Goal: Task Accomplishment & Management: Manage account settings

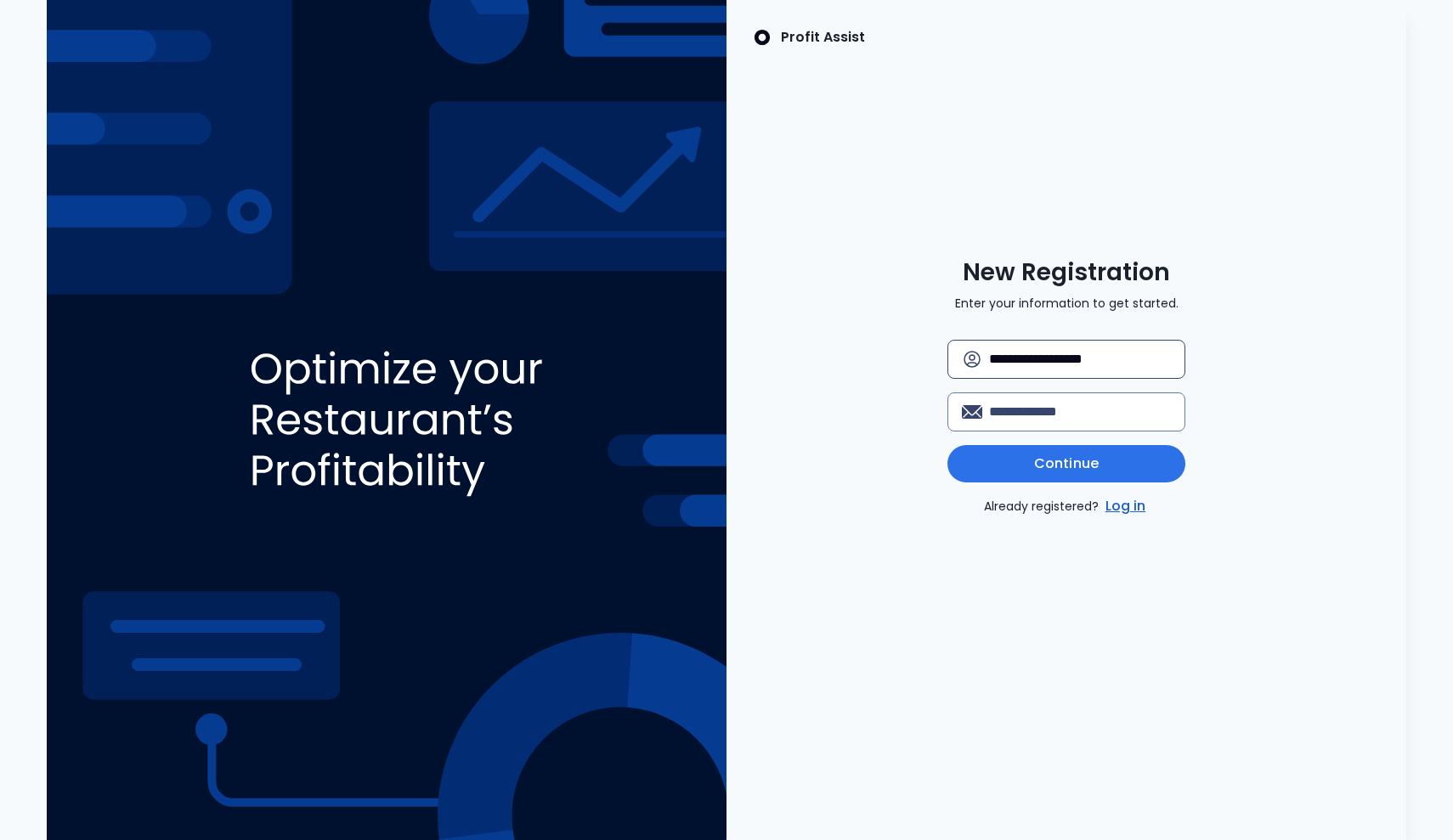
type input "**********"
click at [1086, 469] on span "Continue" at bounding box center [1066, 464] width 64 height 20
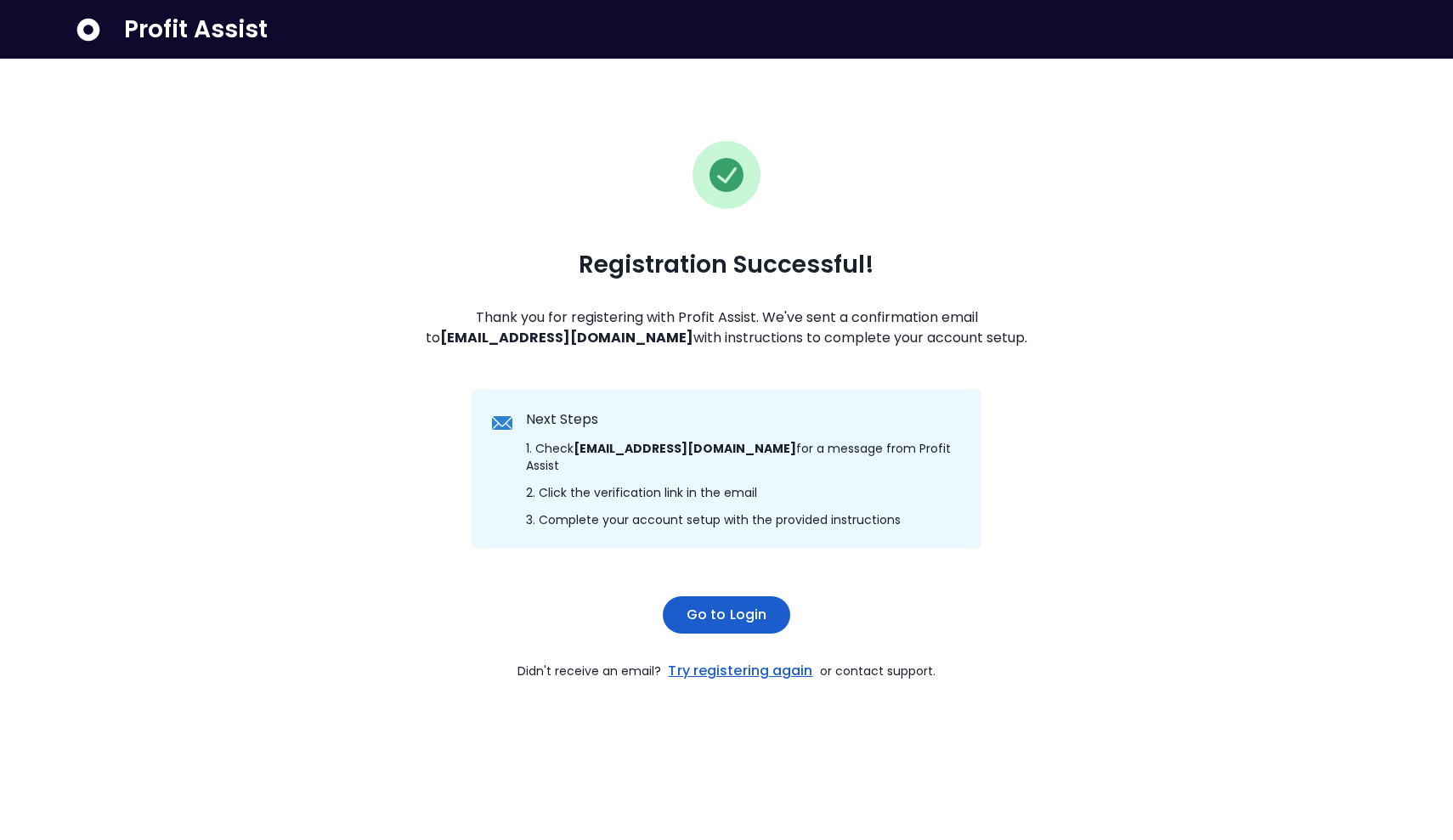
click at [726, 605] on span "Go to Login" at bounding box center [726, 615] width 80 height 20
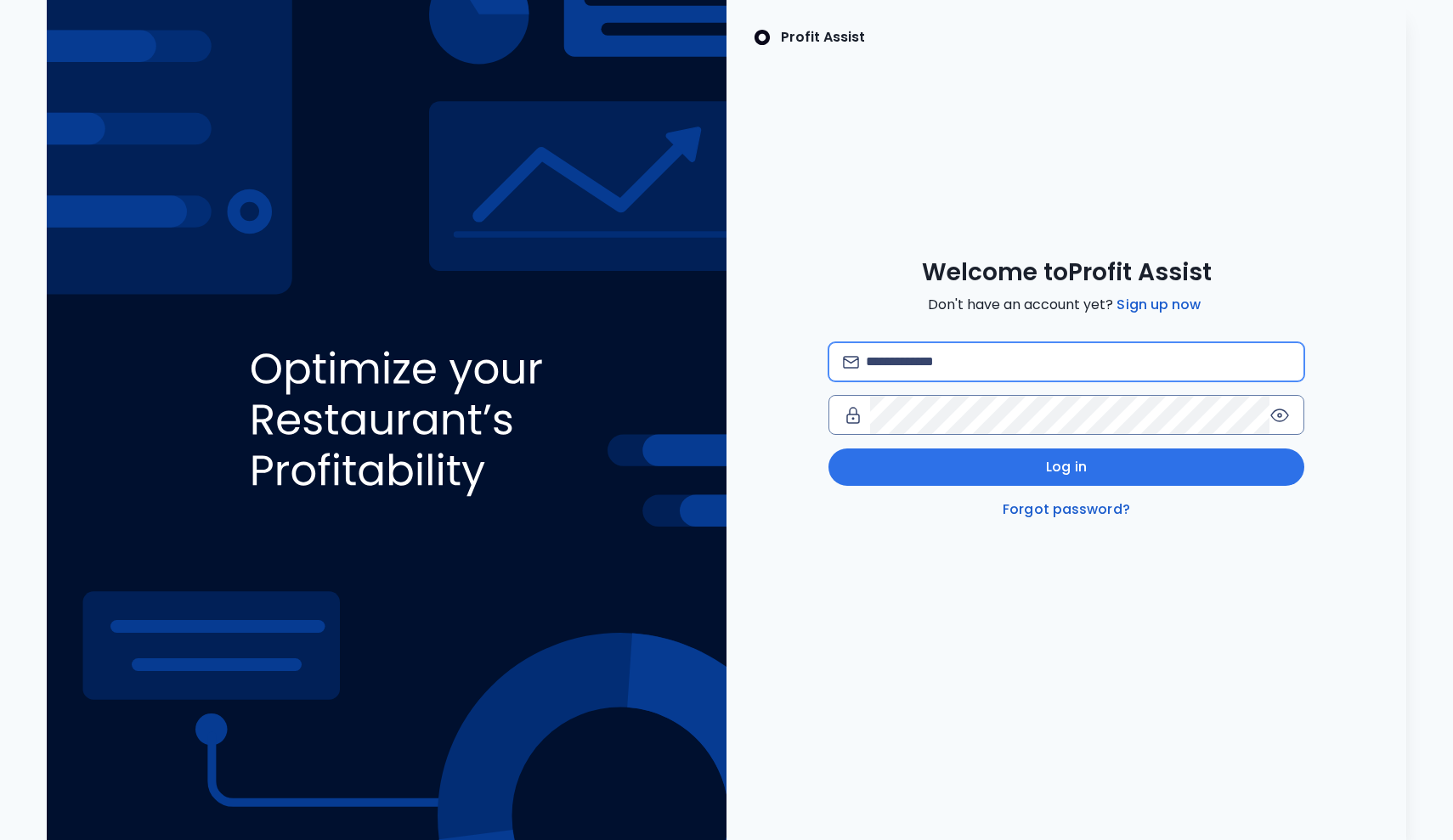
type input "**********"
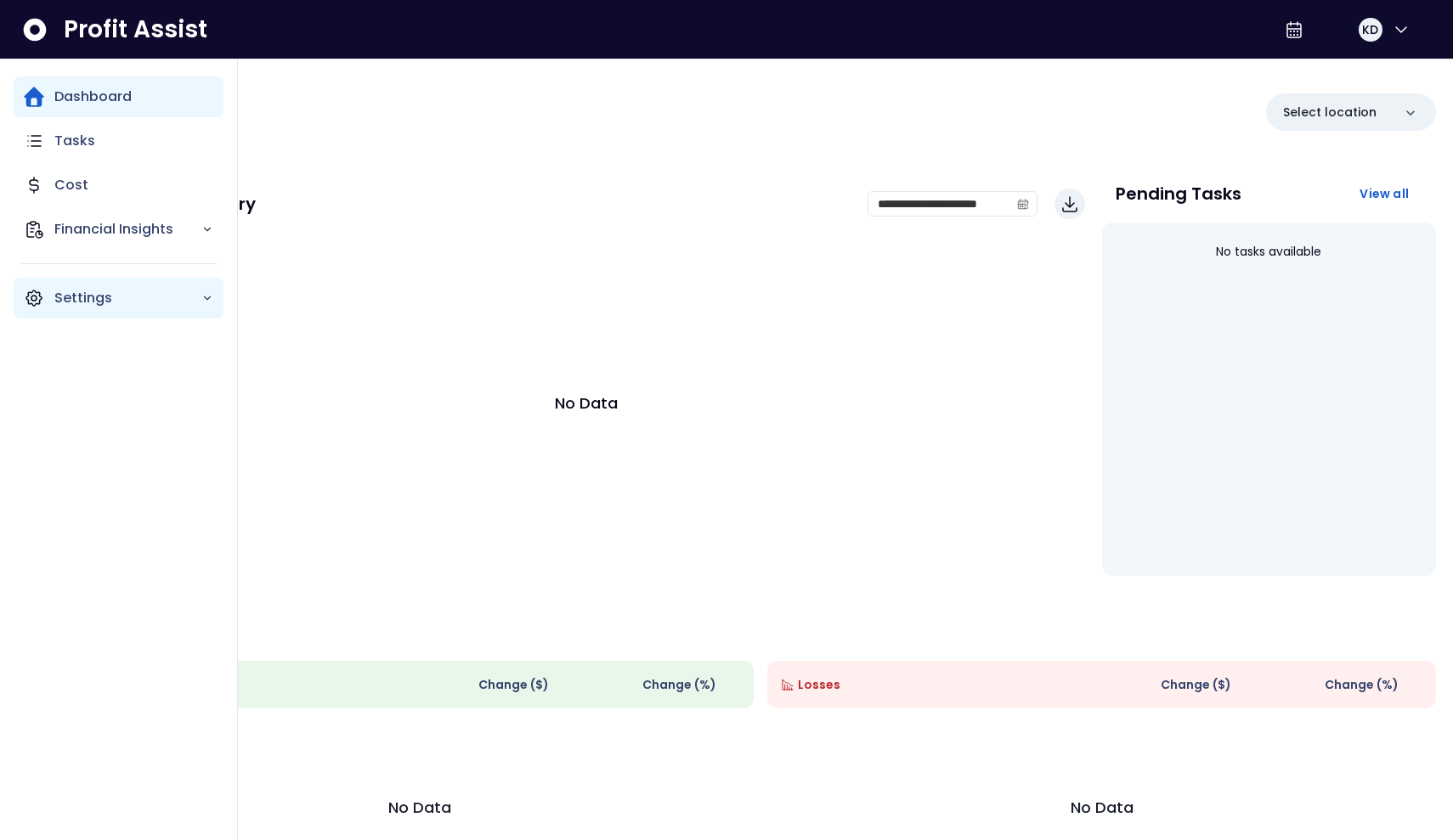
click at [96, 308] on p "Settings" at bounding box center [127, 298] width 147 height 20
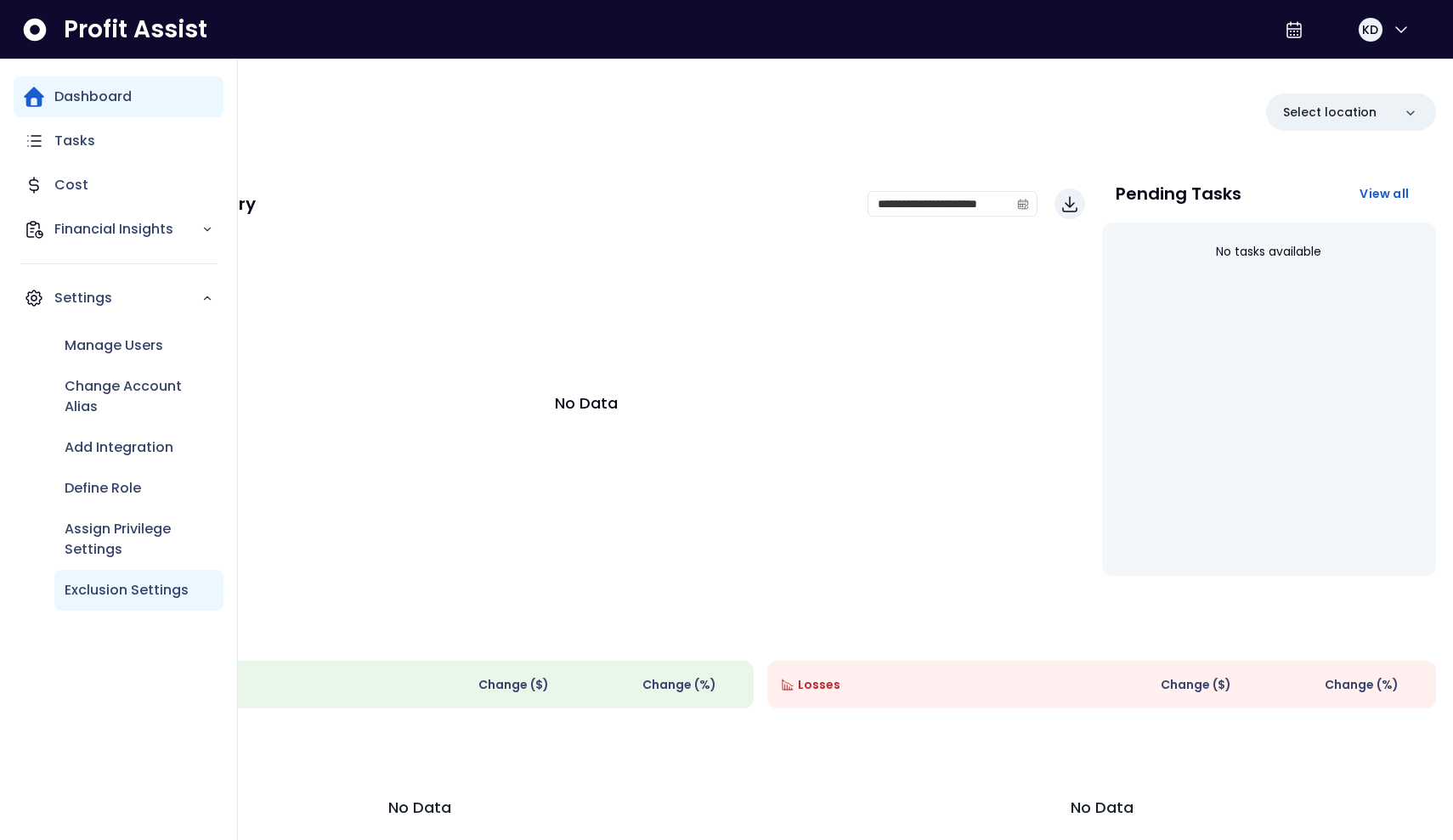
click at [177, 596] on p "Exclusion Settings" at bounding box center [126, 590] width 124 height 20
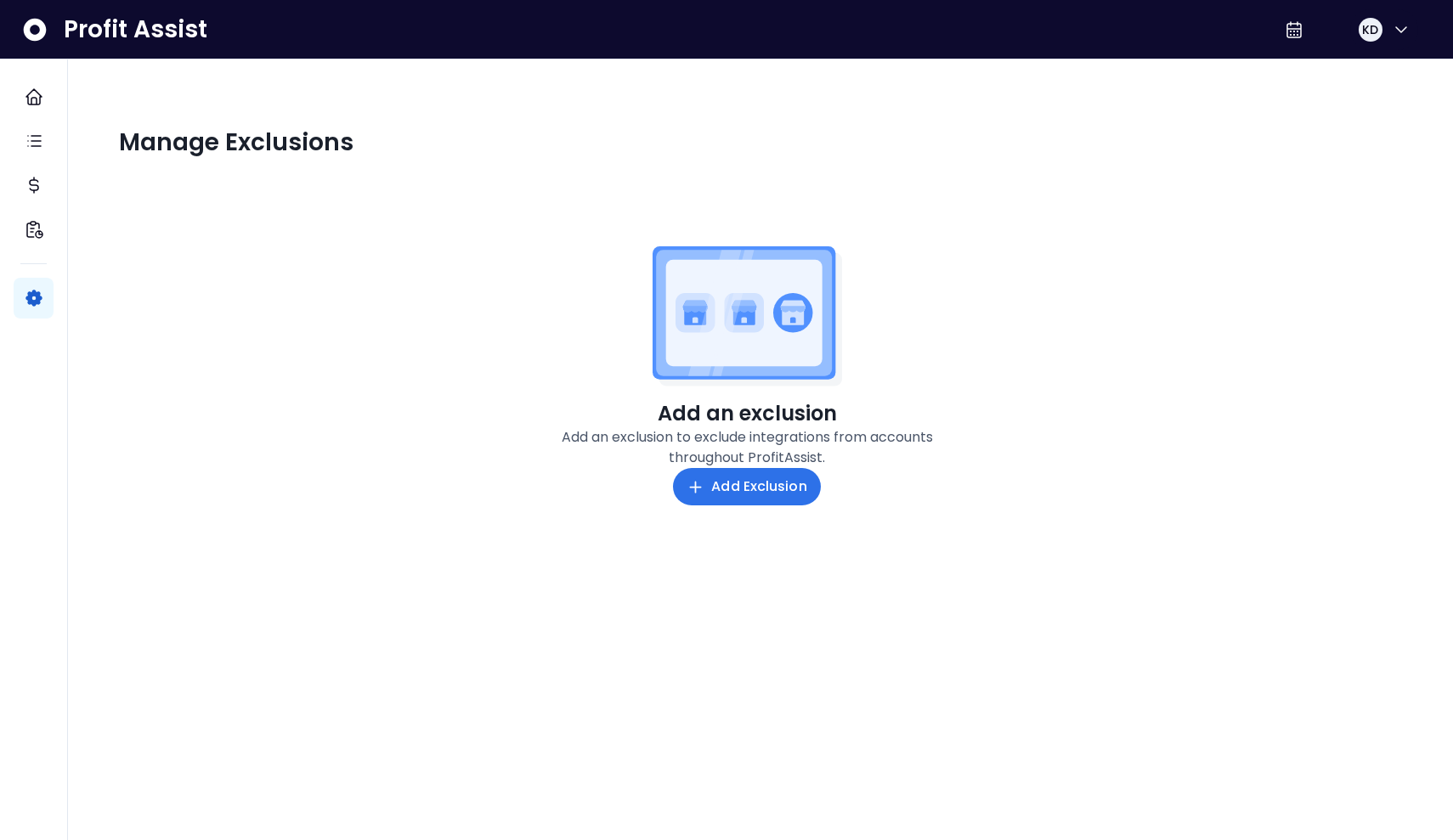
click at [28, 27] on icon at bounding box center [35, 28] width 23 height 23
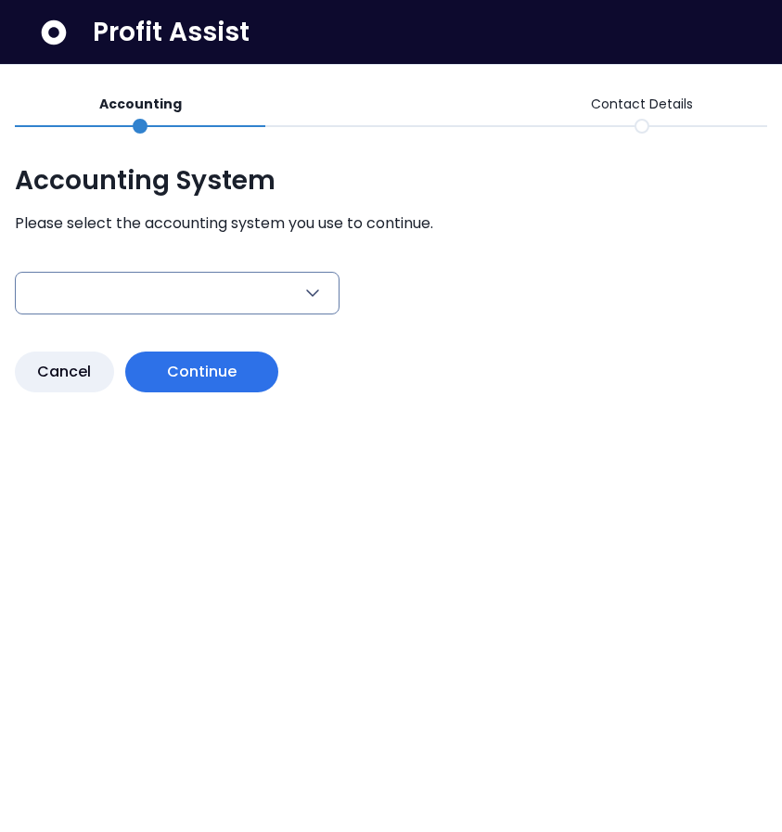
type input "**********"
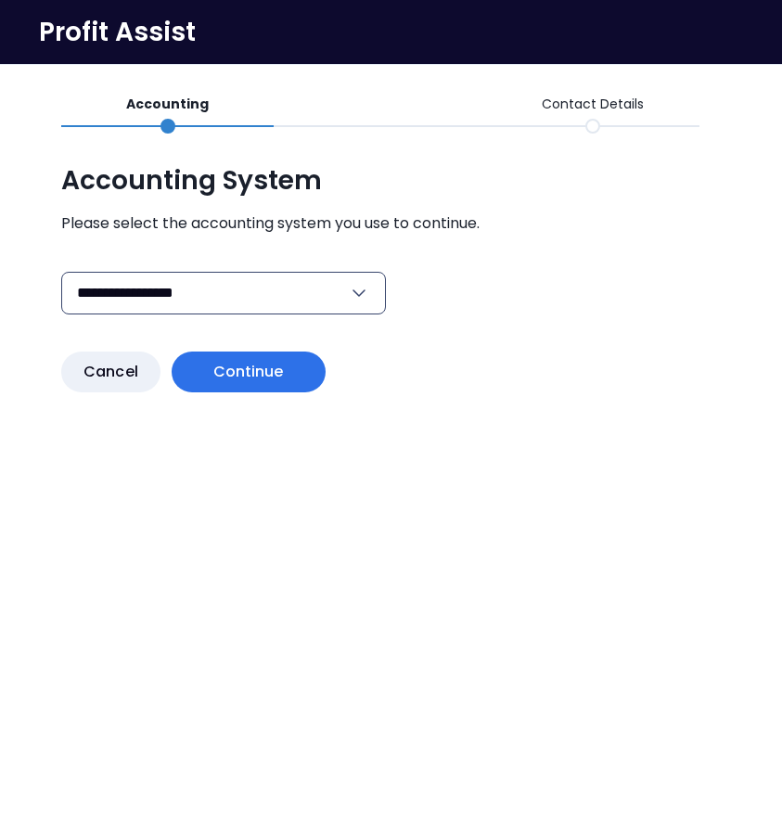
click at [359, 295] on icon "button" at bounding box center [359, 293] width 22 height 22
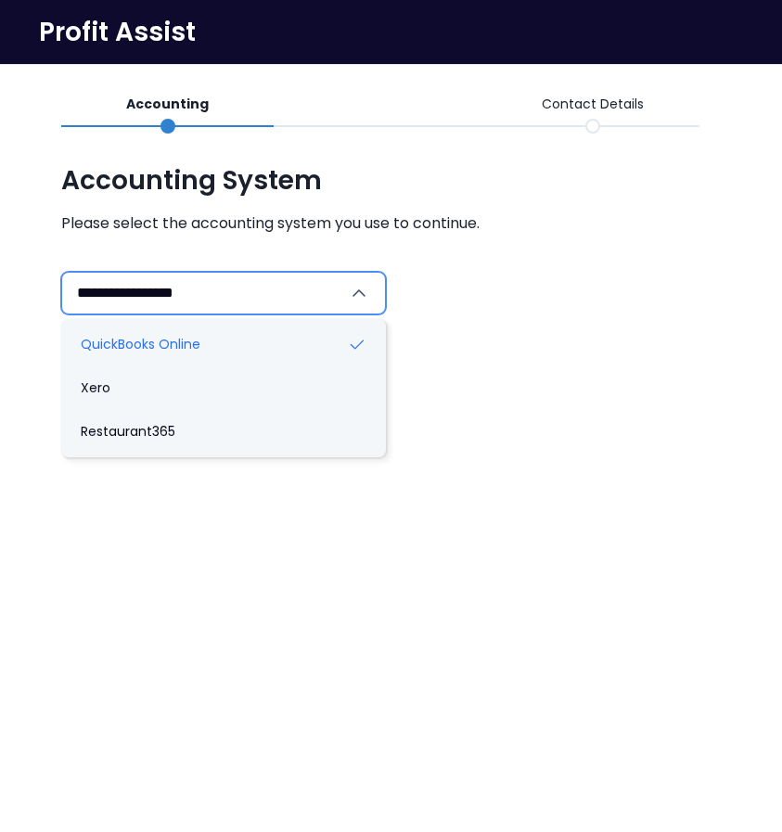
click at [358, 295] on icon "button" at bounding box center [359, 293] width 22 height 22
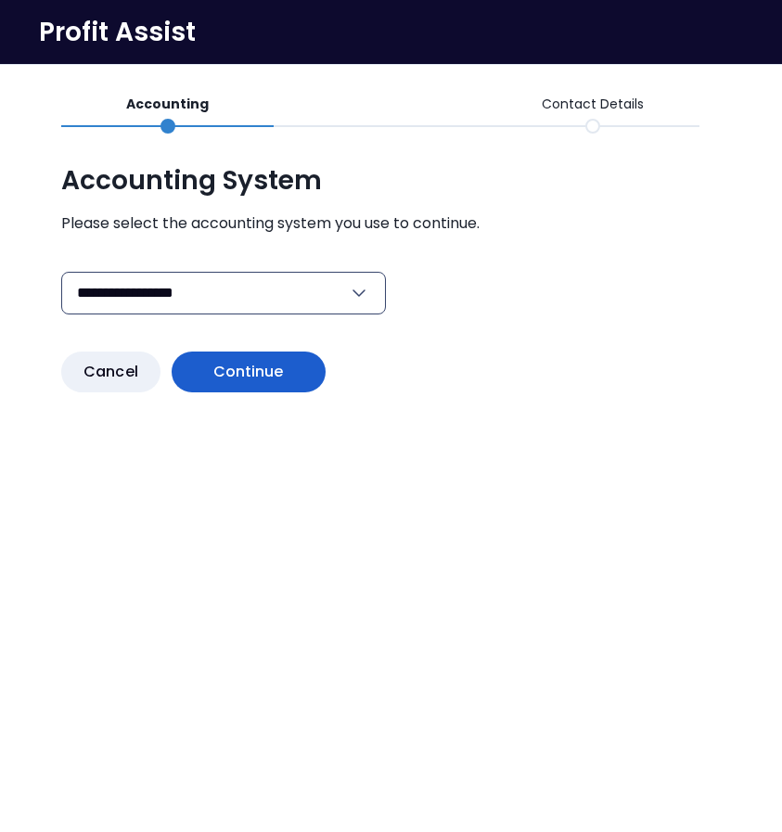
click at [278, 364] on span "Continue" at bounding box center [248, 372] width 70 height 22
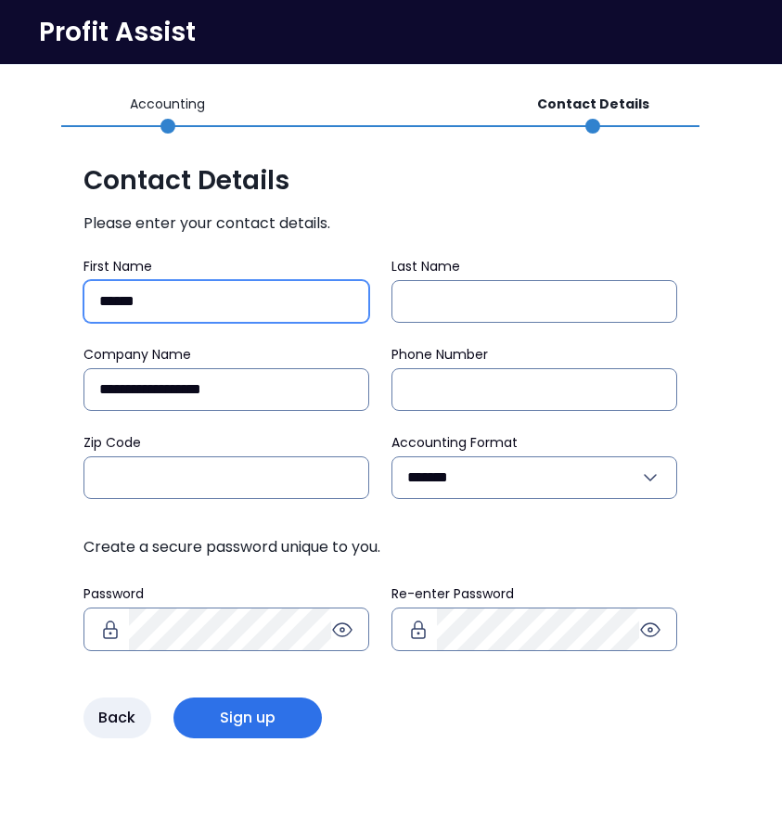
type input "*****"
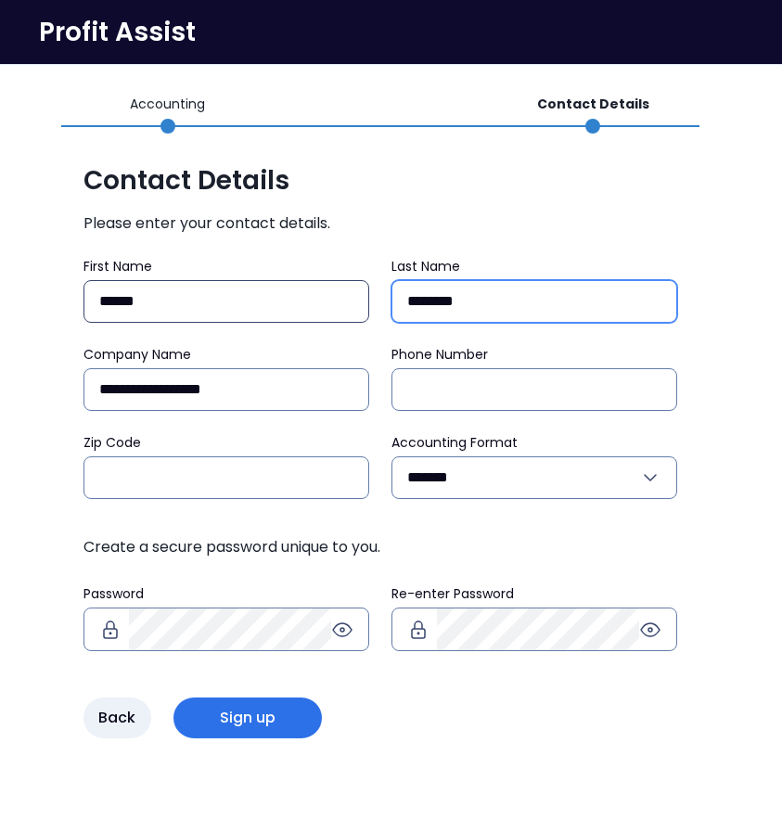
type input "*******"
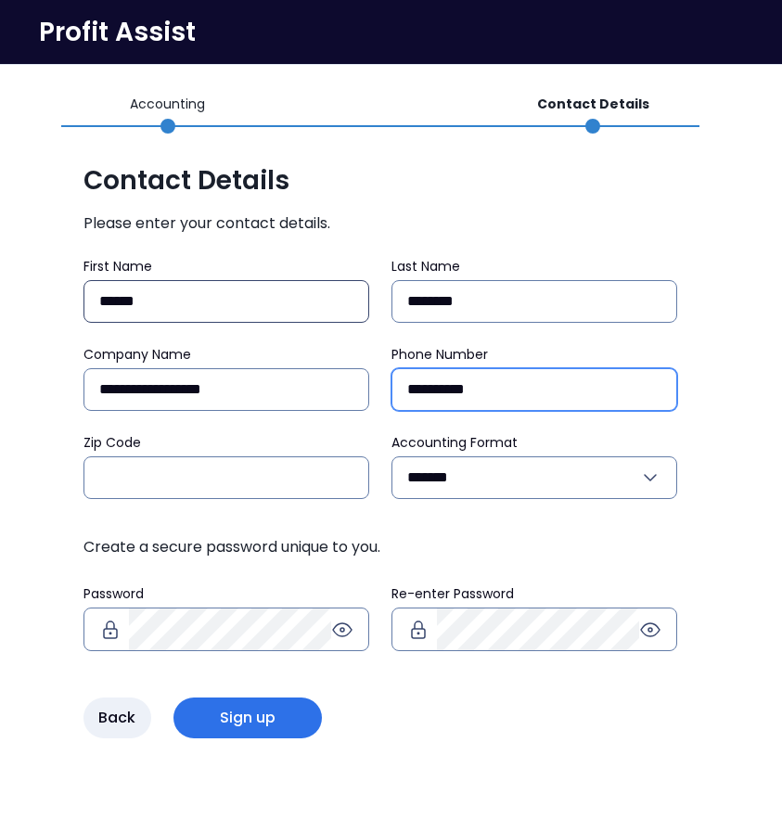
type input "**********"
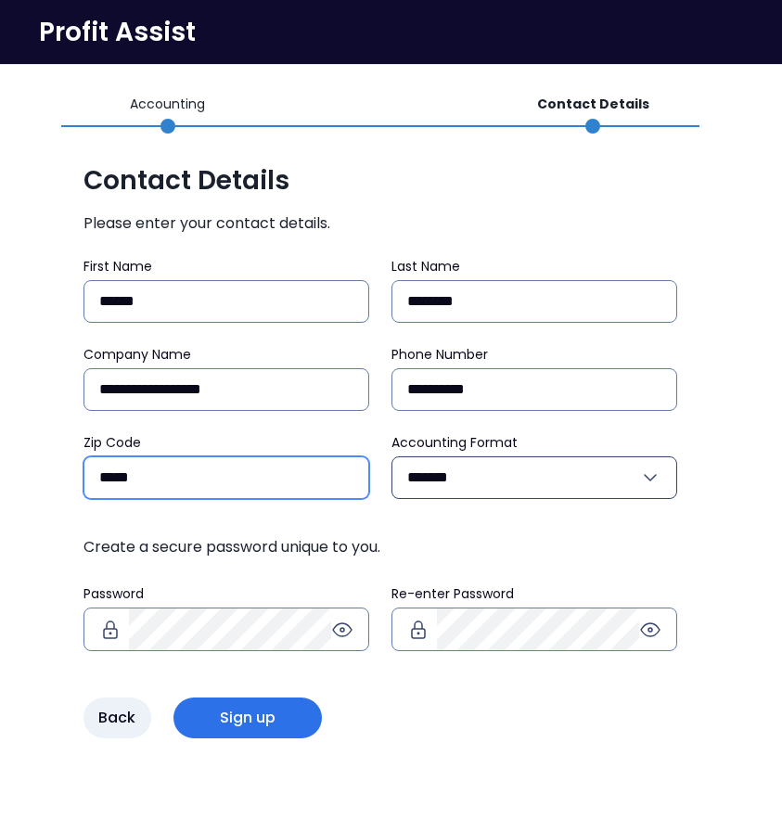
type input "*****"
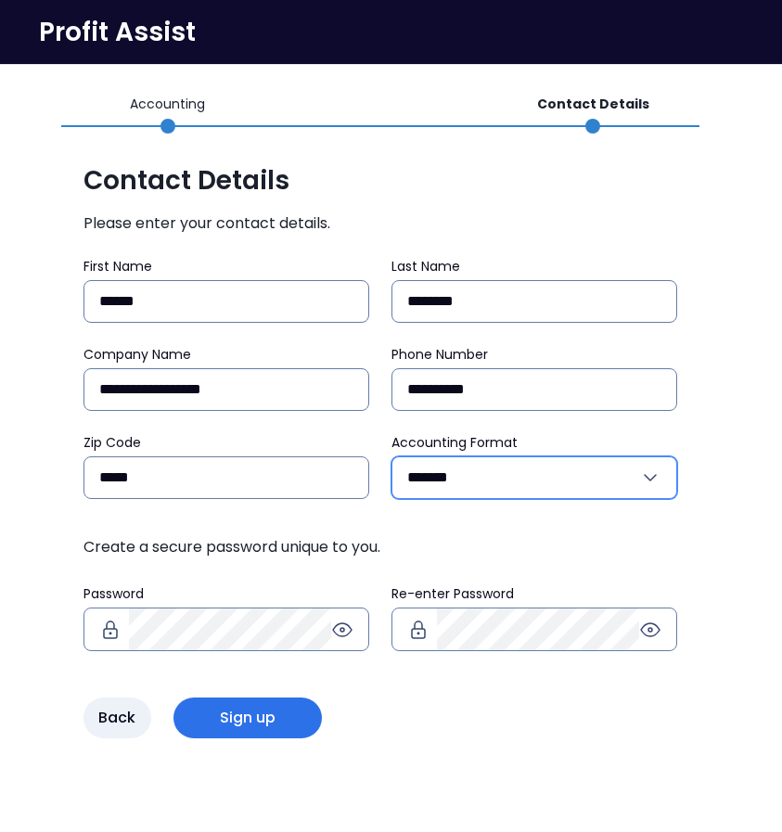
click at [535, 471] on input "*******" at bounding box center [523, 477] width 232 height 41
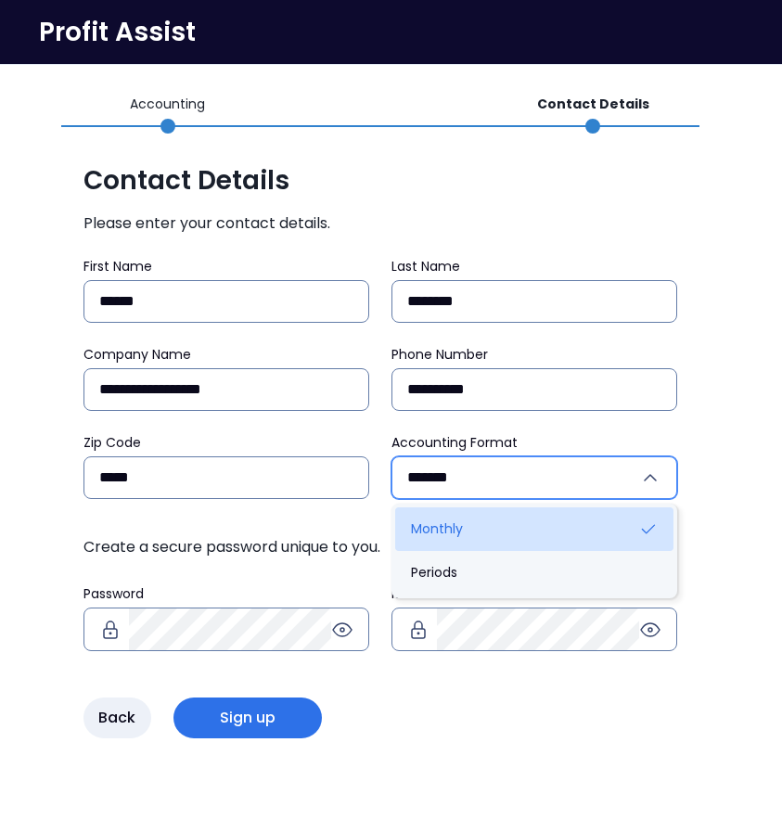
click at [507, 529] on li "Monthly" at bounding box center [534, 529] width 278 height 44
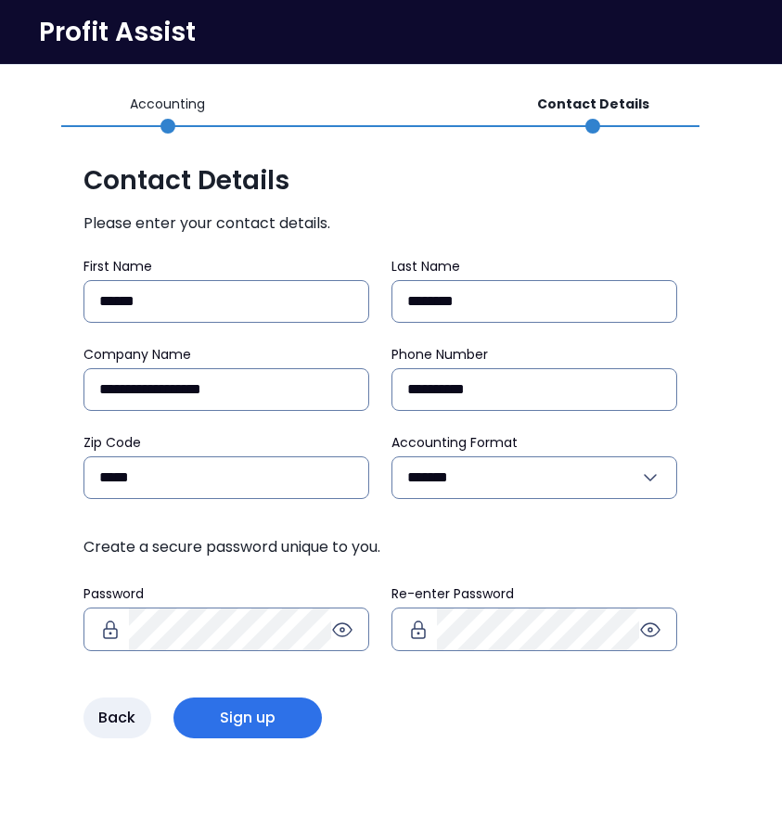
click at [481, 774] on div "**********" at bounding box center [391, 416] width 782 height 832
click at [257, 708] on button "Sign up" at bounding box center [247, 717] width 149 height 41
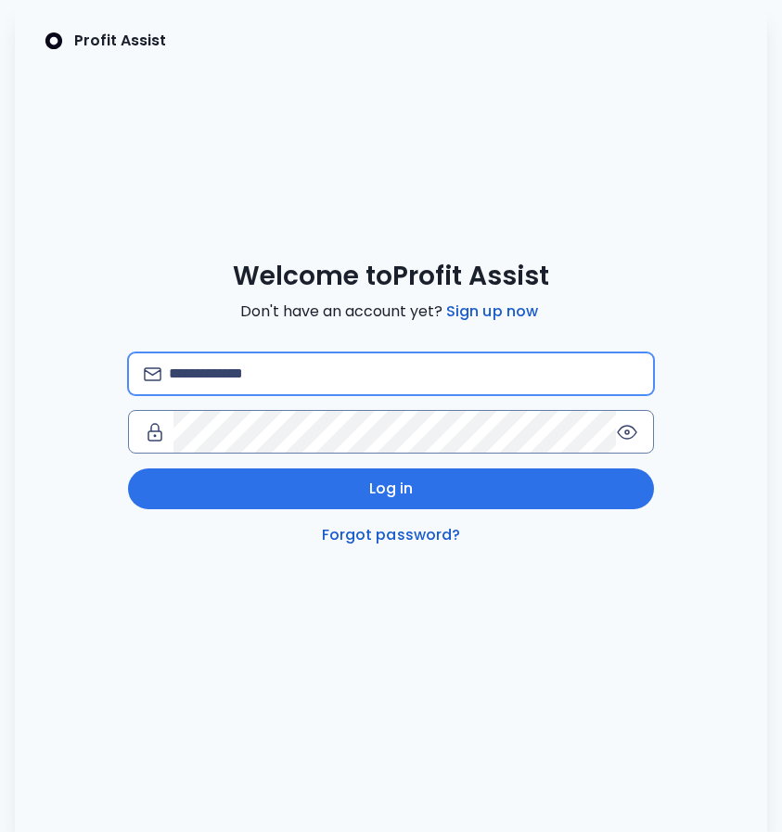
type input "**********"
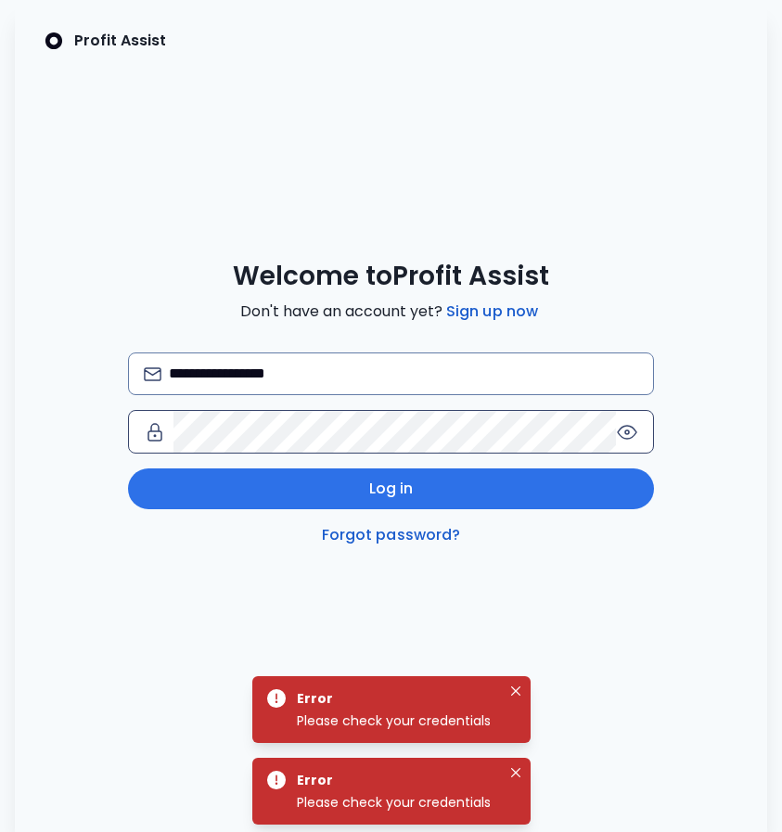
click at [620, 438] on icon at bounding box center [627, 432] width 22 height 22
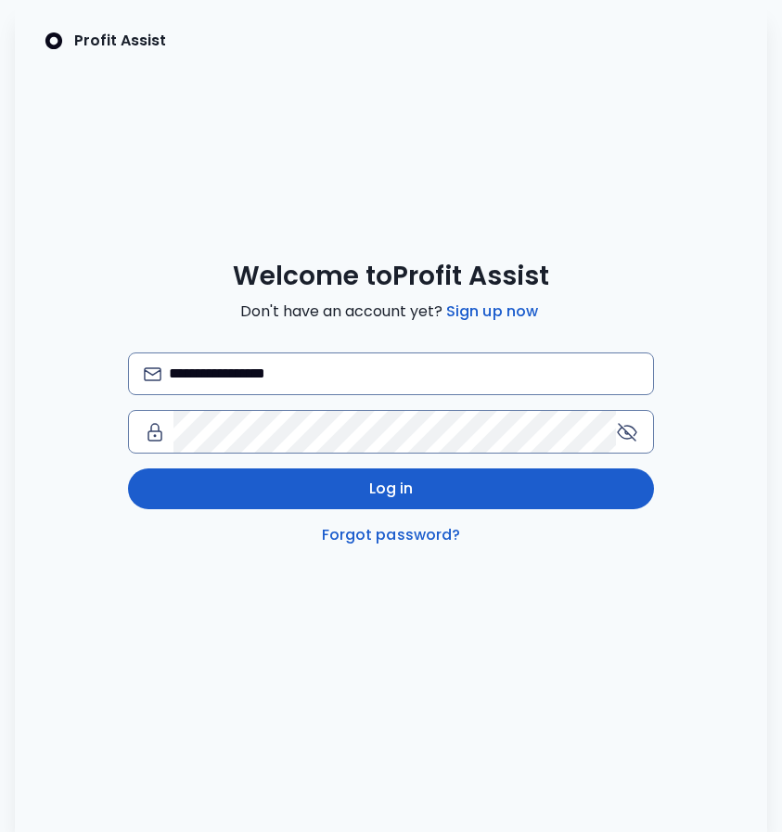
click at [417, 501] on button "Log in" at bounding box center [391, 488] width 527 height 41
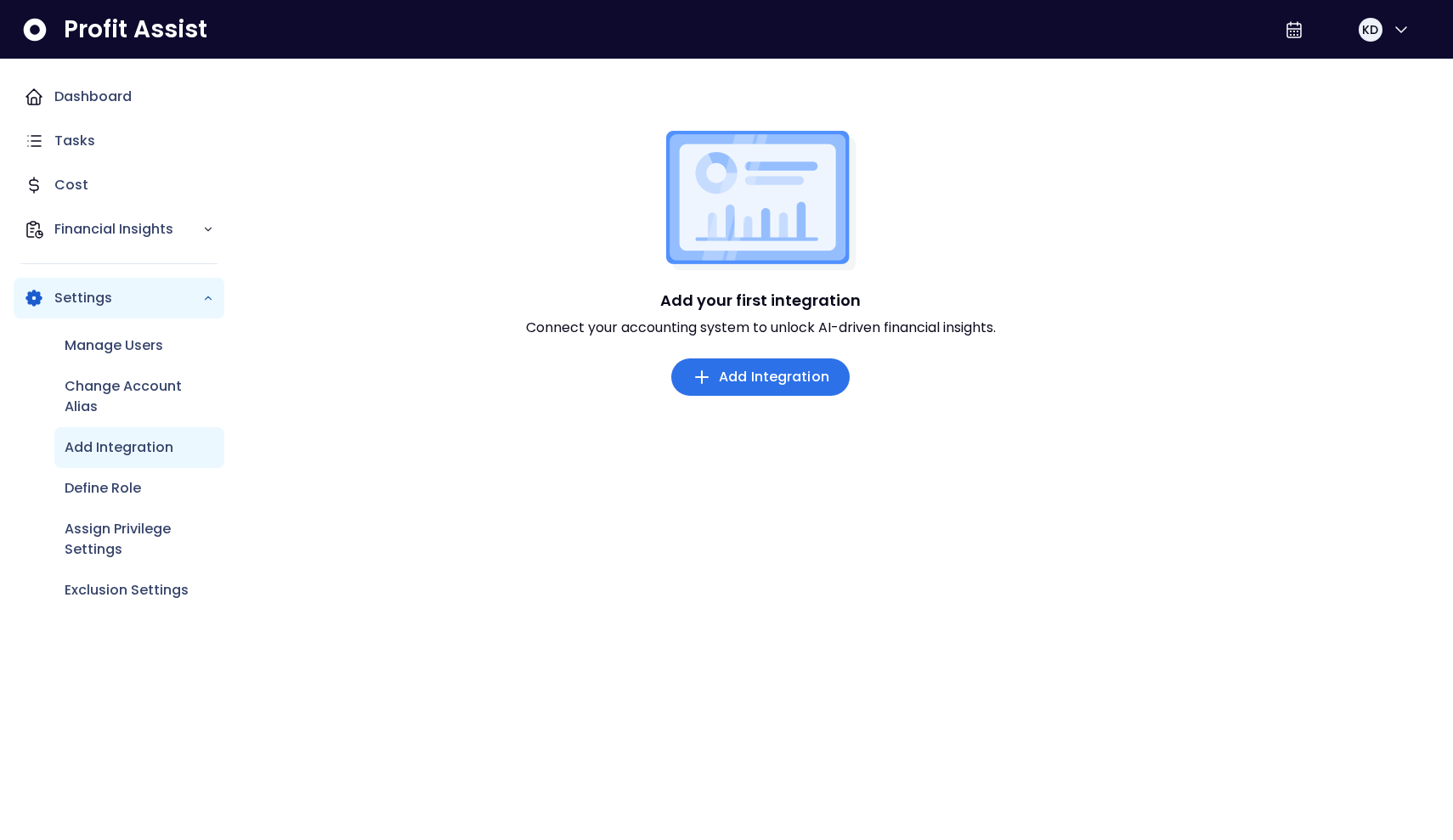
click at [716, 387] on span "Add Integration" at bounding box center [774, 377] width 111 height 20
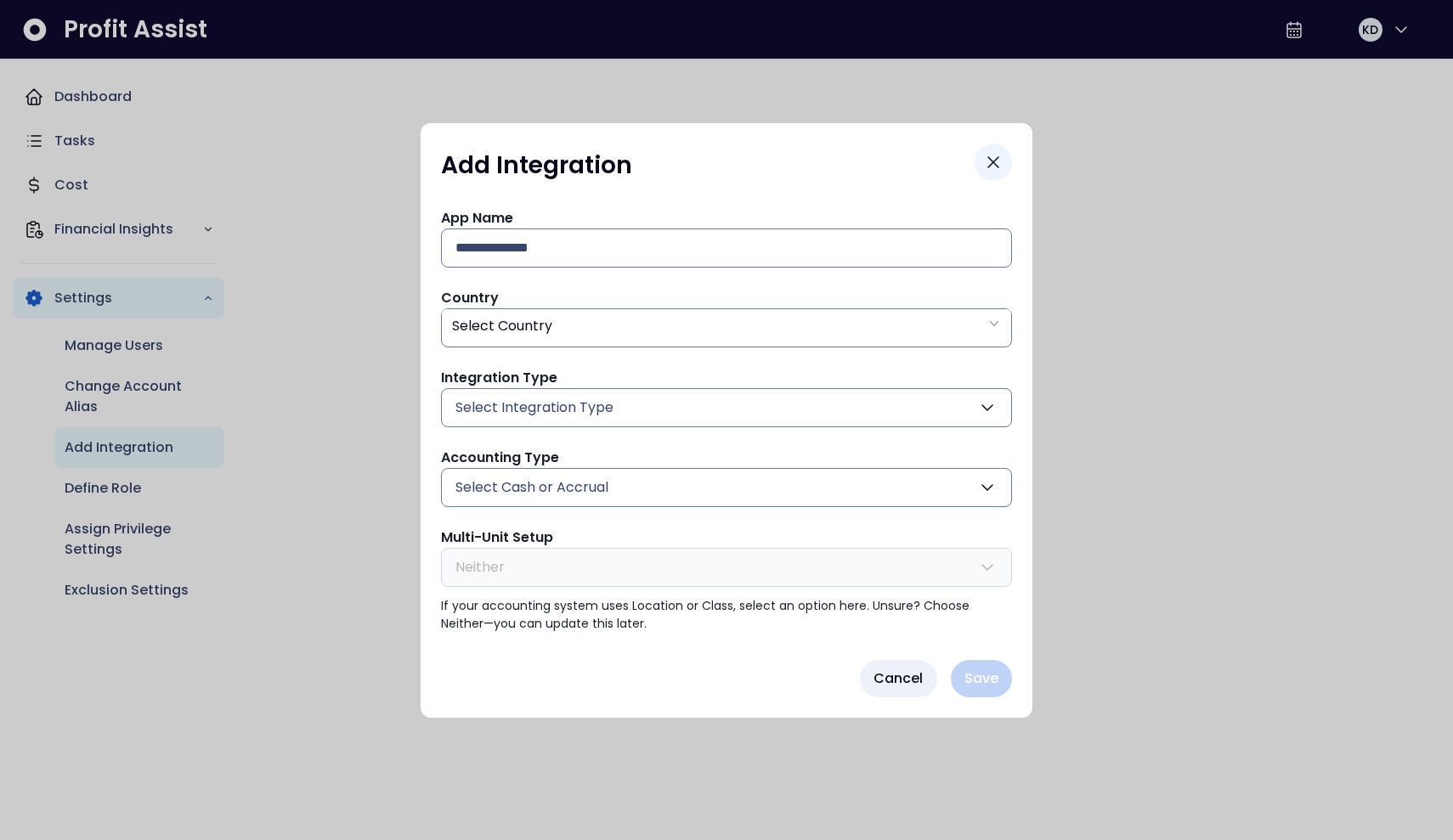
click at [716, 165] on icon "Close" at bounding box center [992, 162] width 10 height 10
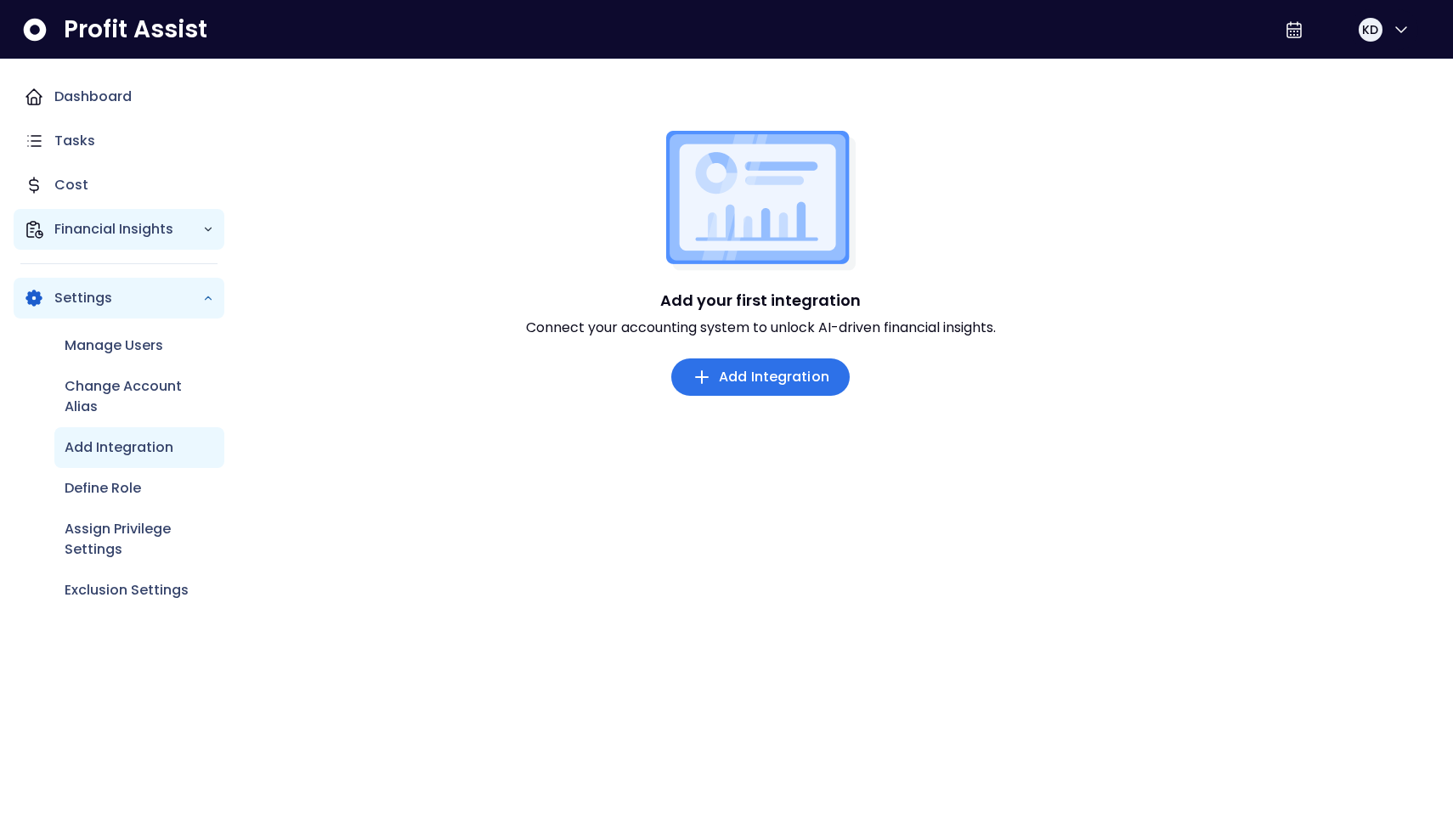
click at [163, 230] on p "Financial Insights" at bounding box center [127, 229] width 147 height 20
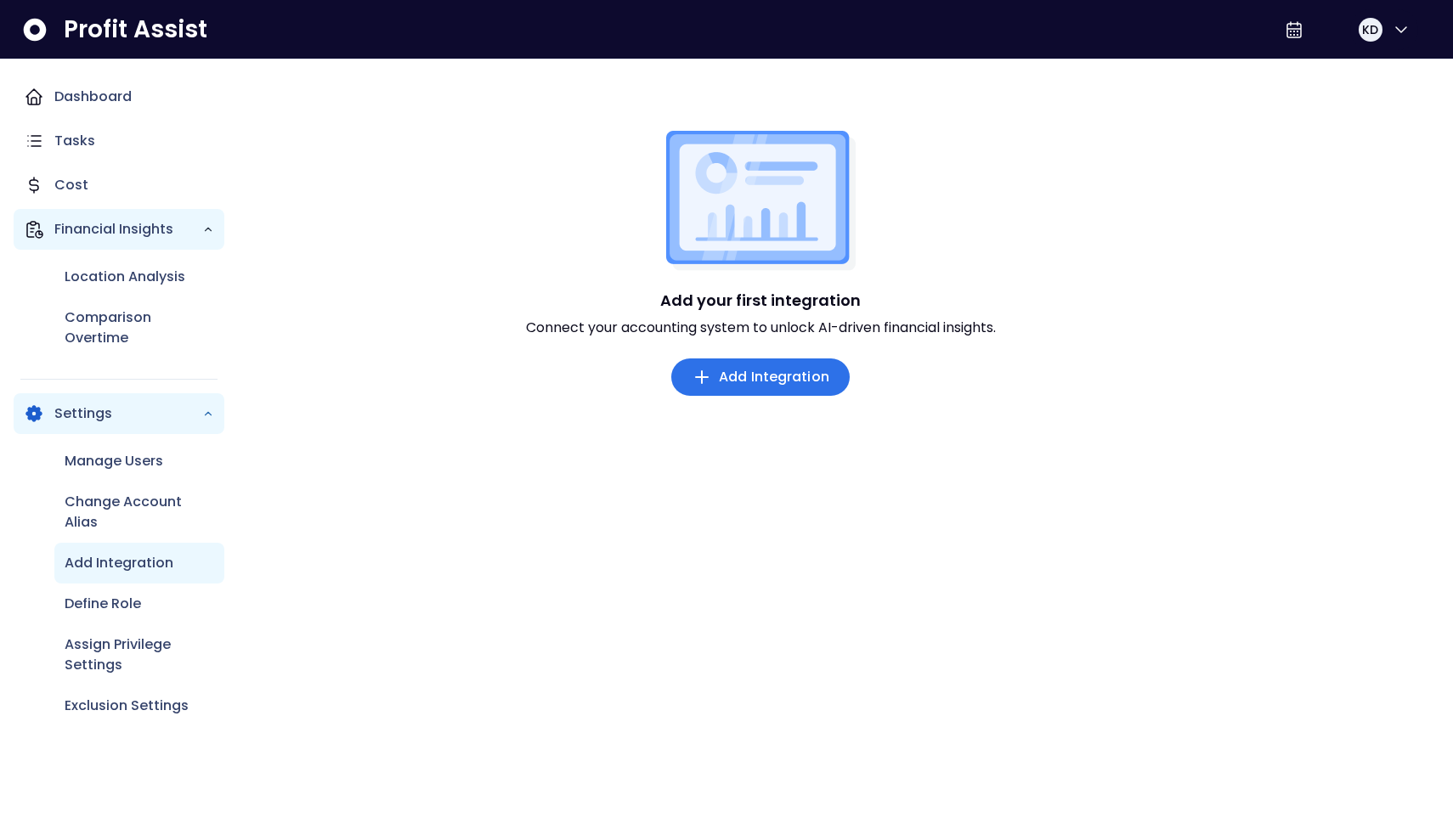
click at [158, 215] on div "Financial Insights" at bounding box center [119, 229] width 211 height 41
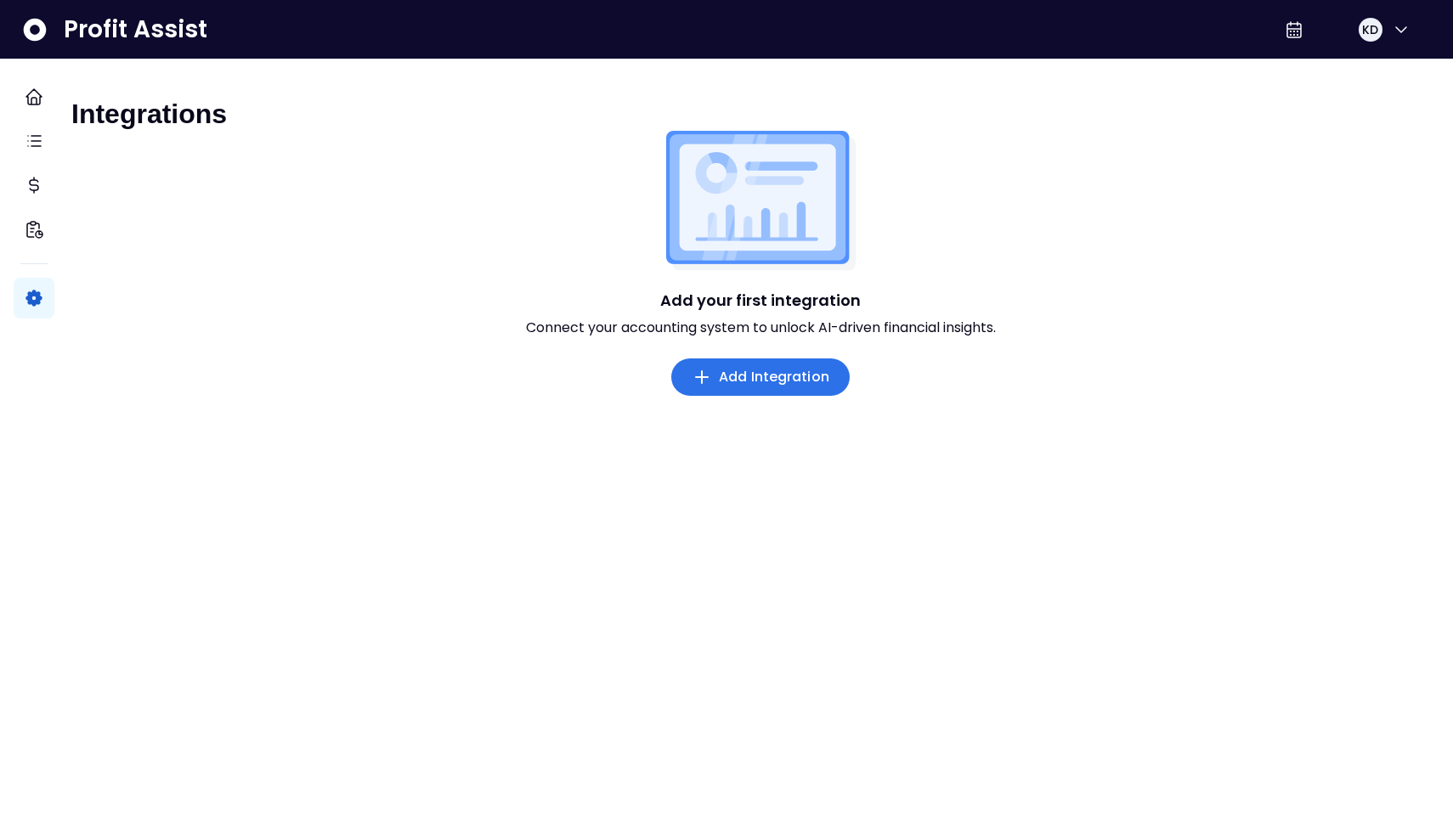
click at [716, 387] on span "Add Integration" at bounding box center [774, 377] width 111 height 20
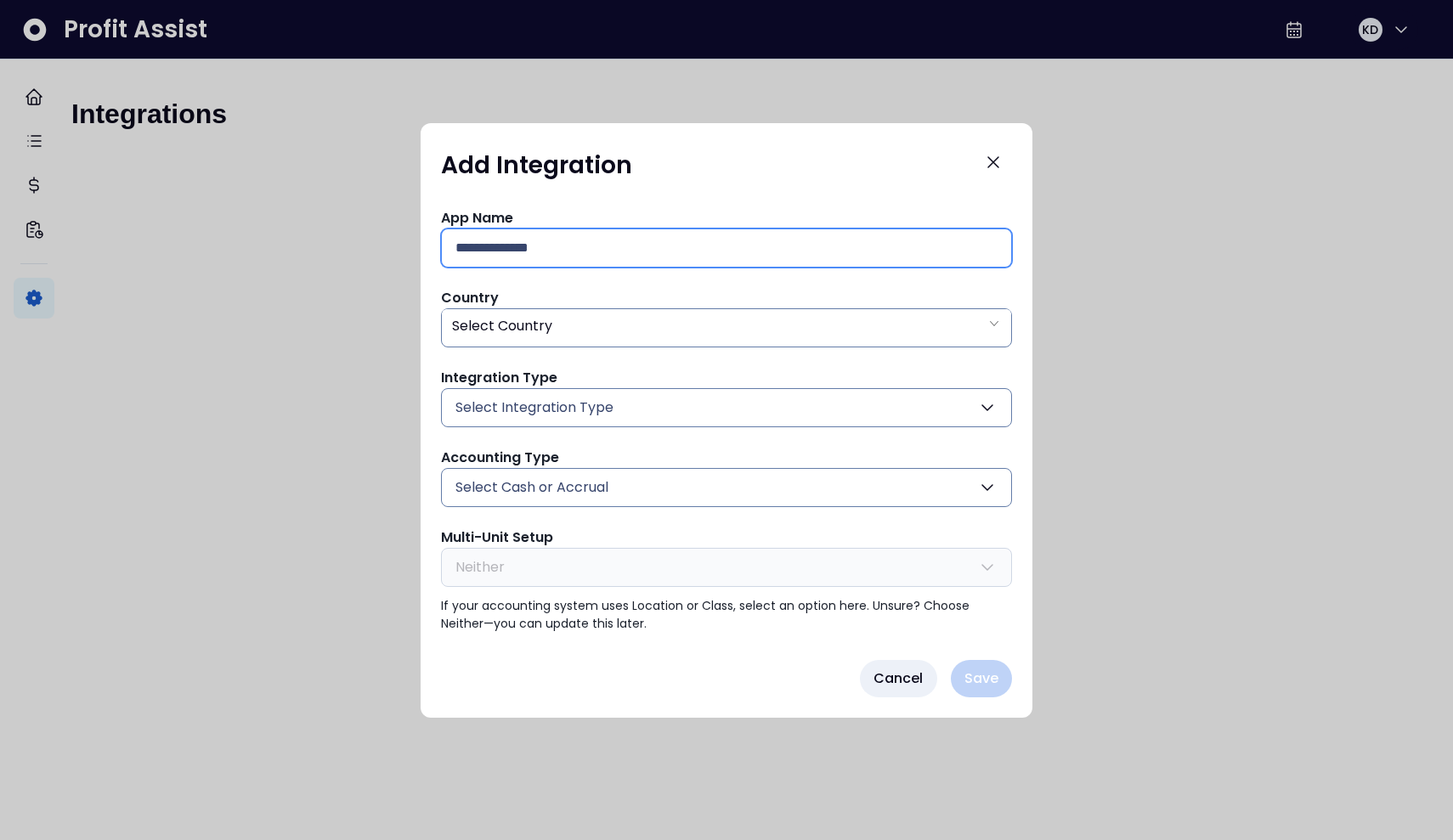
click at [505, 263] on input "text" at bounding box center [726, 247] width 542 height 38
click at [716, 671] on span "Cancel" at bounding box center [898, 679] width 50 height 20
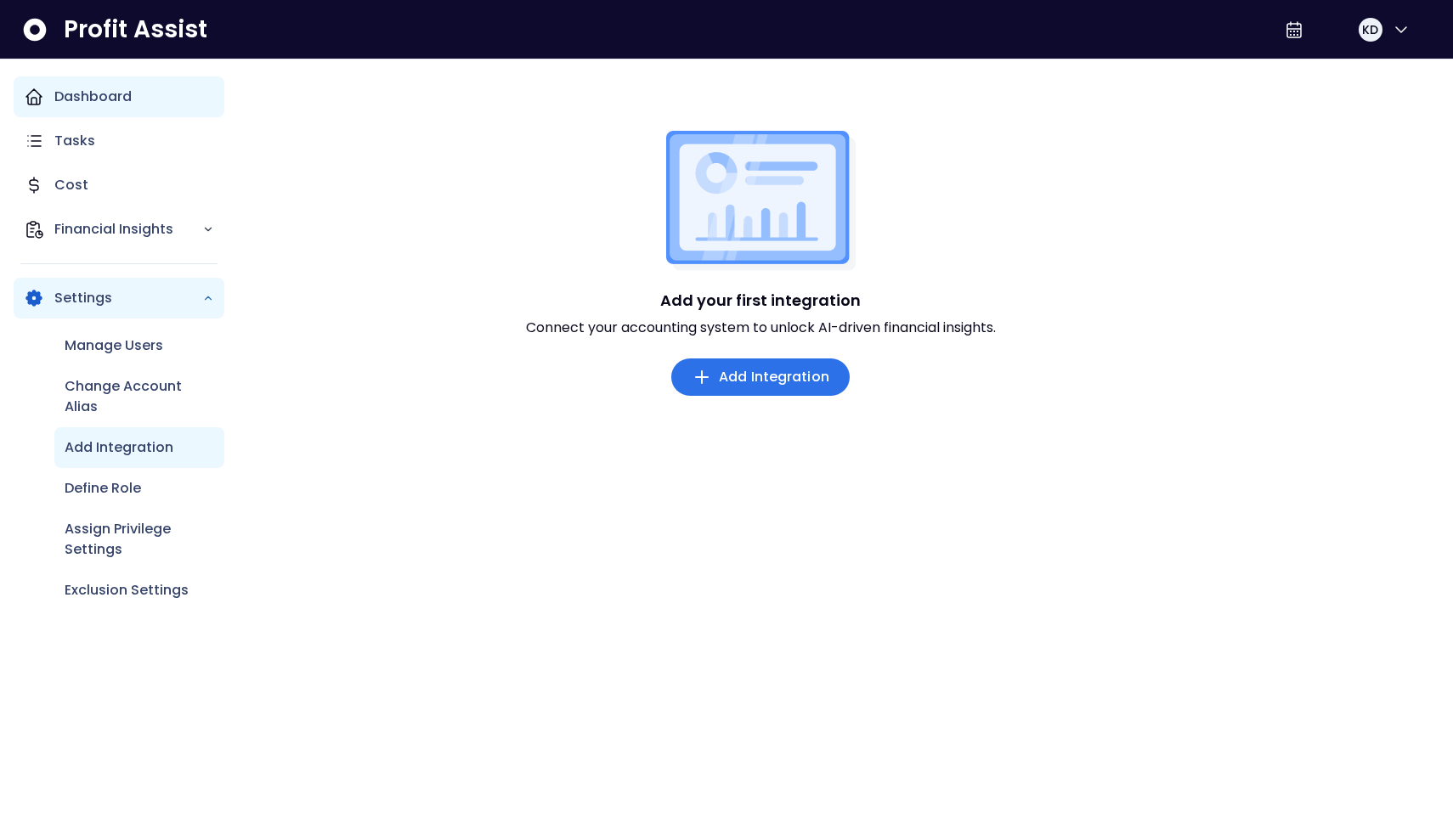
click at [69, 102] on p "Dashboard" at bounding box center [93, 97] width 77 height 20
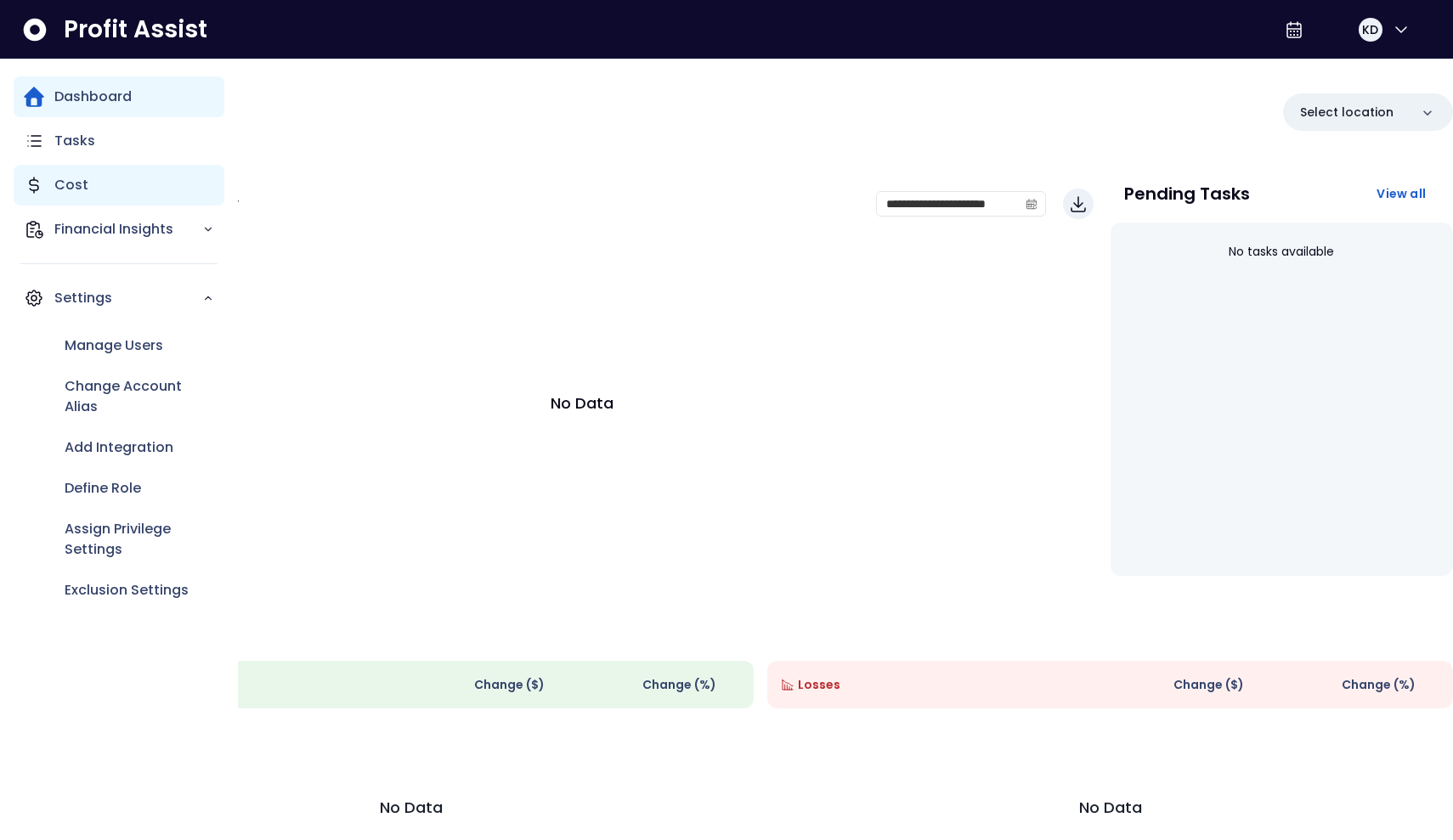
click at [61, 195] on div "Cost" at bounding box center [119, 185] width 211 height 41
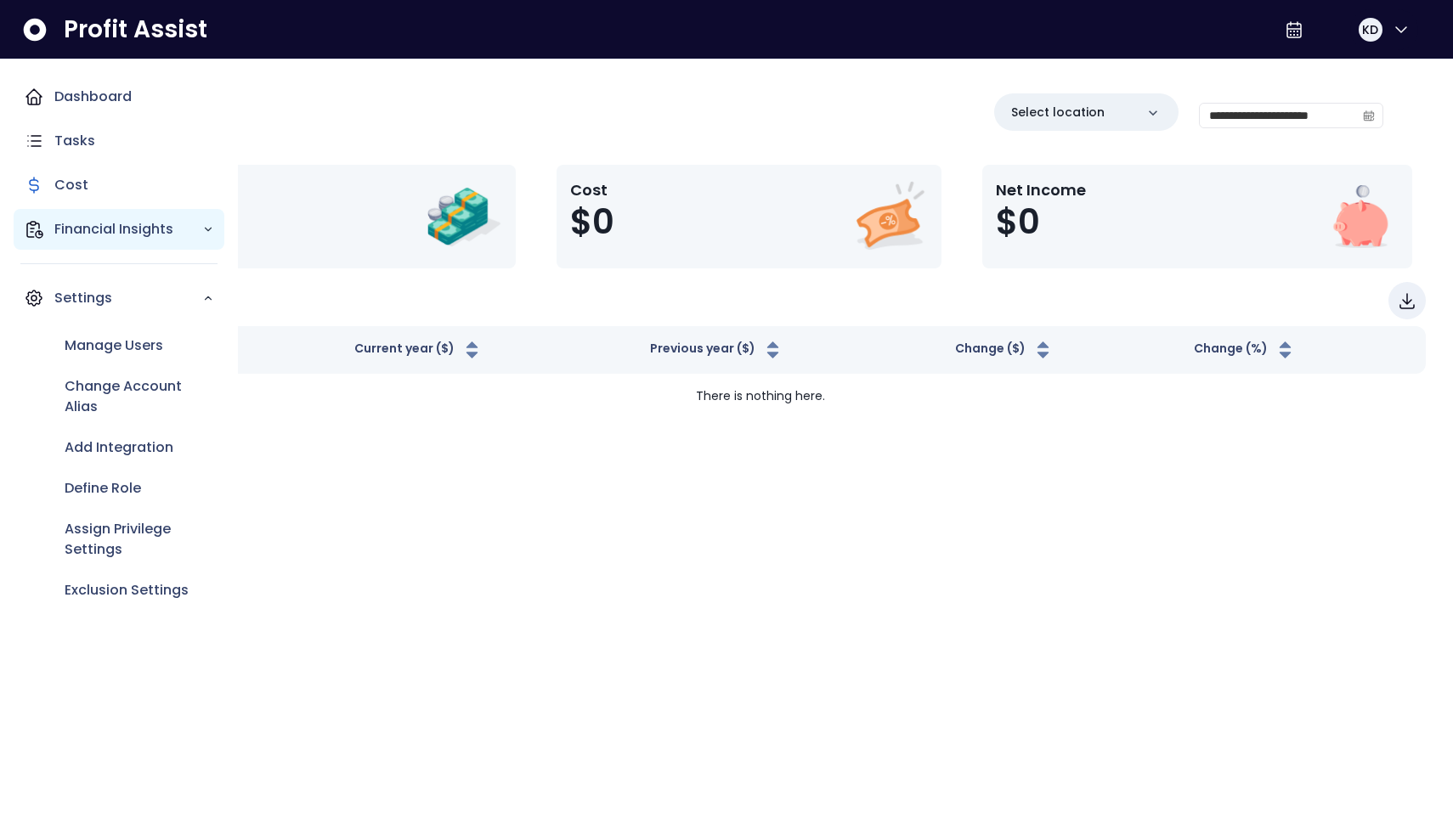
click at [76, 228] on p "Financial Insights" at bounding box center [127, 229] width 147 height 20
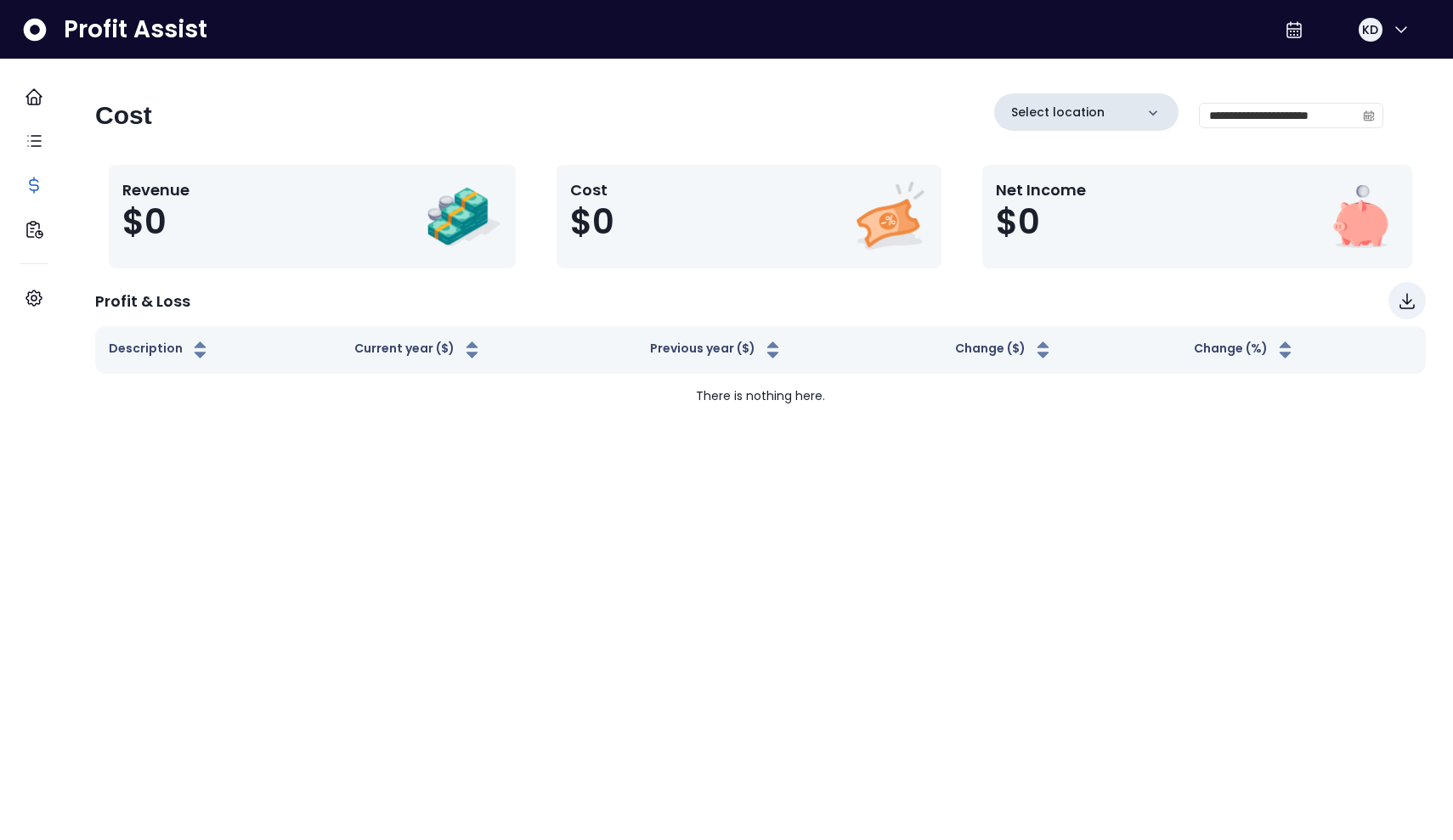
click at [716, 104] on div "Select location" at bounding box center [1086, 112] width 184 height 38
click at [716, 29] on button "KD" at bounding box center [1384, 29] width 68 height 41
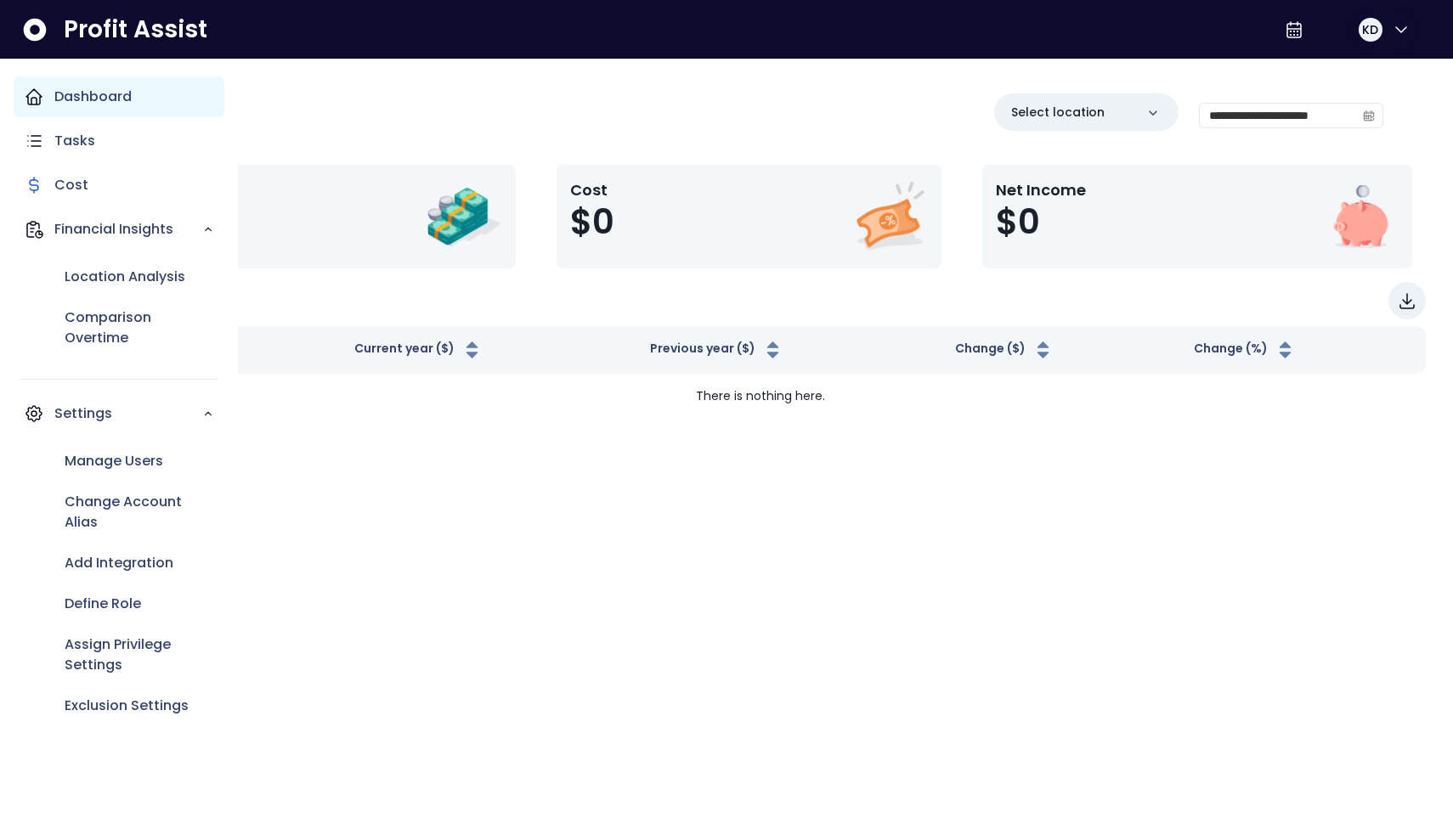
click at [91, 105] on p "Dashboard" at bounding box center [93, 97] width 77 height 20
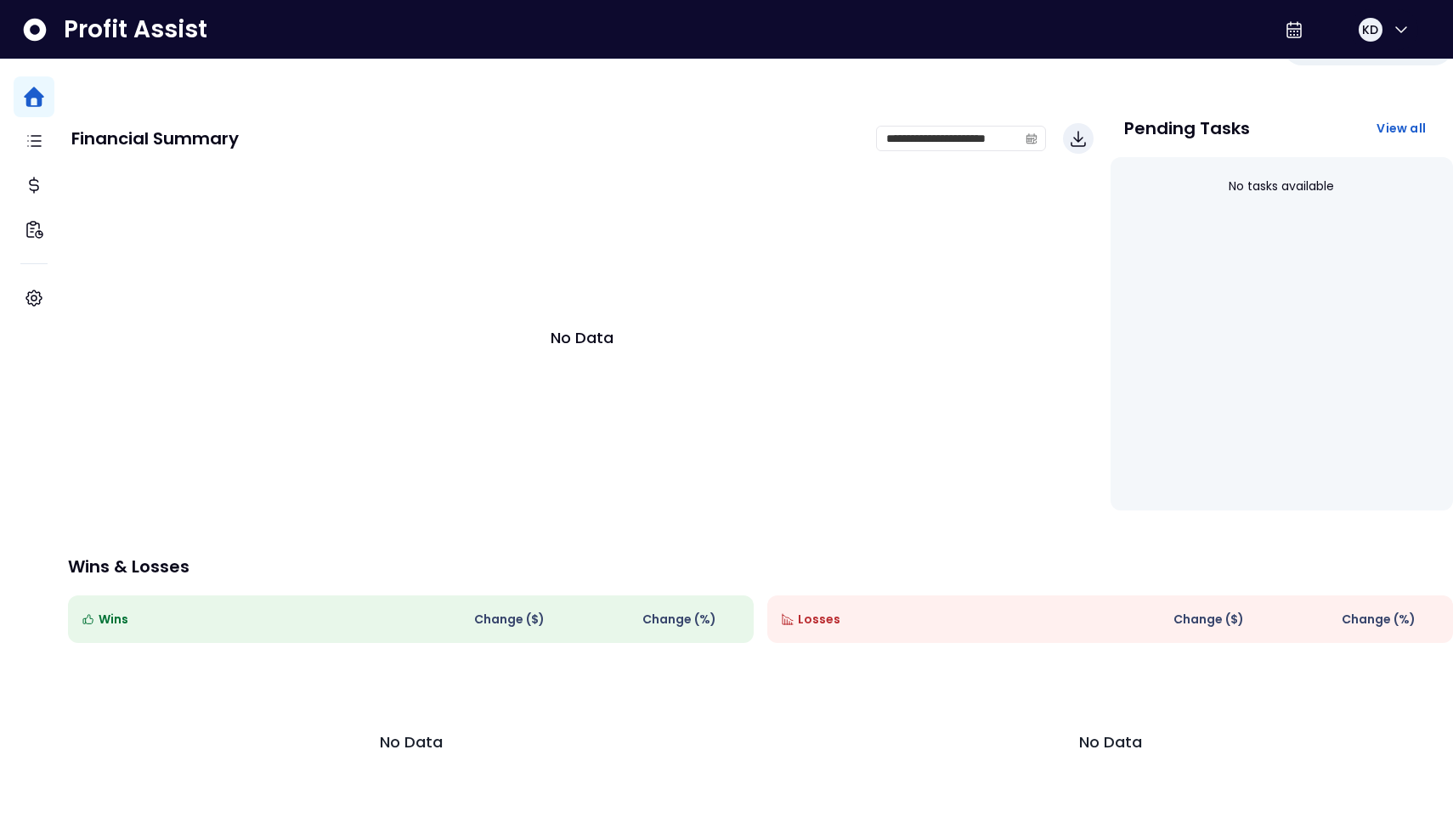
scroll to position [82, 0]
click at [716, 126] on span at bounding box center [1032, 138] width 27 height 24
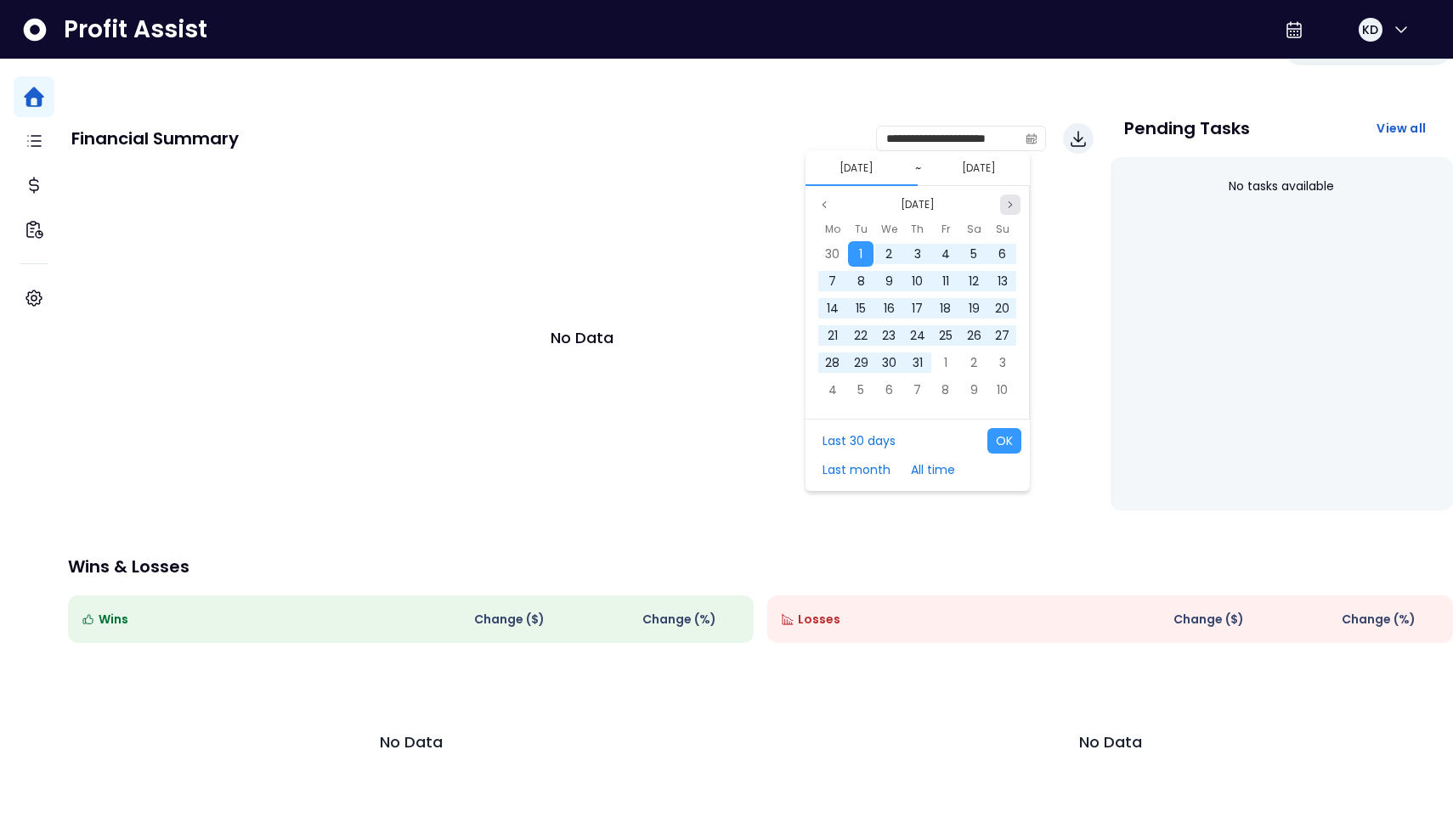
click at [716, 200] on icon "page next" at bounding box center [1010, 204] width 10 height 10
click at [716, 245] on span "1" at bounding box center [889, 254] width 4 height 17
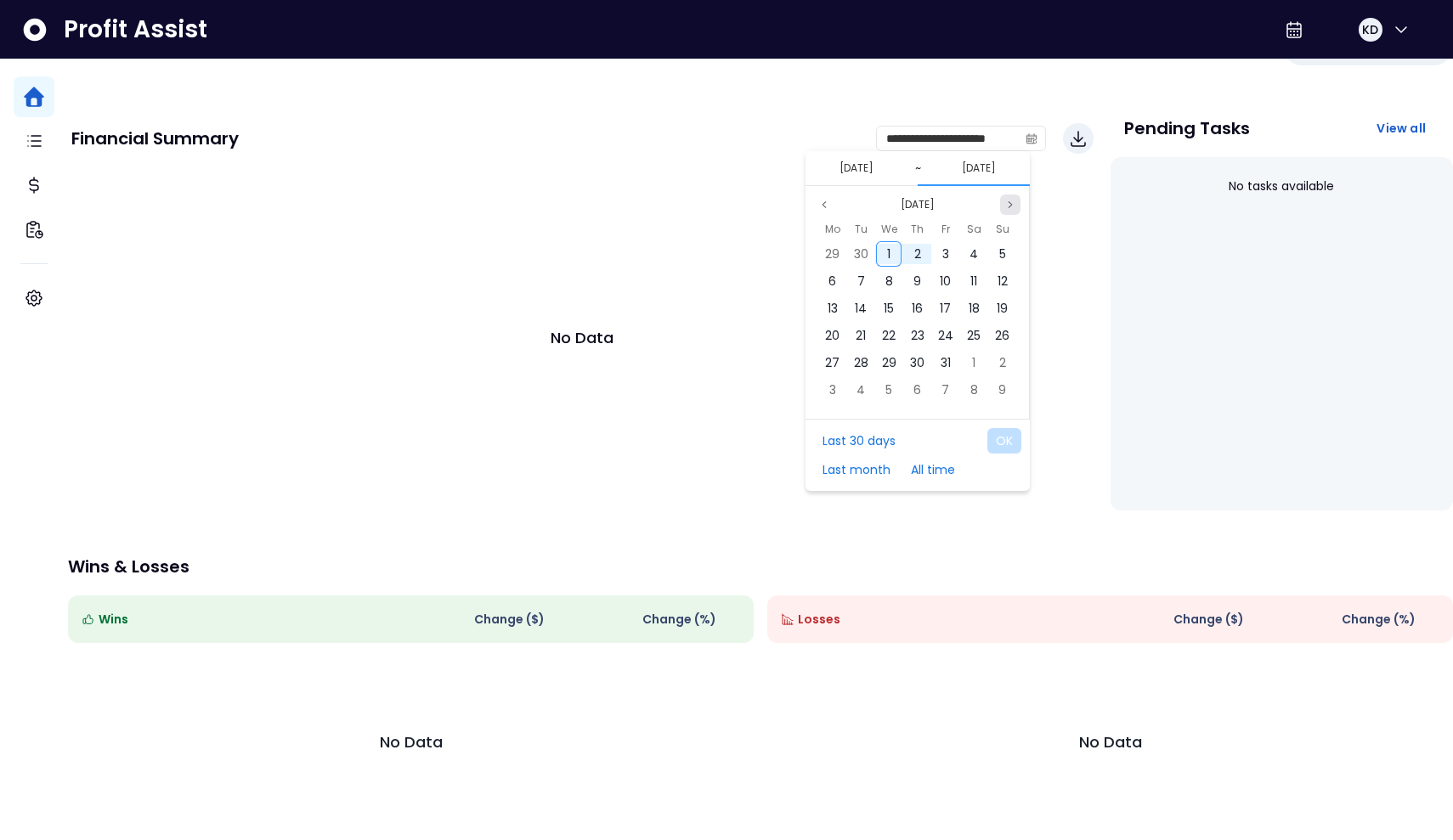
click at [716, 200] on icon "page next" at bounding box center [1010, 204] width 10 height 10
click at [716, 200] on icon "page previous" at bounding box center [824, 204] width 10 height 10
click at [716, 159] on span "~" at bounding box center [918, 168] width 5 height 17
click at [716, 194] on button "Previous month" at bounding box center [824, 204] width 20 height 20
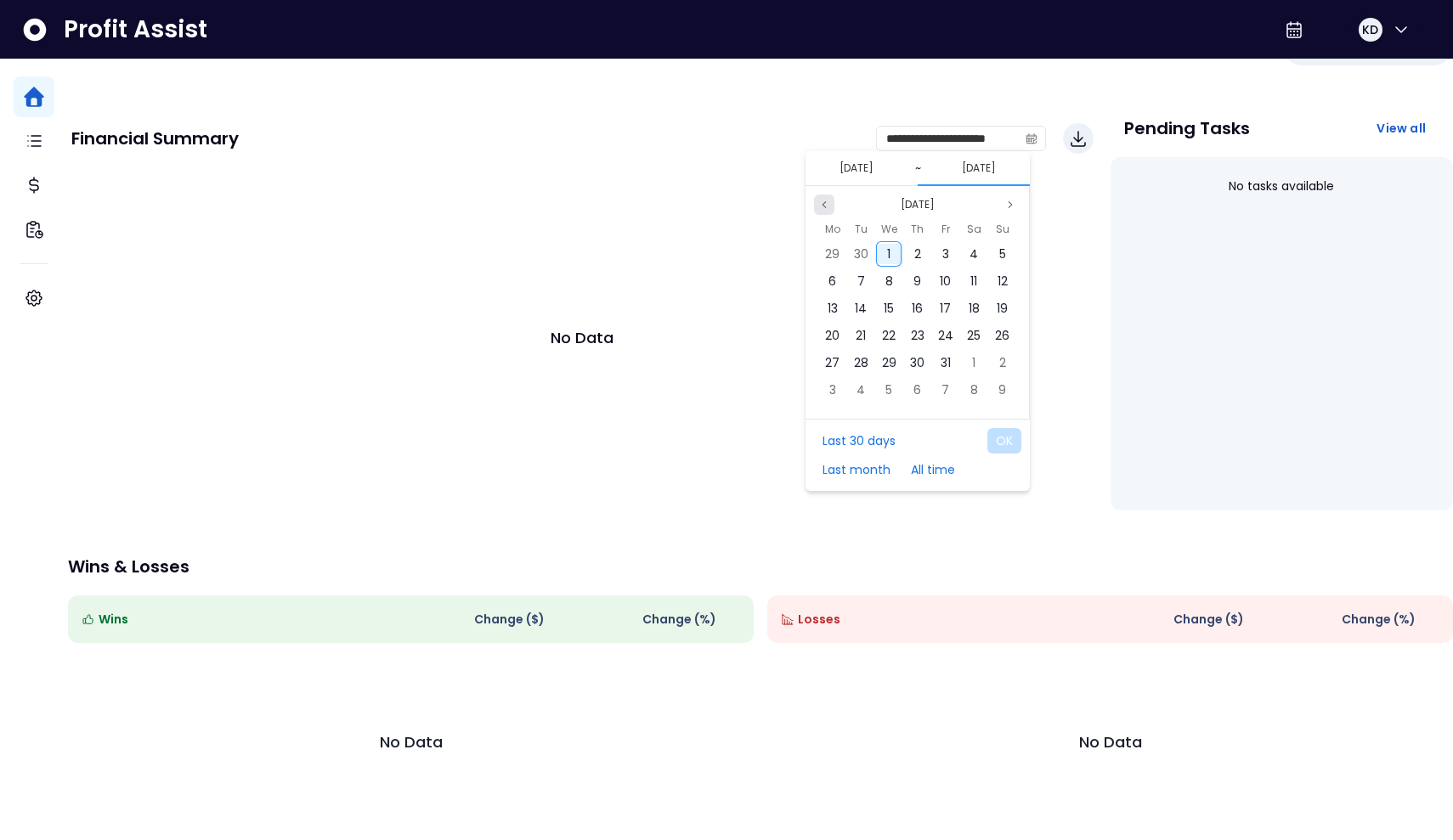
click at [716, 194] on button "Previous month" at bounding box center [824, 204] width 20 height 20
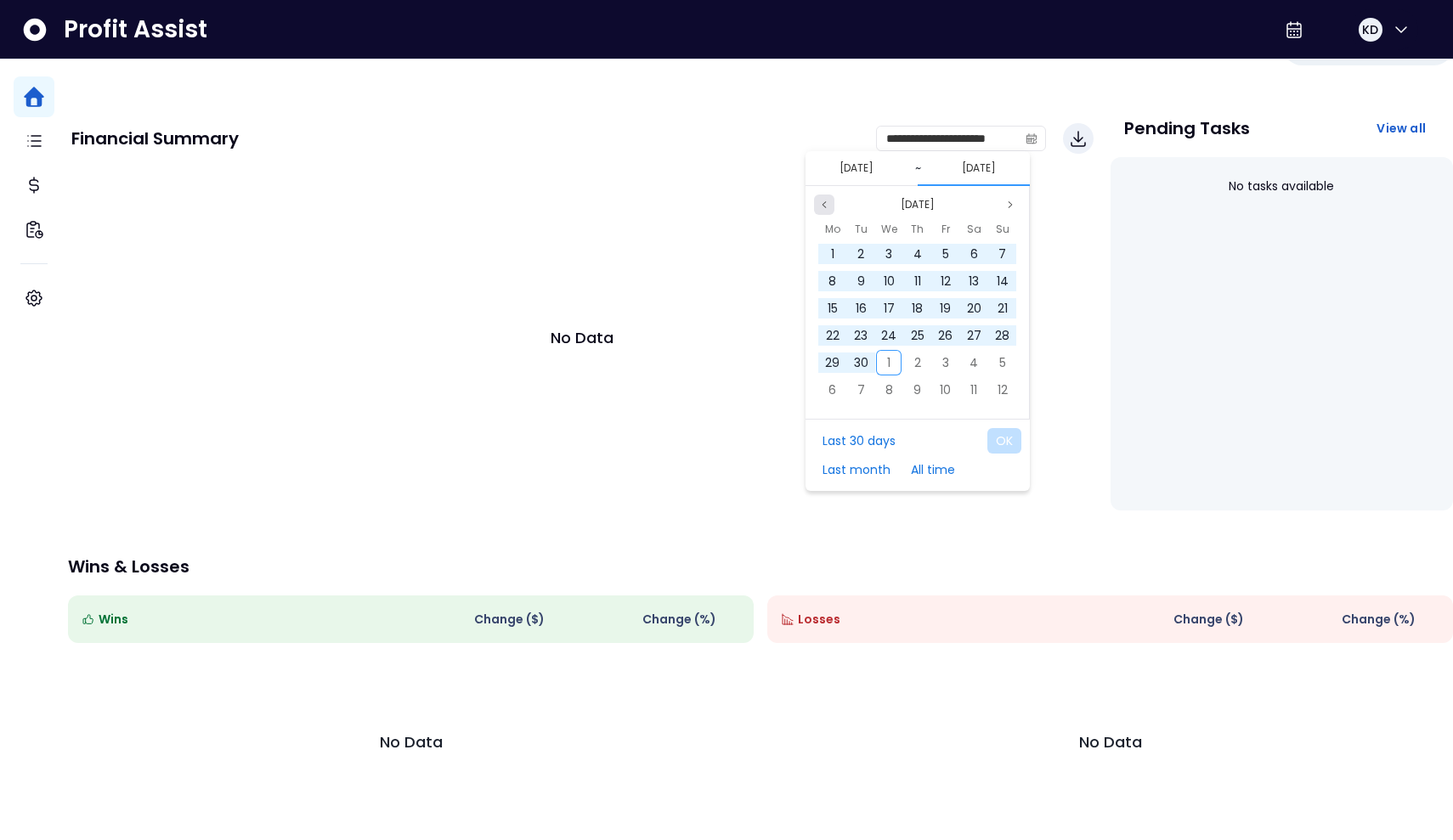
click at [716, 194] on button "Previous month" at bounding box center [824, 204] width 20 height 20
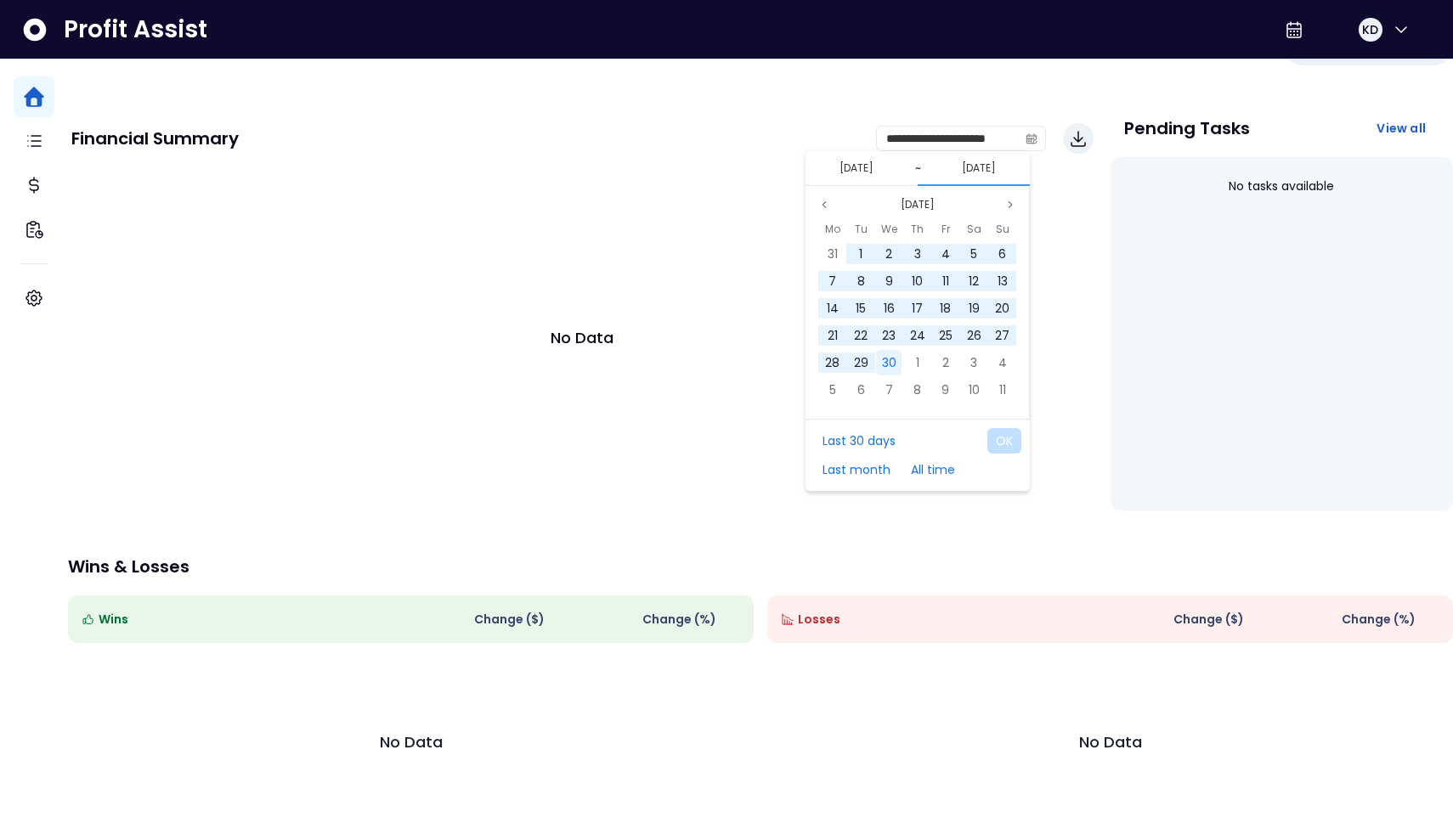
click at [716, 355] on span "30" at bounding box center [890, 363] width 15 height 17
click at [716, 428] on button "OK" at bounding box center [1004, 441] width 34 height 26
type input "**********"
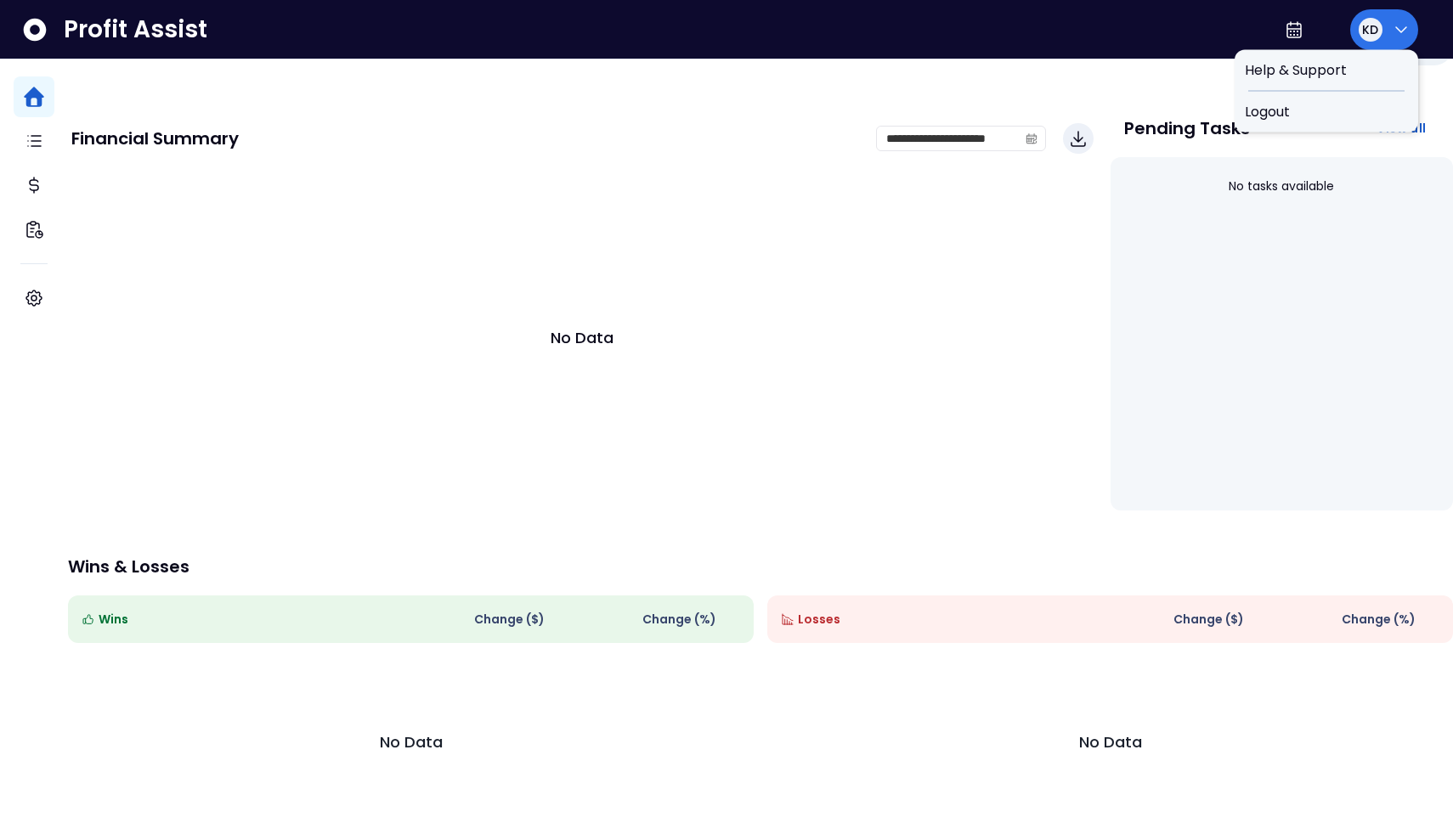
click at [716, 30] on icon "button" at bounding box center [1401, 29] width 20 height 20
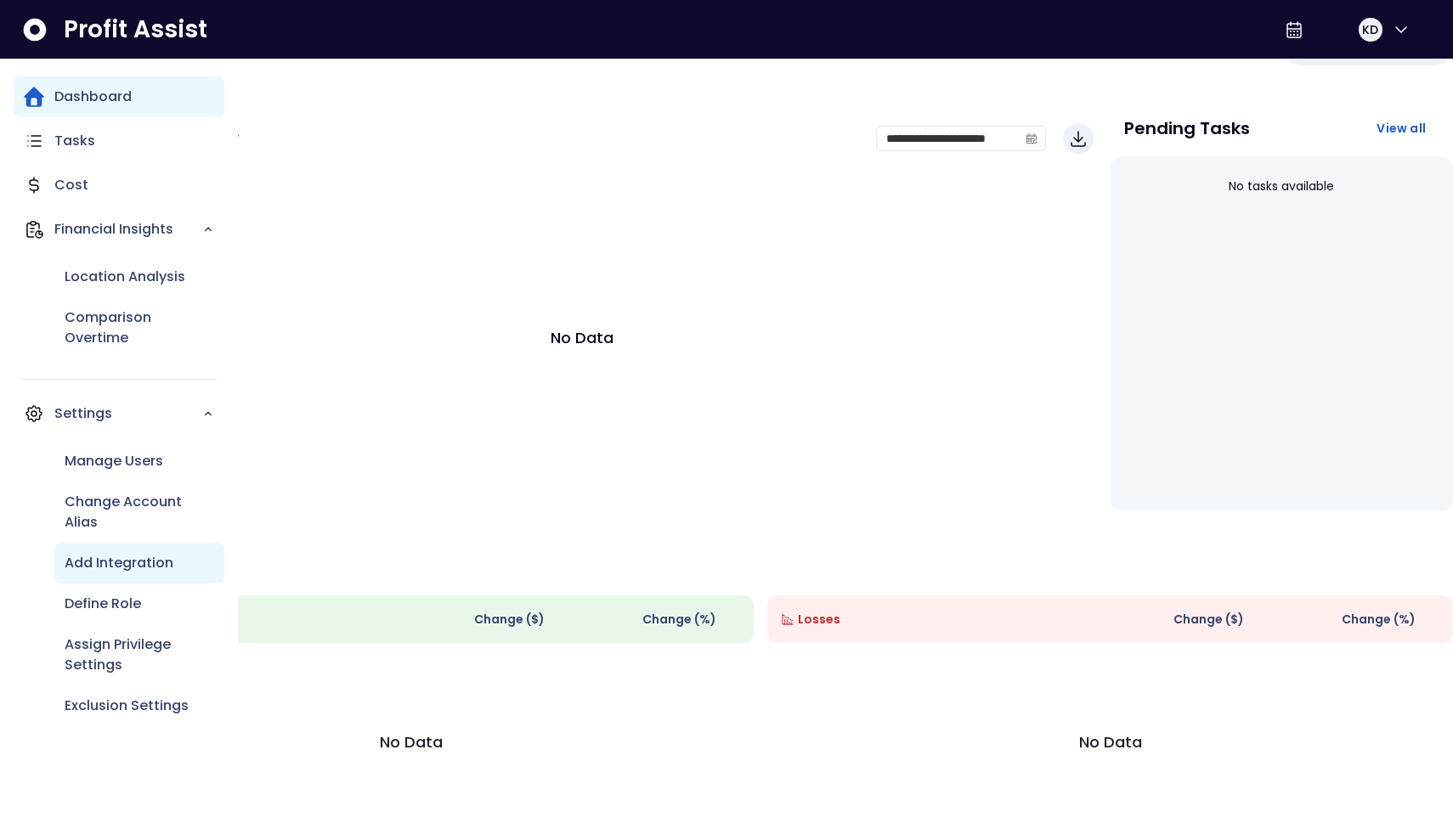
click at [140, 573] on div "Add Integration" at bounding box center [138, 563] width 169 height 41
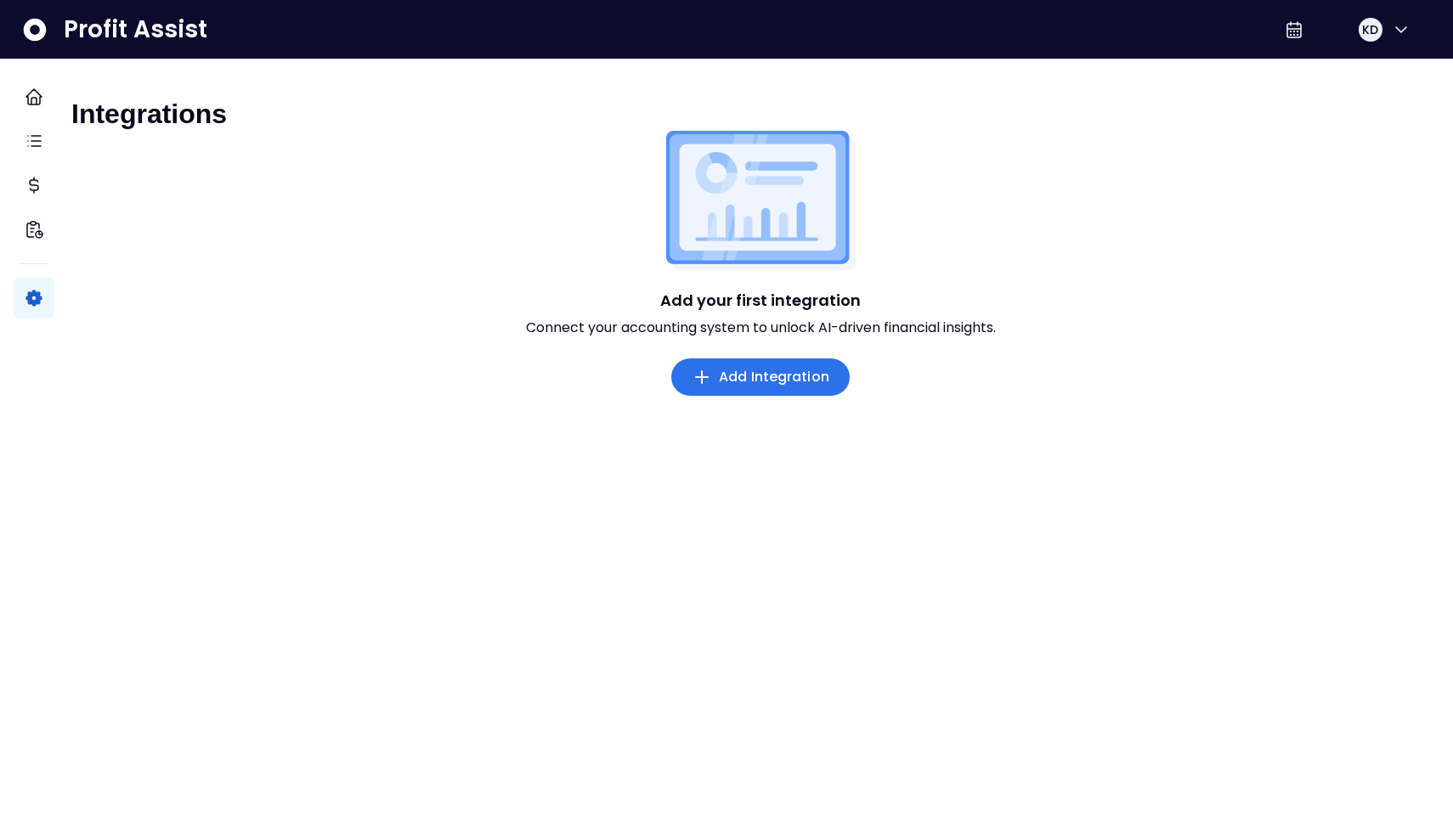
click at [716, 396] on button "Add Integration" at bounding box center [760, 376] width 179 height 38
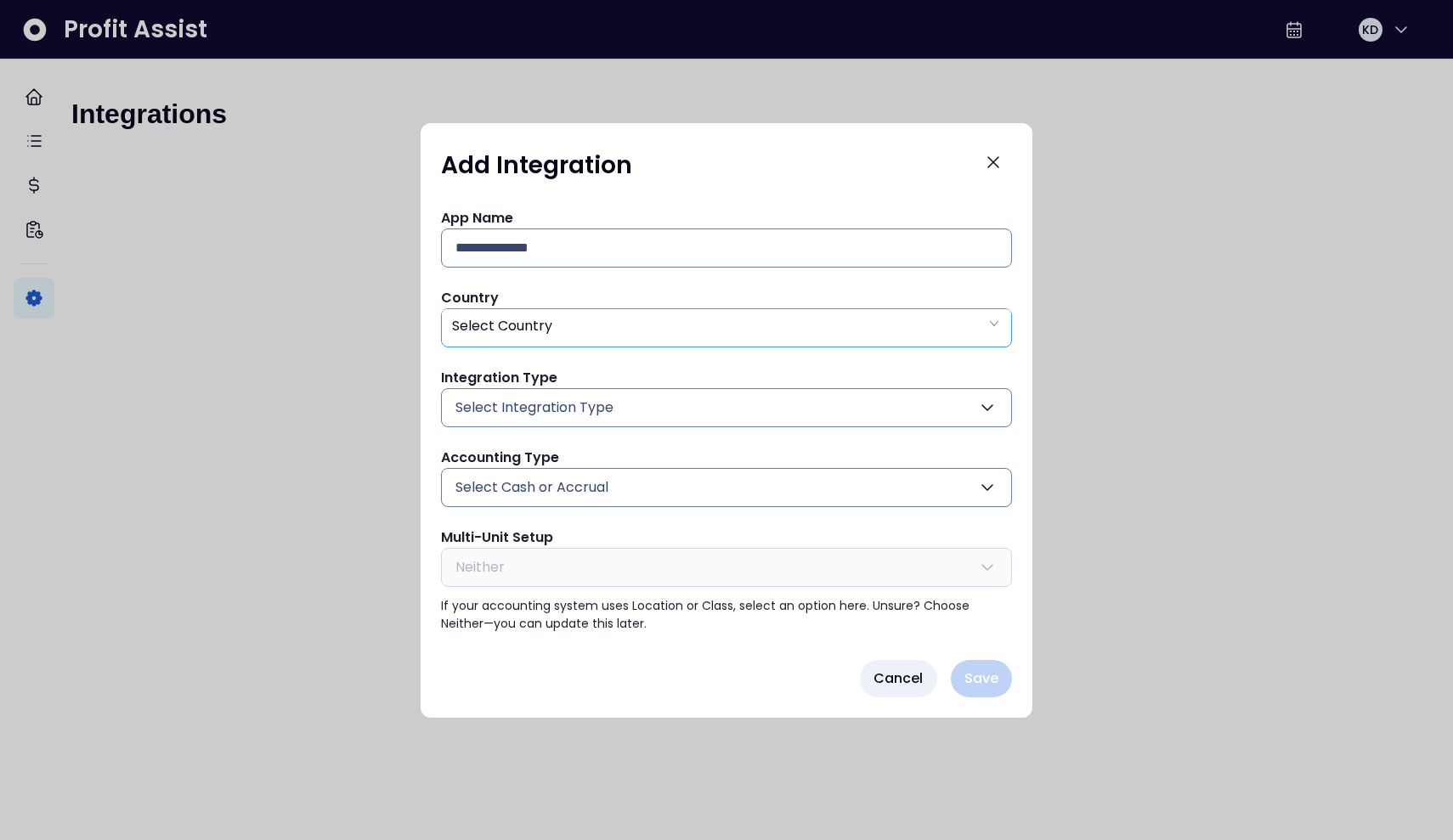
click at [716, 320] on div "Select Country" at bounding box center [726, 327] width 569 height 35
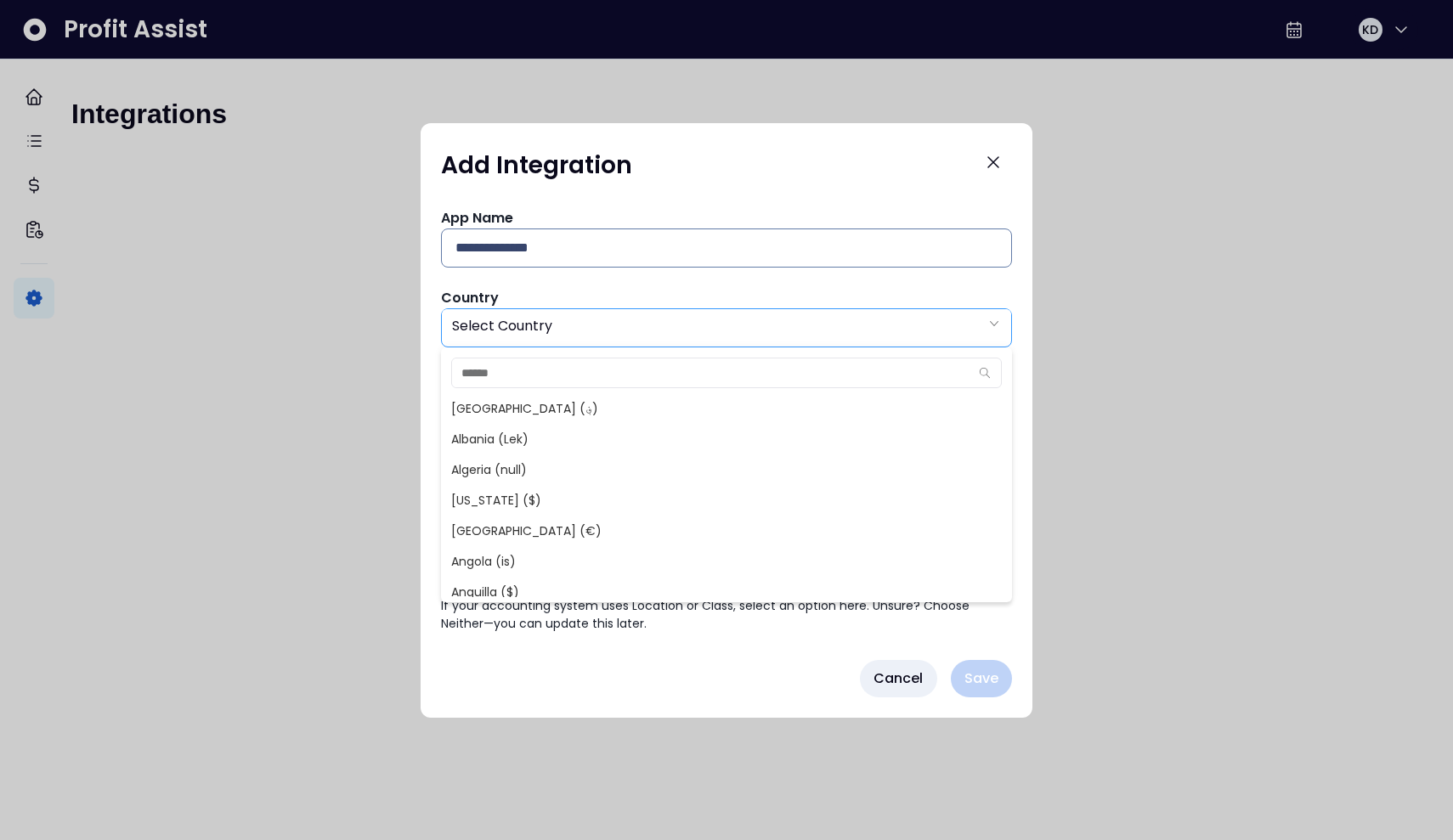
click at [716, 320] on div "Select Country" at bounding box center [726, 327] width 569 height 35
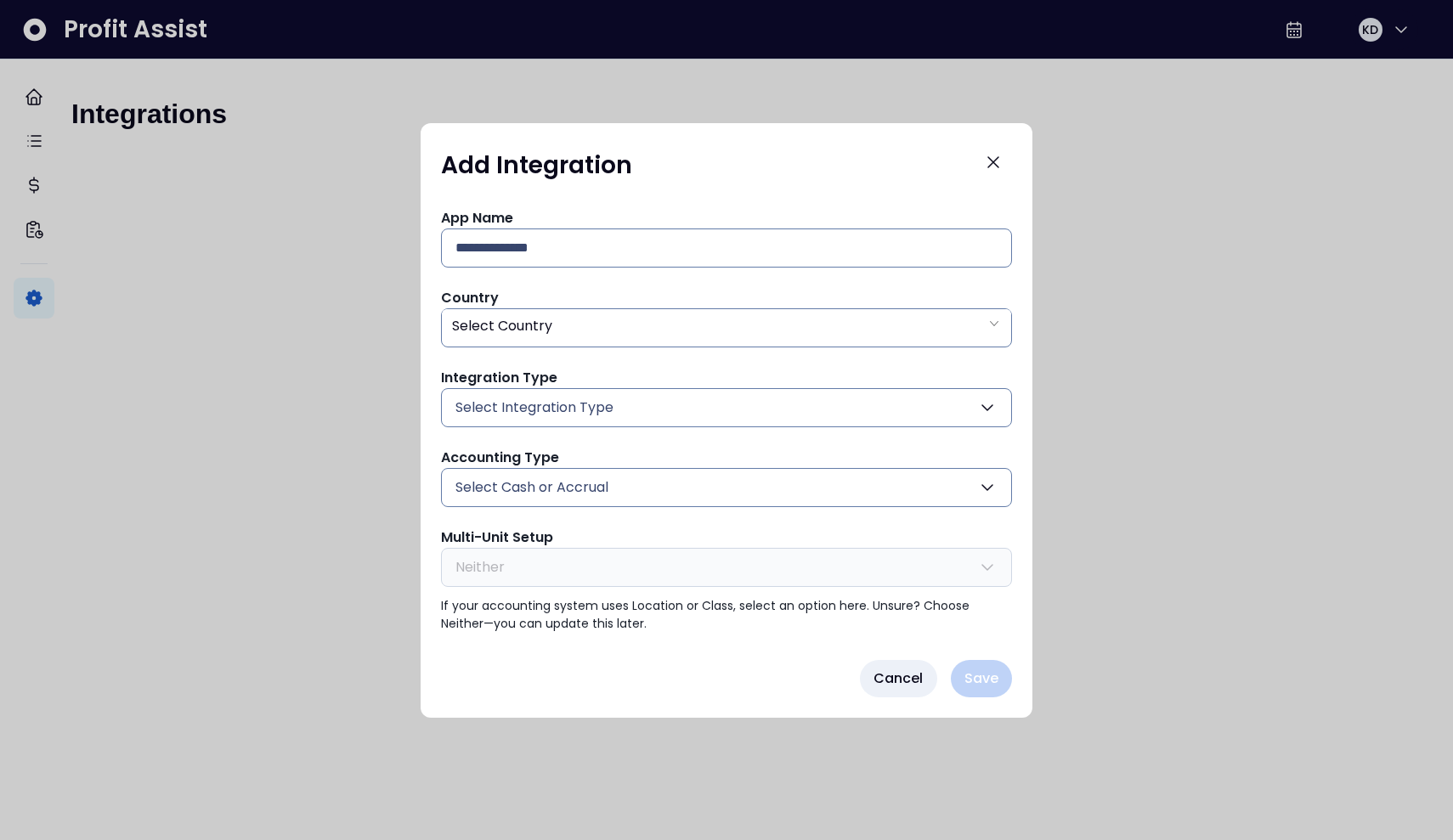
click at [716, 410] on icon "button" at bounding box center [987, 408] width 20 height 20
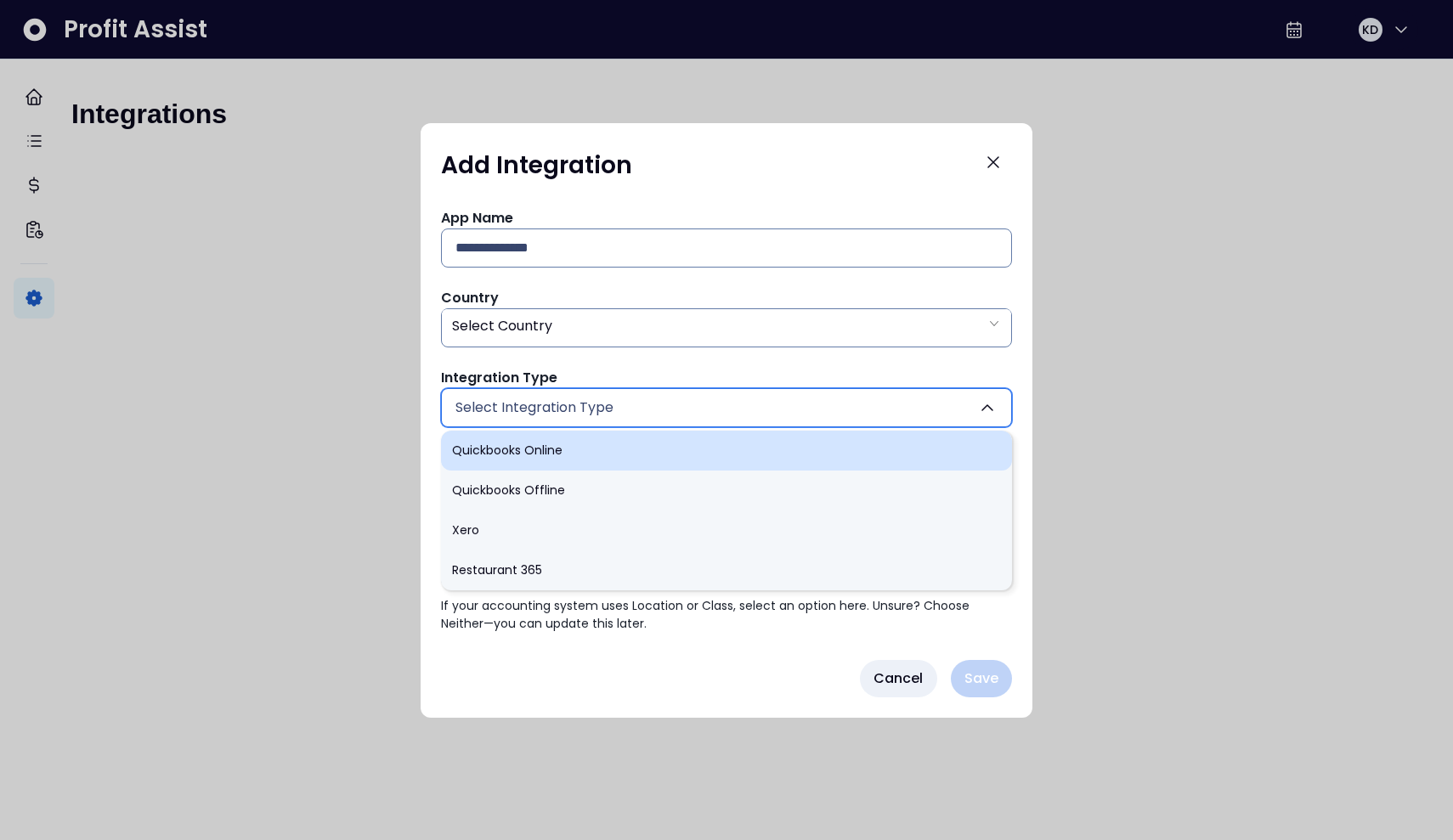
click at [716, 459] on li "Quickbooks Online" at bounding box center [726, 451] width 571 height 40
type input "******"
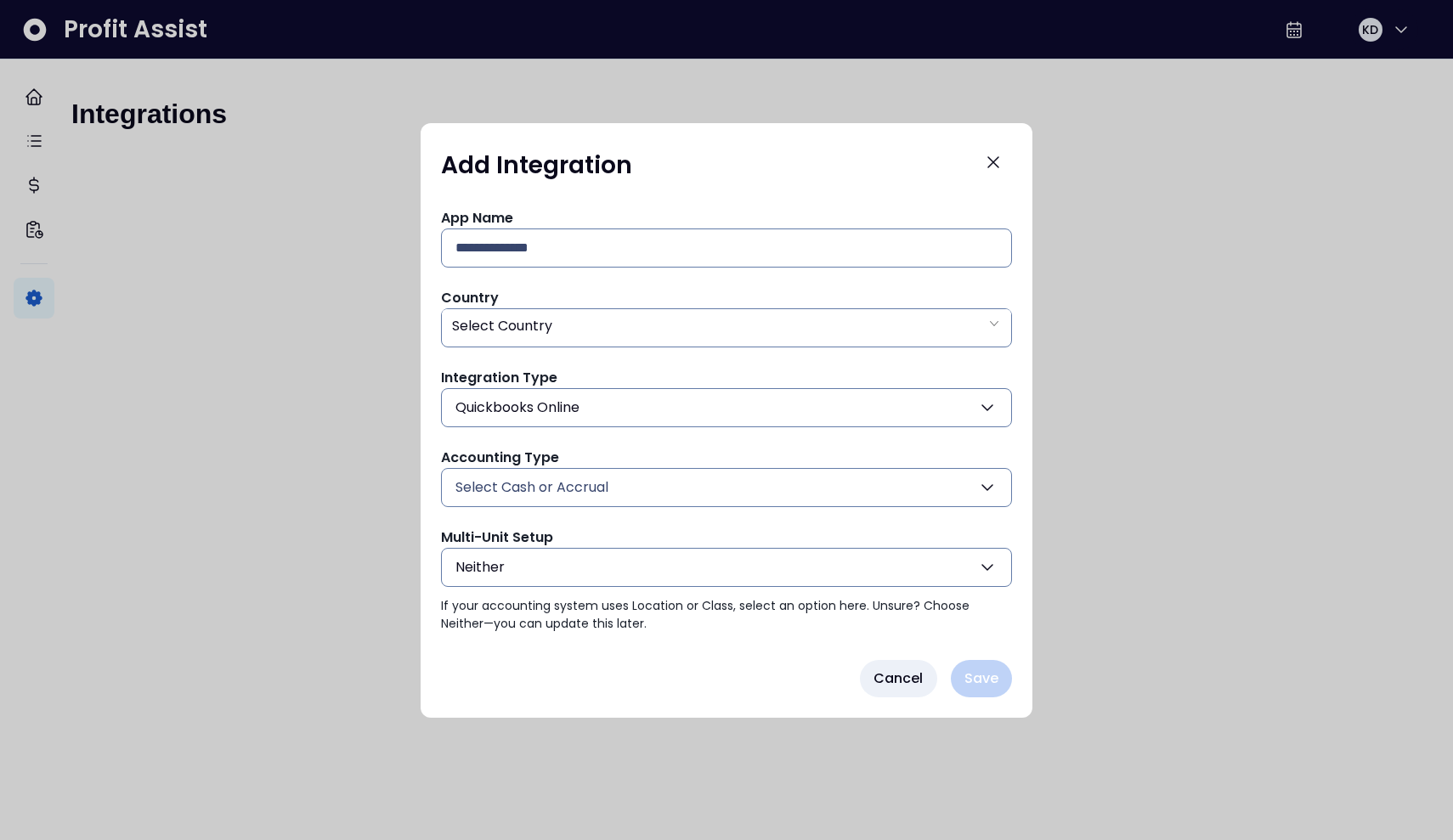
click at [716, 500] on button "Select Cash or Accrual" at bounding box center [726, 487] width 571 height 39
click at [716, 496] on button "Select Cash or Accrual" at bounding box center [726, 487] width 571 height 39
click at [716, 659] on div "Add Integration App Name Country Select Country Integration Type Quickbooks Onl…" at bounding box center [726, 420] width 612 height 595
click at [716, 229] on input "text" at bounding box center [726, 247] width 542 height 38
click at [716, 344] on div "Select Country" at bounding box center [726, 328] width 571 height 39
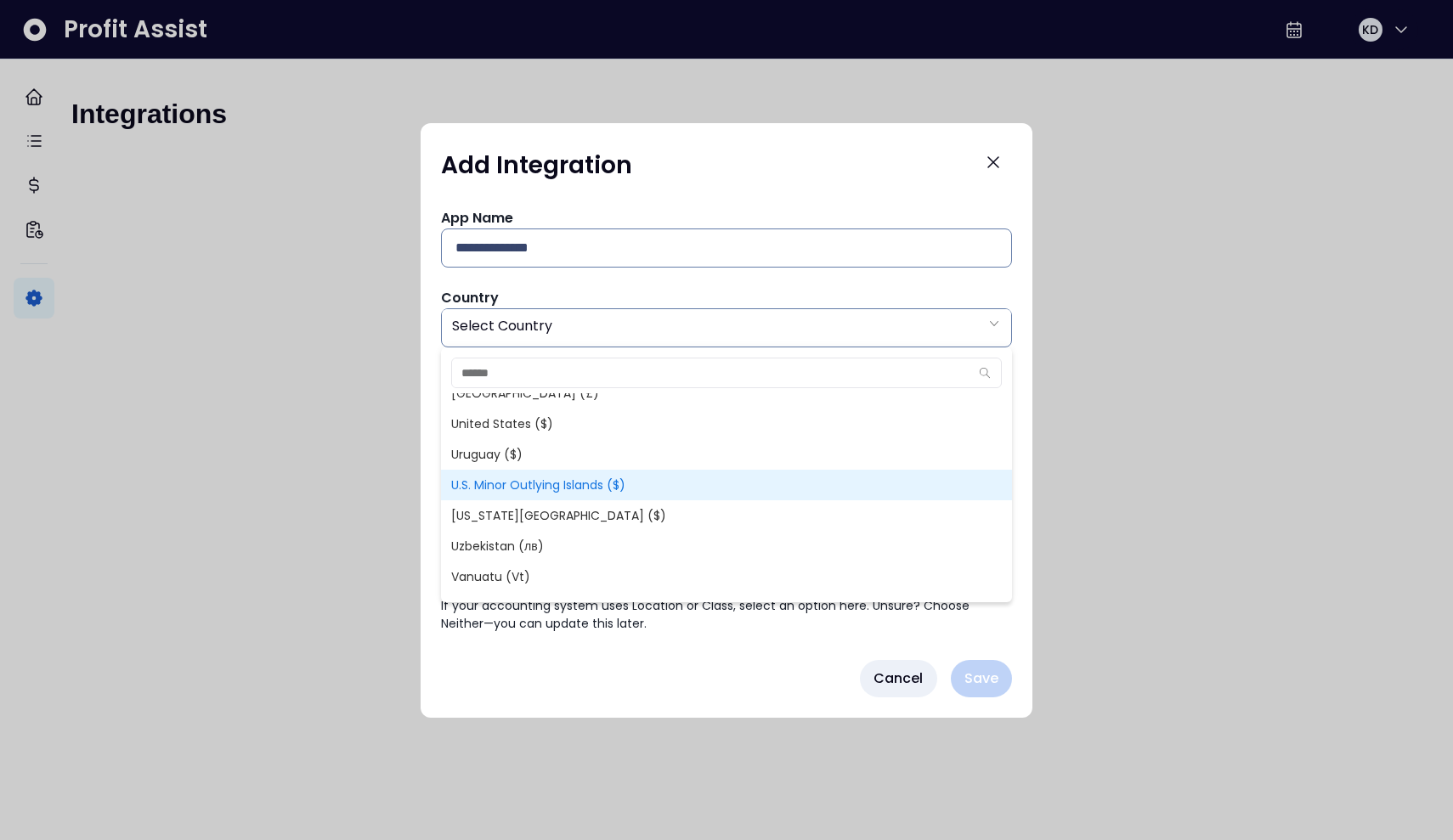
scroll to position [7032, 0]
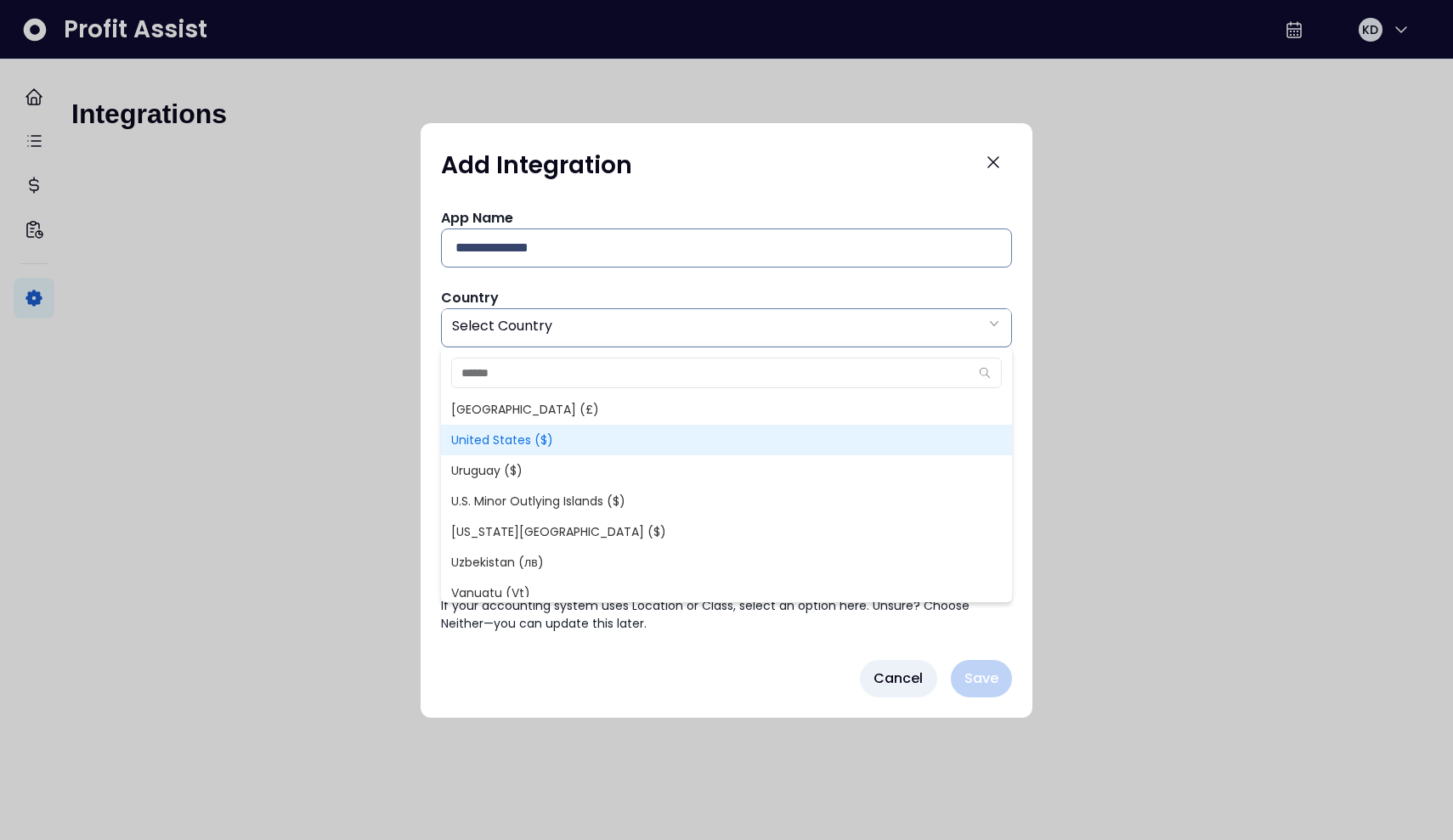
click at [542, 448] on span "United States ($)" at bounding box center [726, 440] width 571 height 30
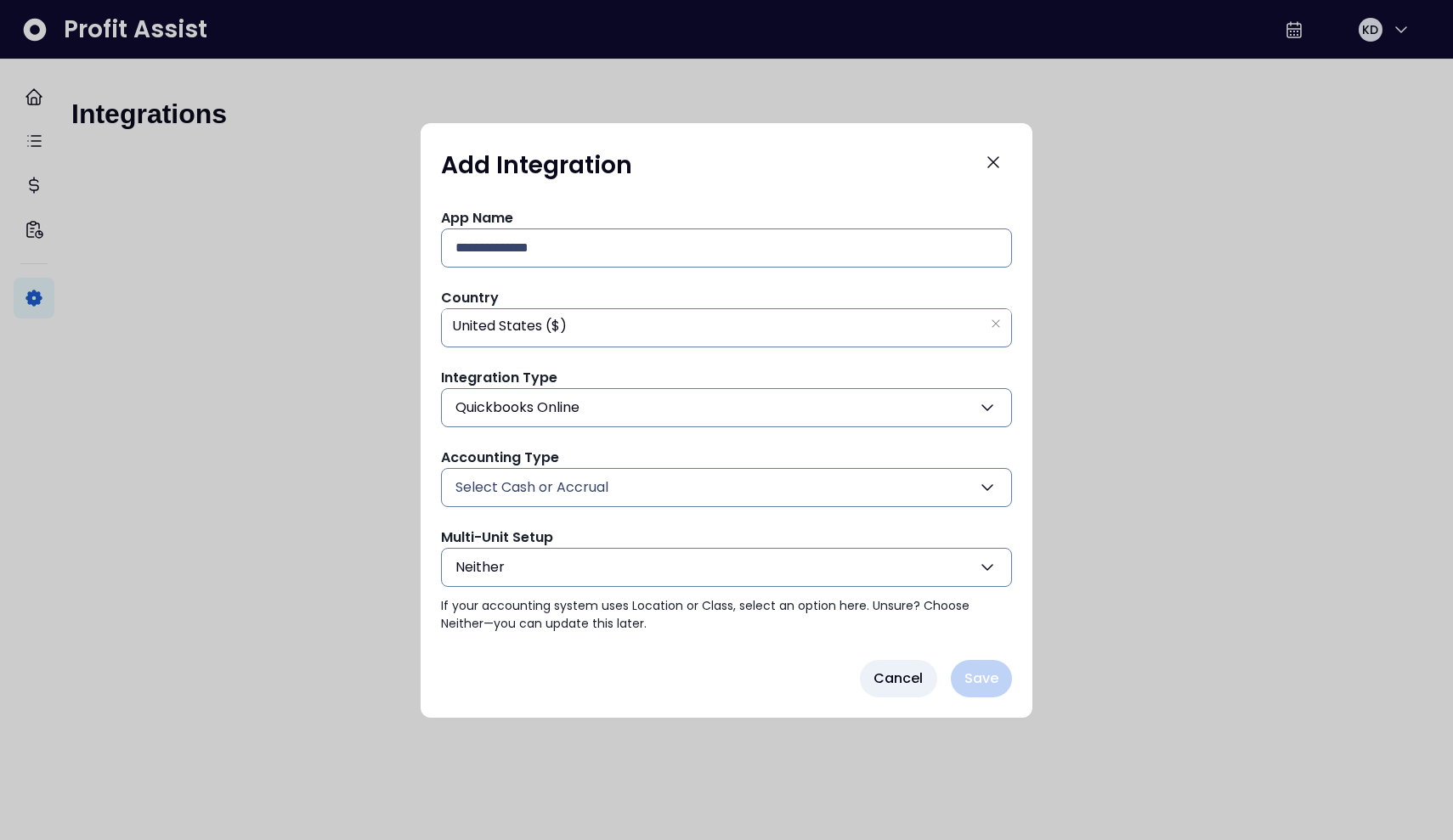
type input "**"
click at [696, 488] on button "Select Cash or Accrual" at bounding box center [726, 487] width 571 height 39
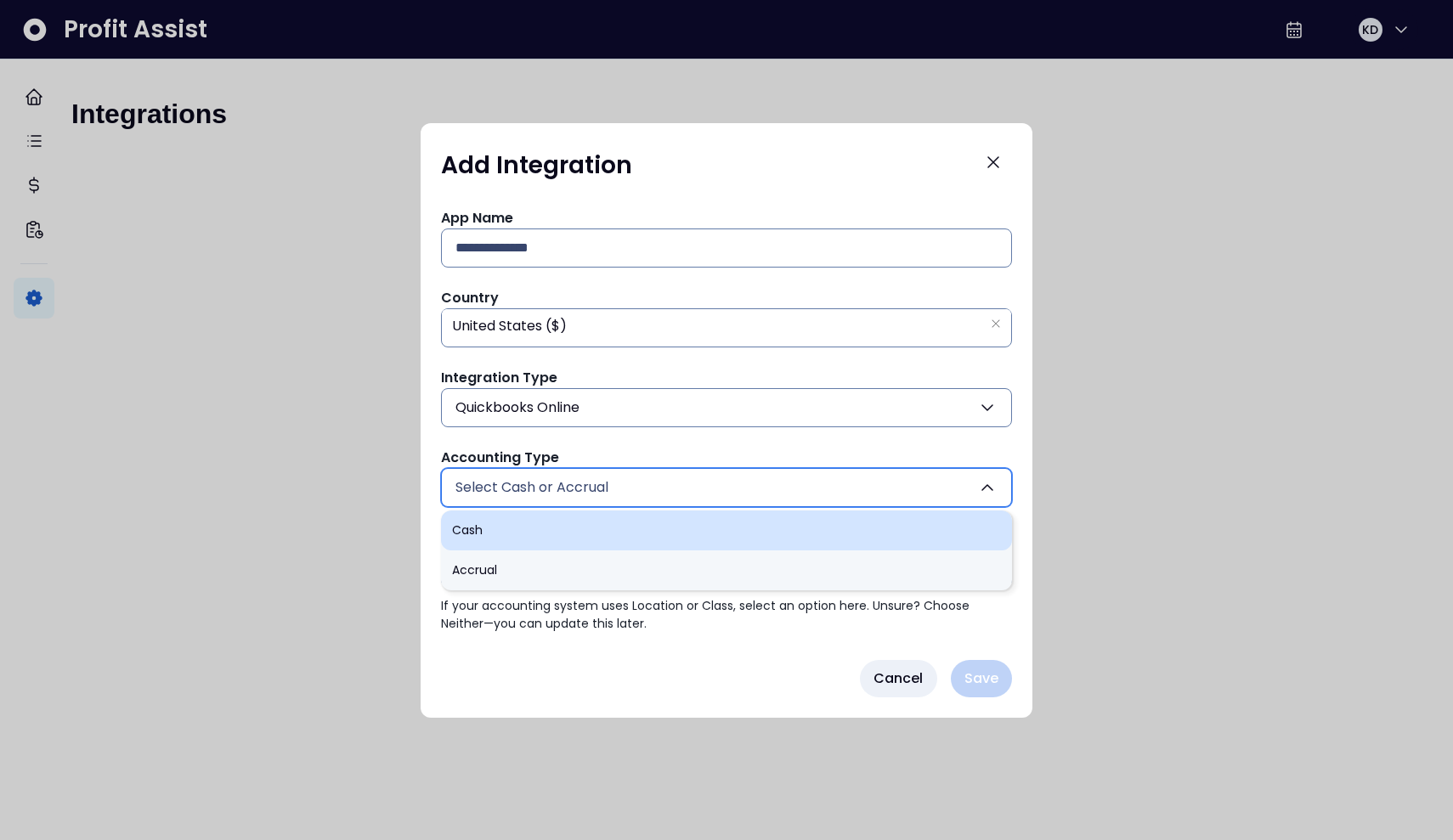
click at [685, 525] on li "Cash" at bounding box center [726, 530] width 571 height 40
type input "****"
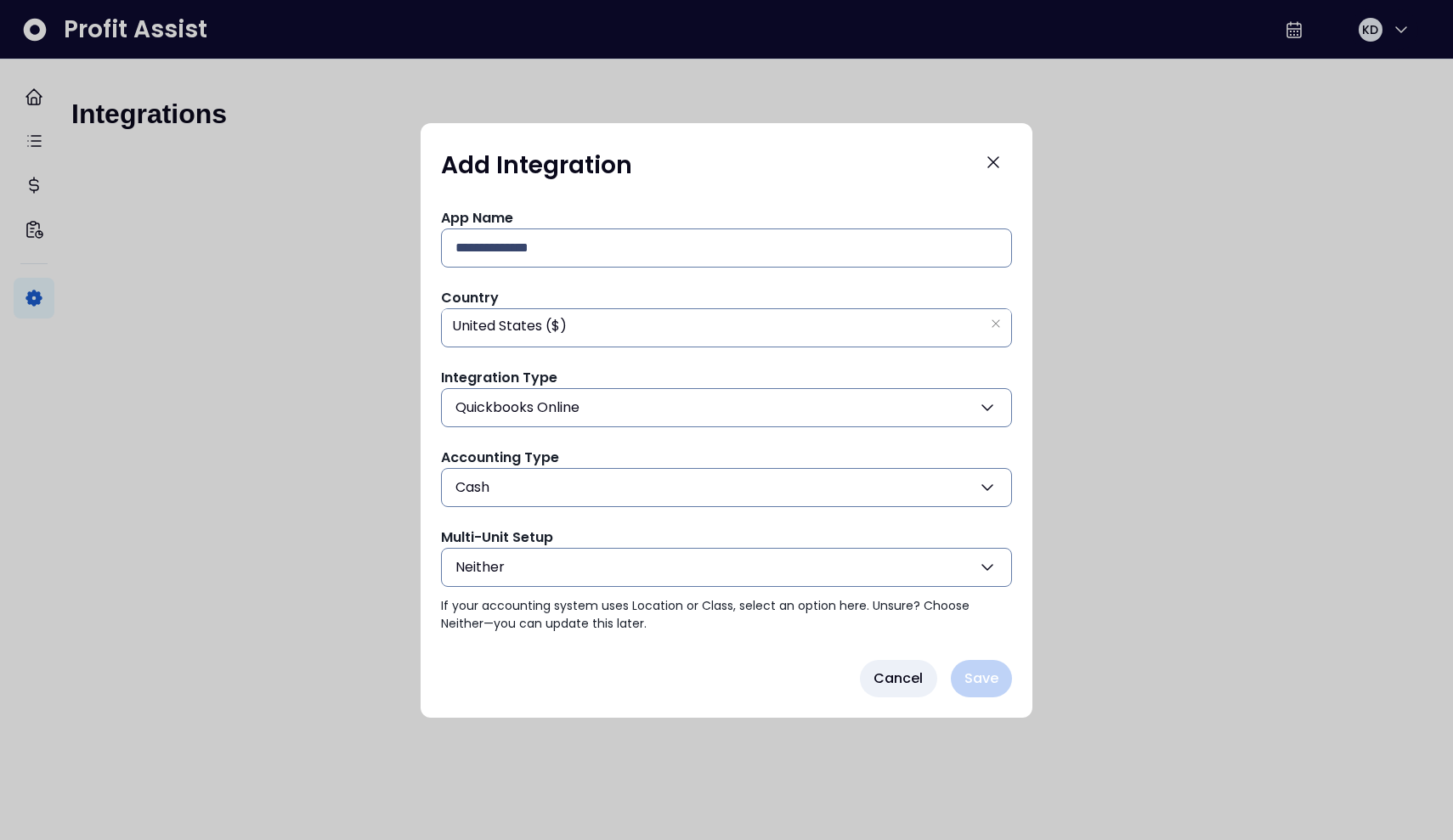
click at [682, 567] on button "Neither" at bounding box center [726, 567] width 571 height 39
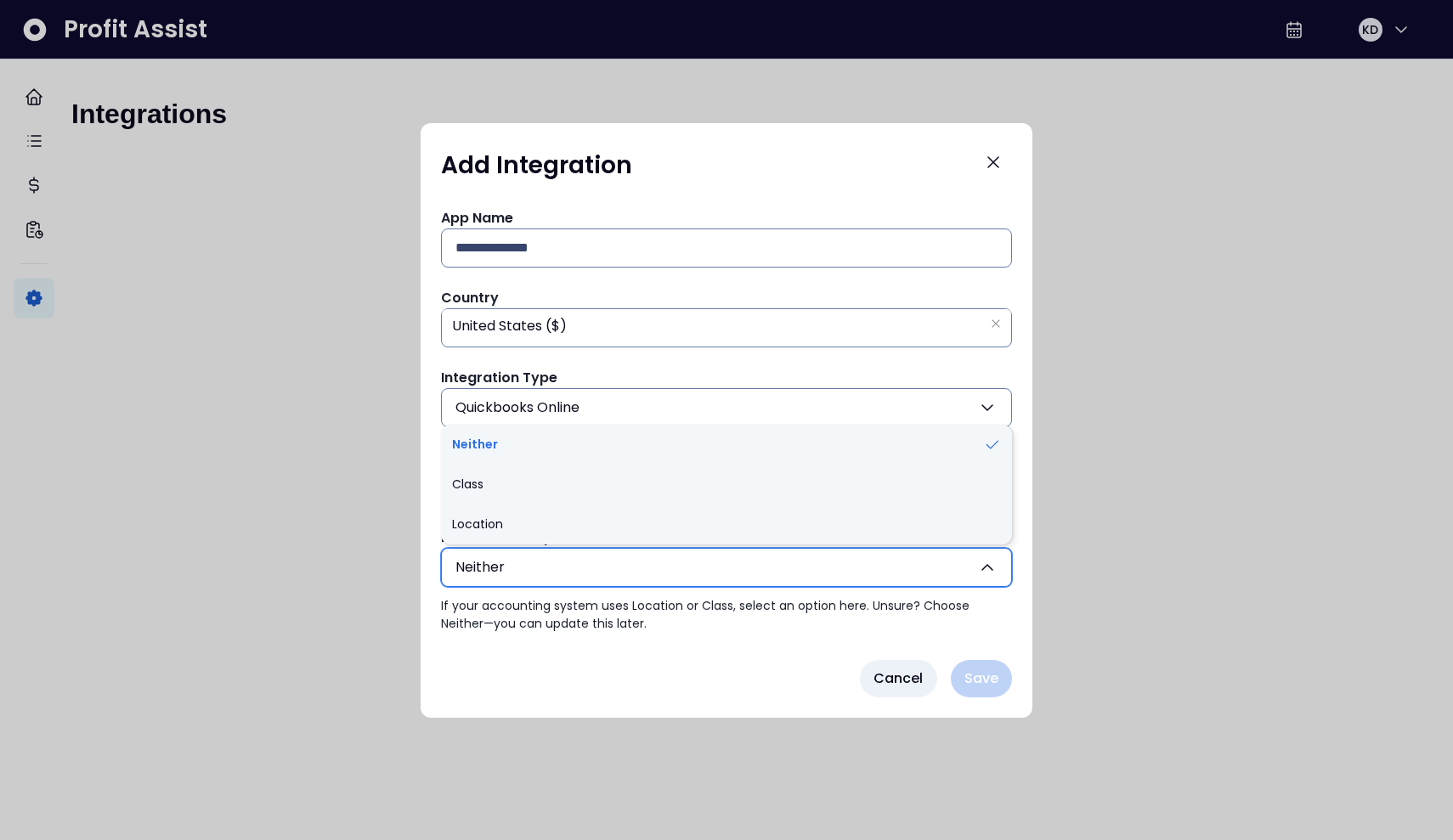
click at [682, 567] on button "Neither" at bounding box center [726, 567] width 571 height 39
drag, startPoint x: 426, startPoint y: 281, endPoint x: 435, endPoint y: 275, distance: 10.8
click at [425, 281] on div "App Name Country ** United States ($) Integration Type Quickbooks Online Quickb…" at bounding box center [726, 420] width 612 height 452
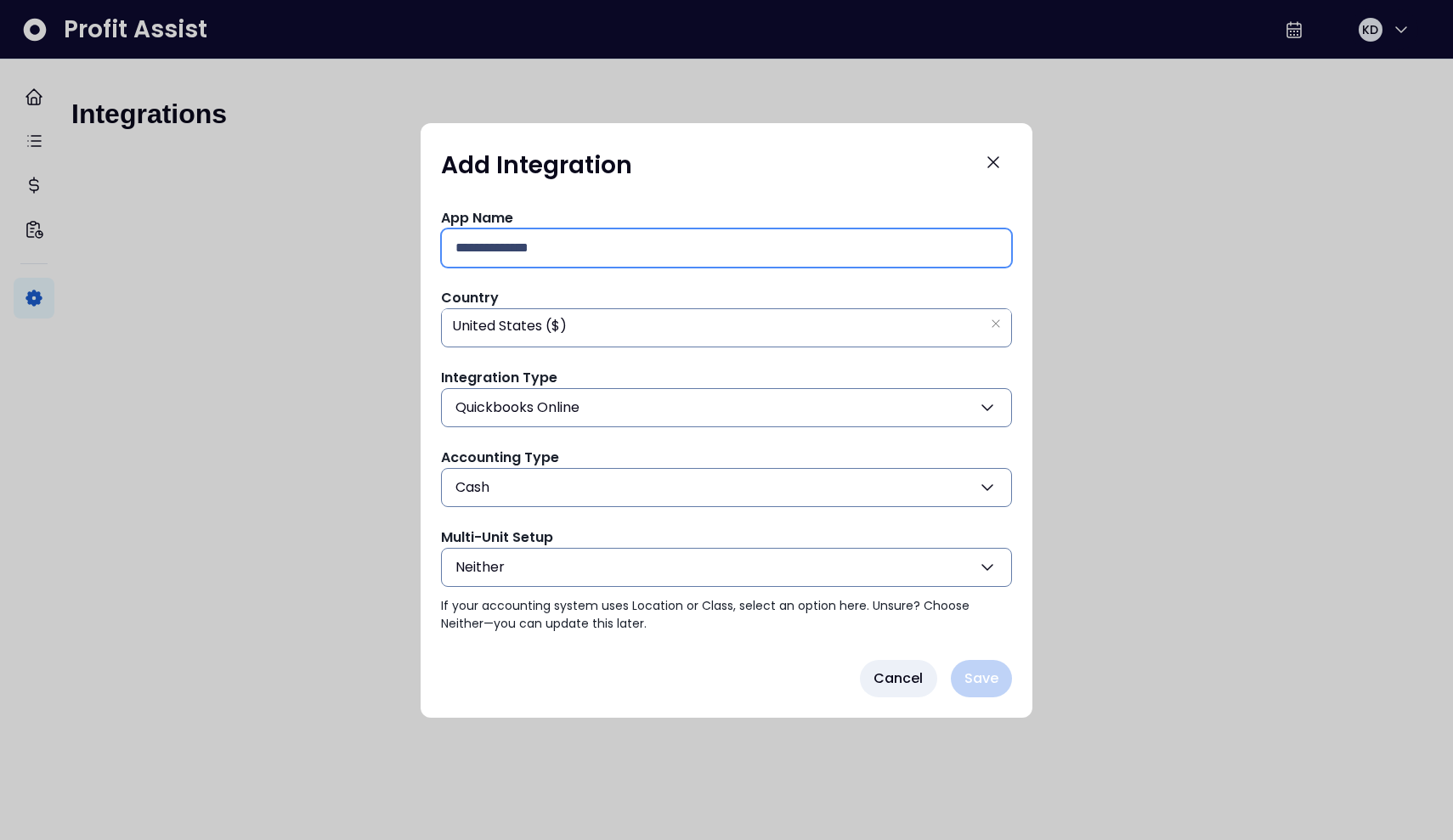
click at [493, 266] on input "text" at bounding box center [726, 247] width 542 height 38
type input "**********"
click at [716, 683] on button "Save" at bounding box center [981, 679] width 61 height 38
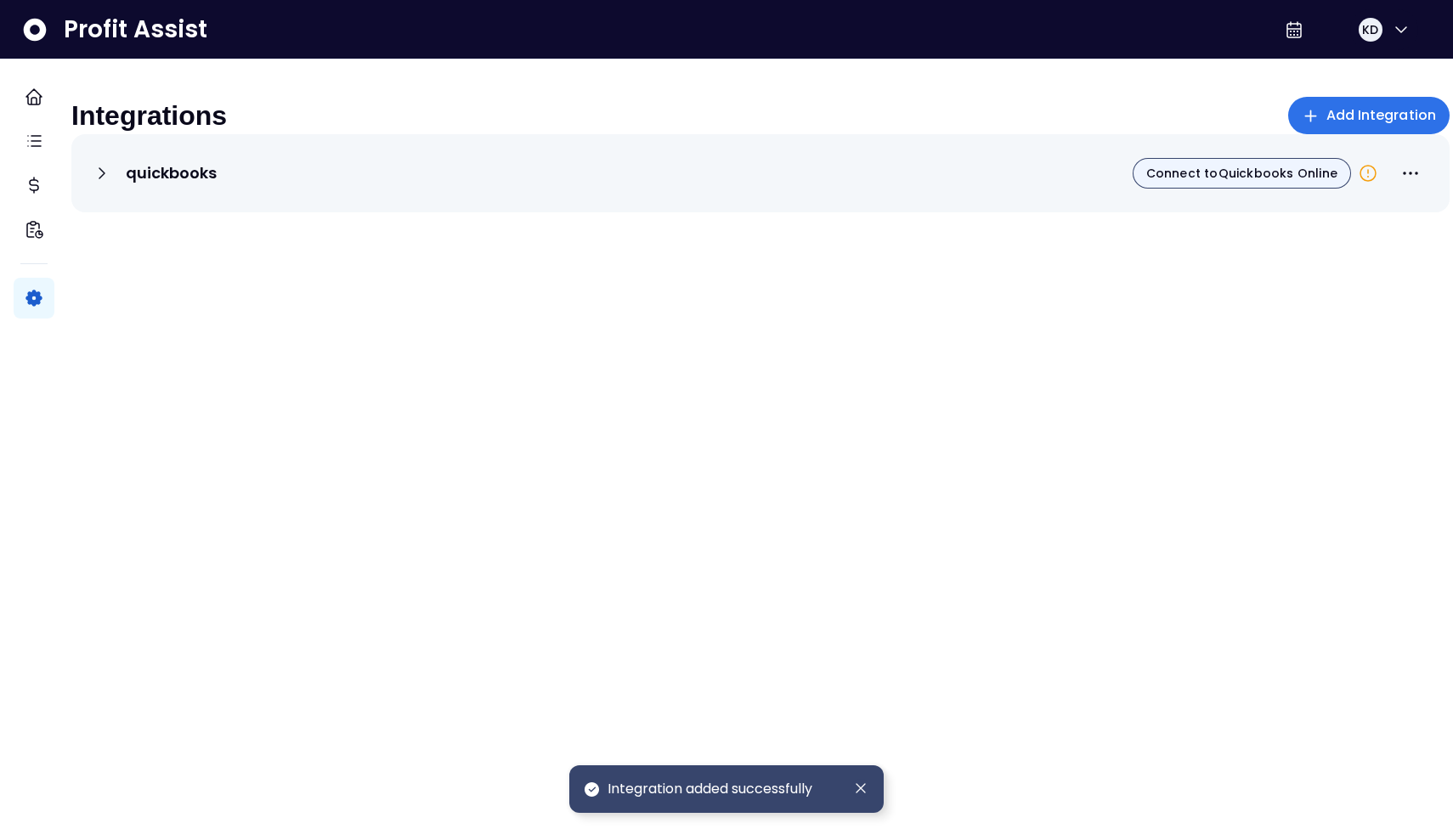
click at [716, 181] on span "Connect to Quickbooks Online" at bounding box center [1241, 173] width 191 height 17
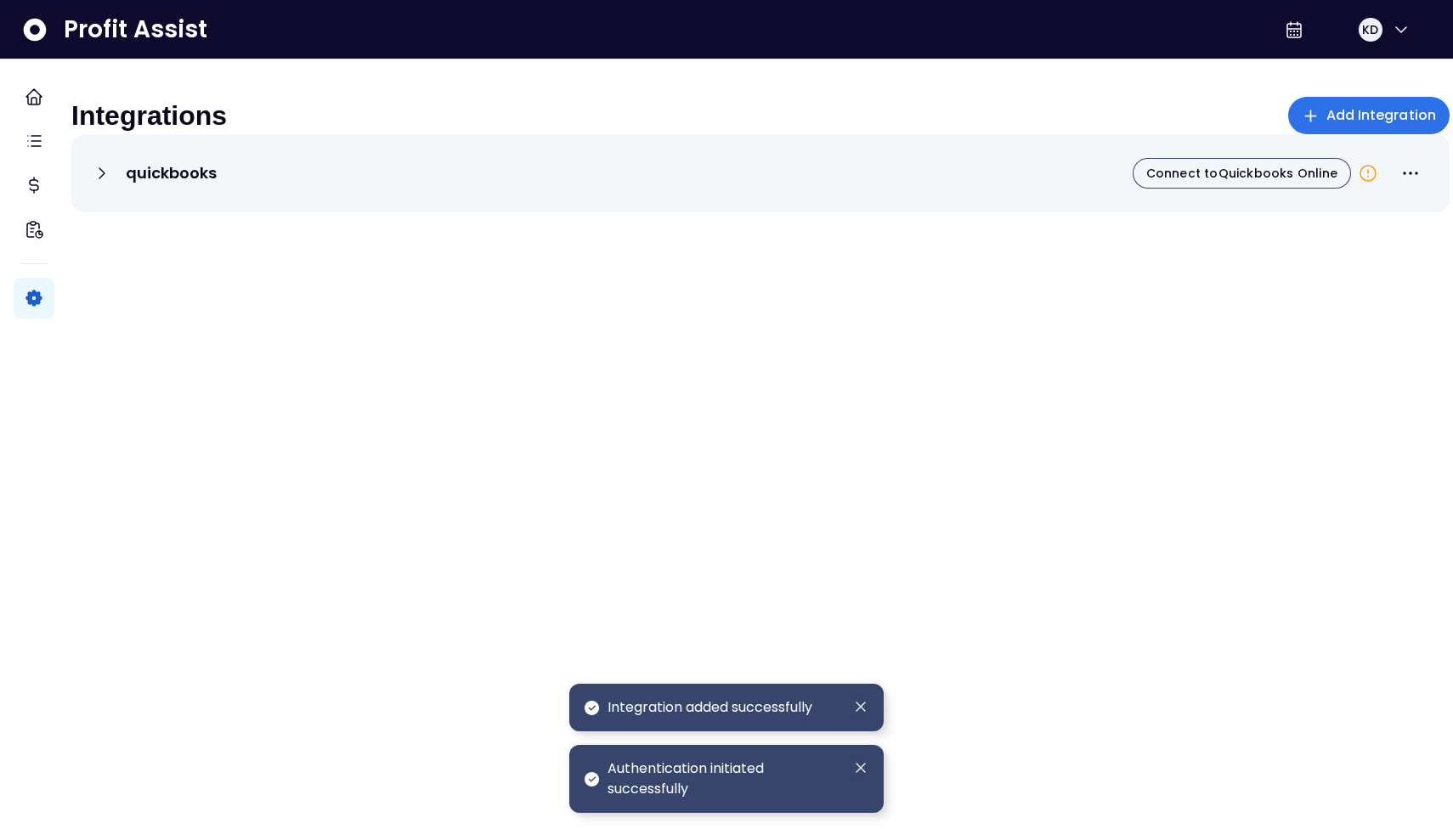
click at [716, 183] on icon at bounding box center [1368, 173] width 20 height 20
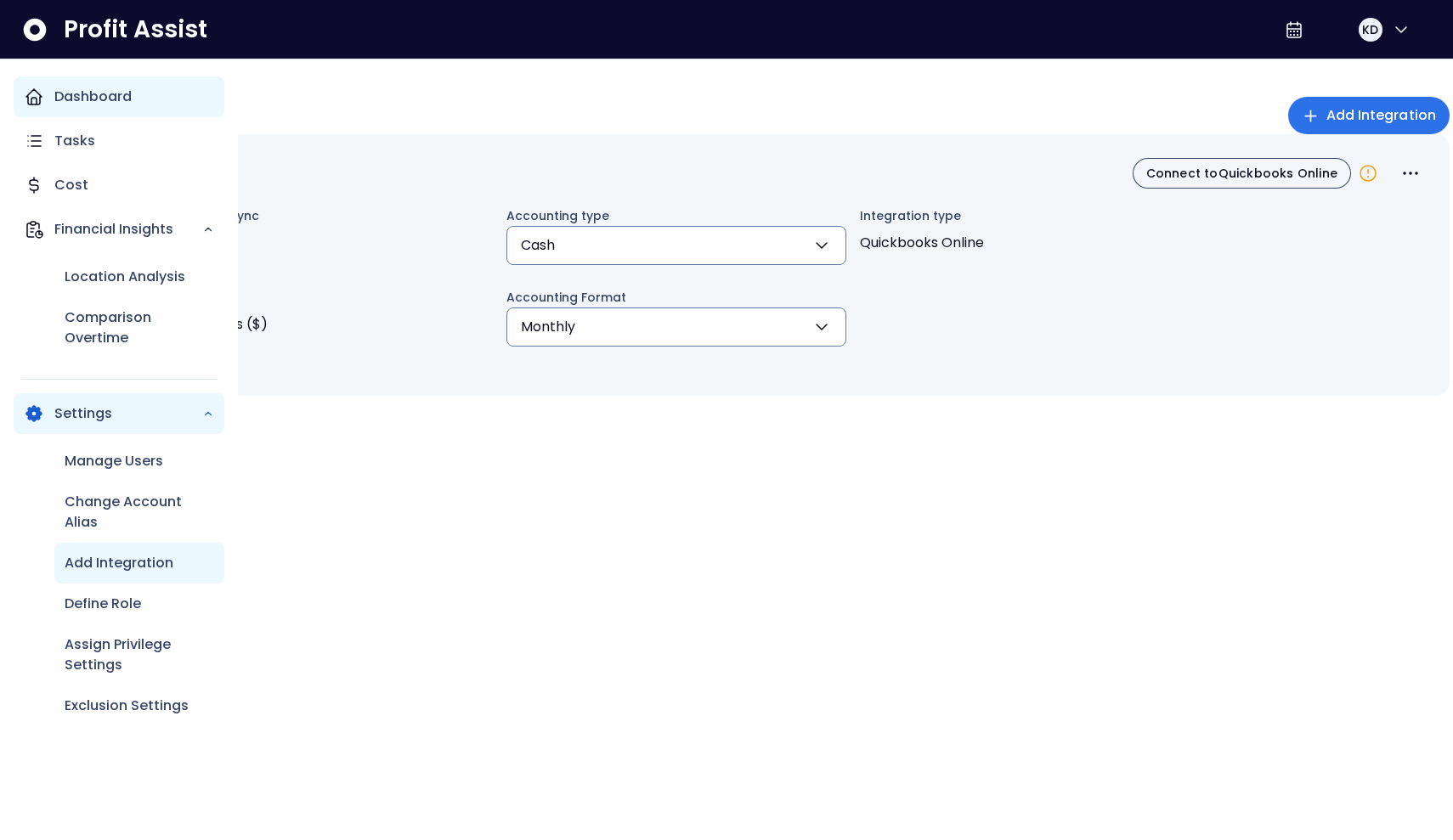
click at [104, 104] on p "Dashboard" at bounding box center [93, 97] width 77 height 20
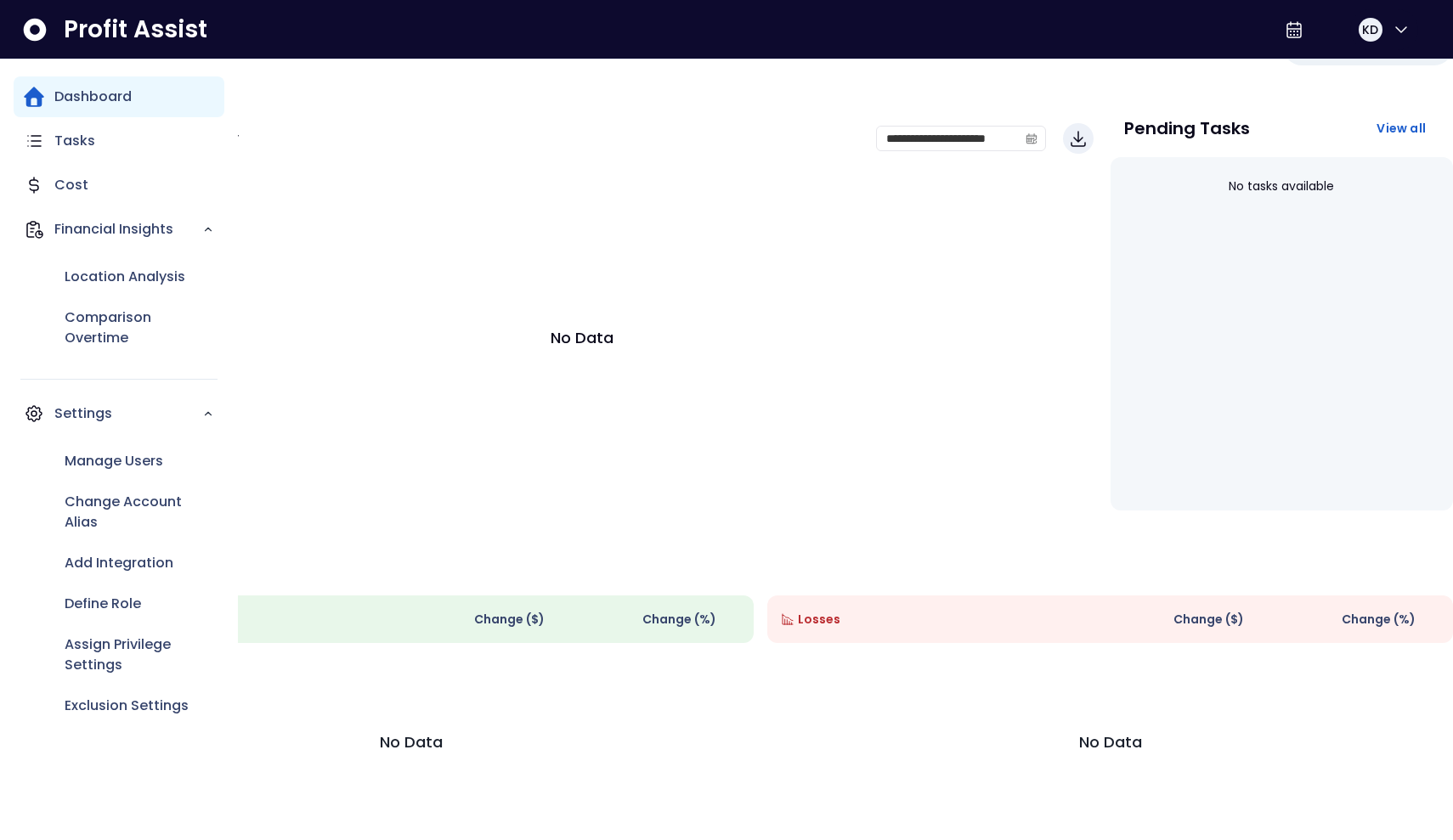
scroll to position [82, 0]
click at [120, 471] on p "Manage Users" at bounding box center [114, 461] width 99 height 20
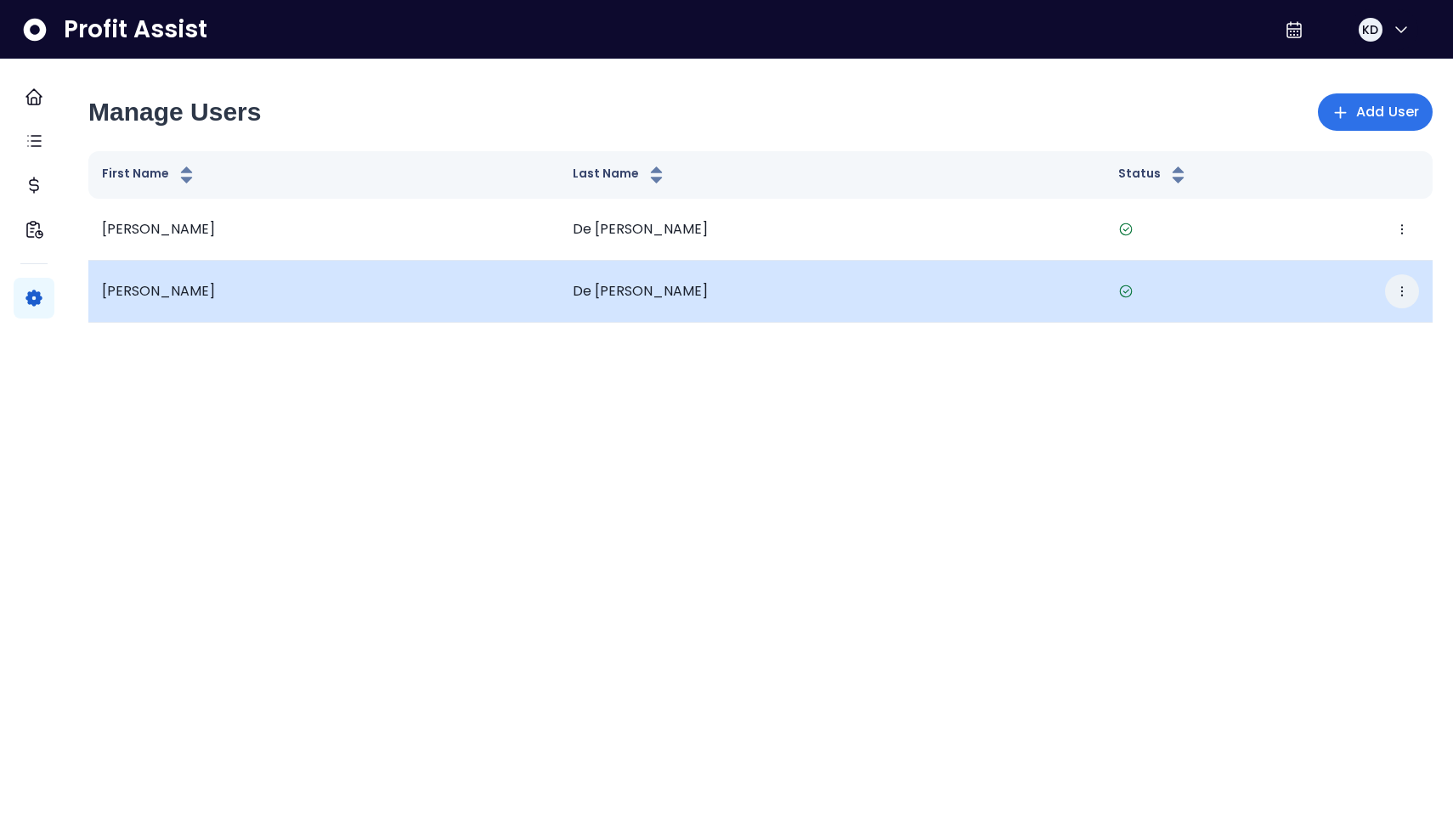
click at [716, 290] on icon "button" at bounding box center [1402, 291] width 14 height 14
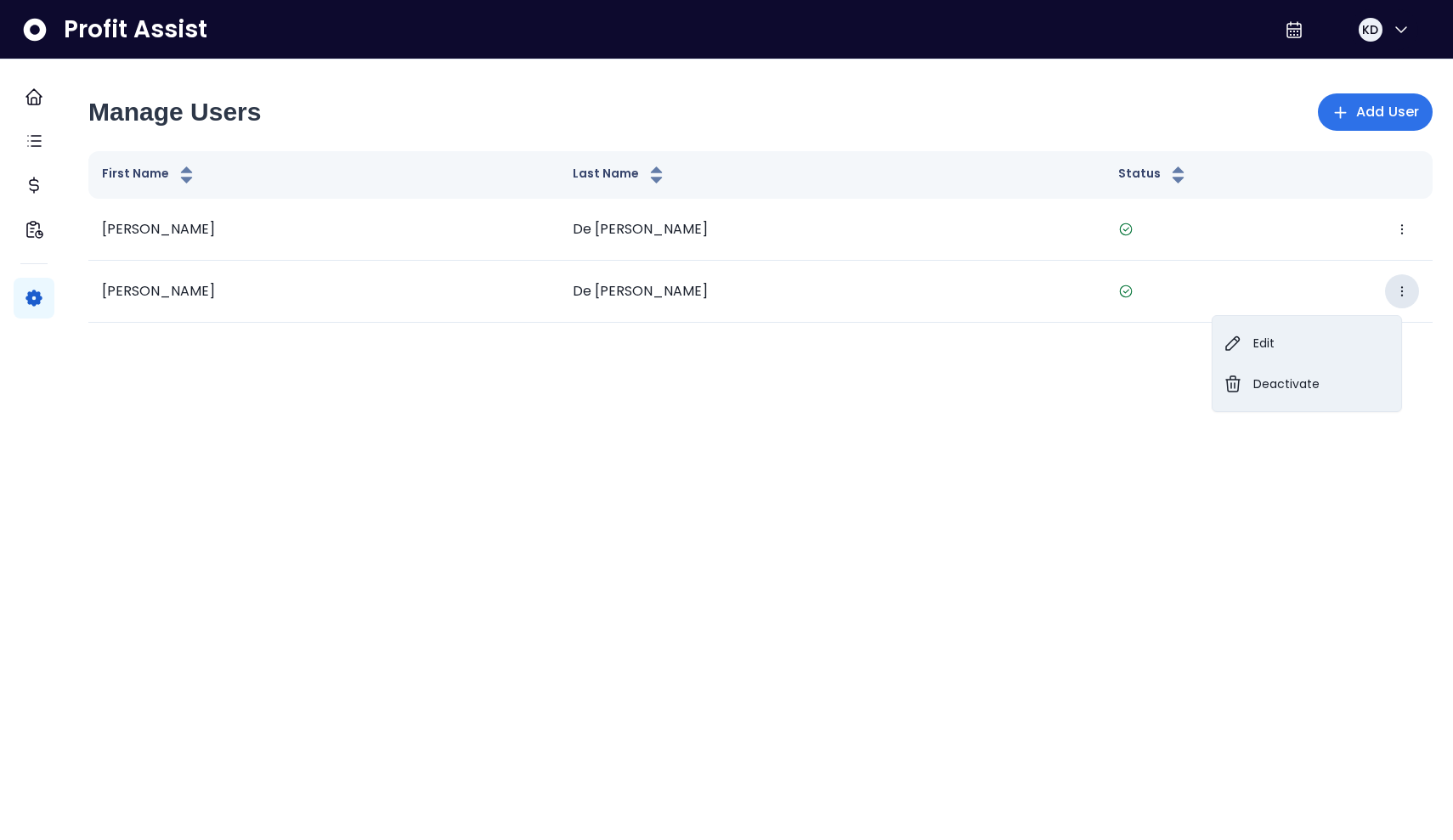
click at [716, 344] on html "Dashboard Tasks Cost Financial Insights Settings Profit Assist KD Manage Users …" at bounding box center [726, 171] width 1453 height 344
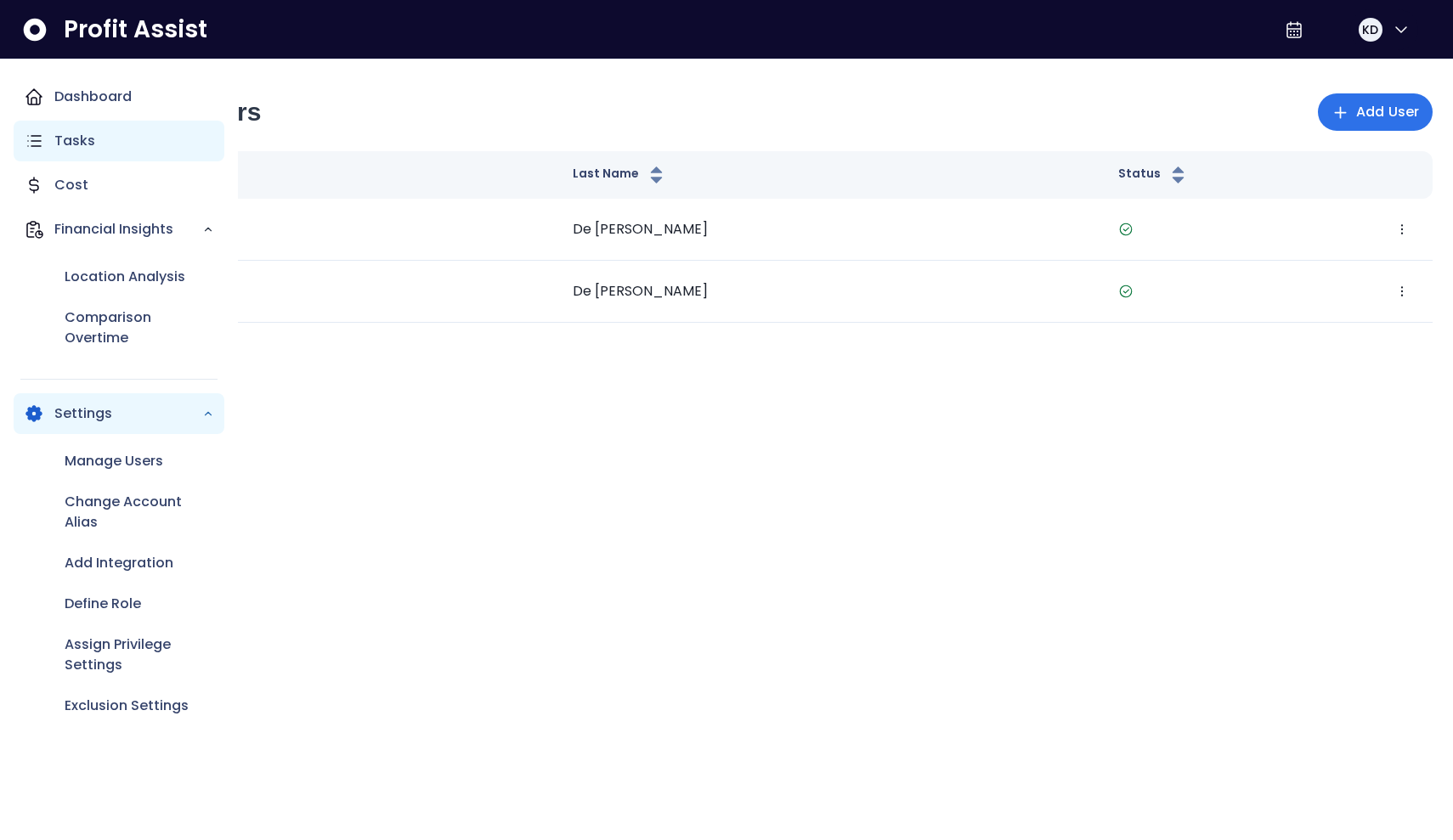
click at [65, 137] on p "Tasks" at bounding box center [74, 141] width 41 height 20
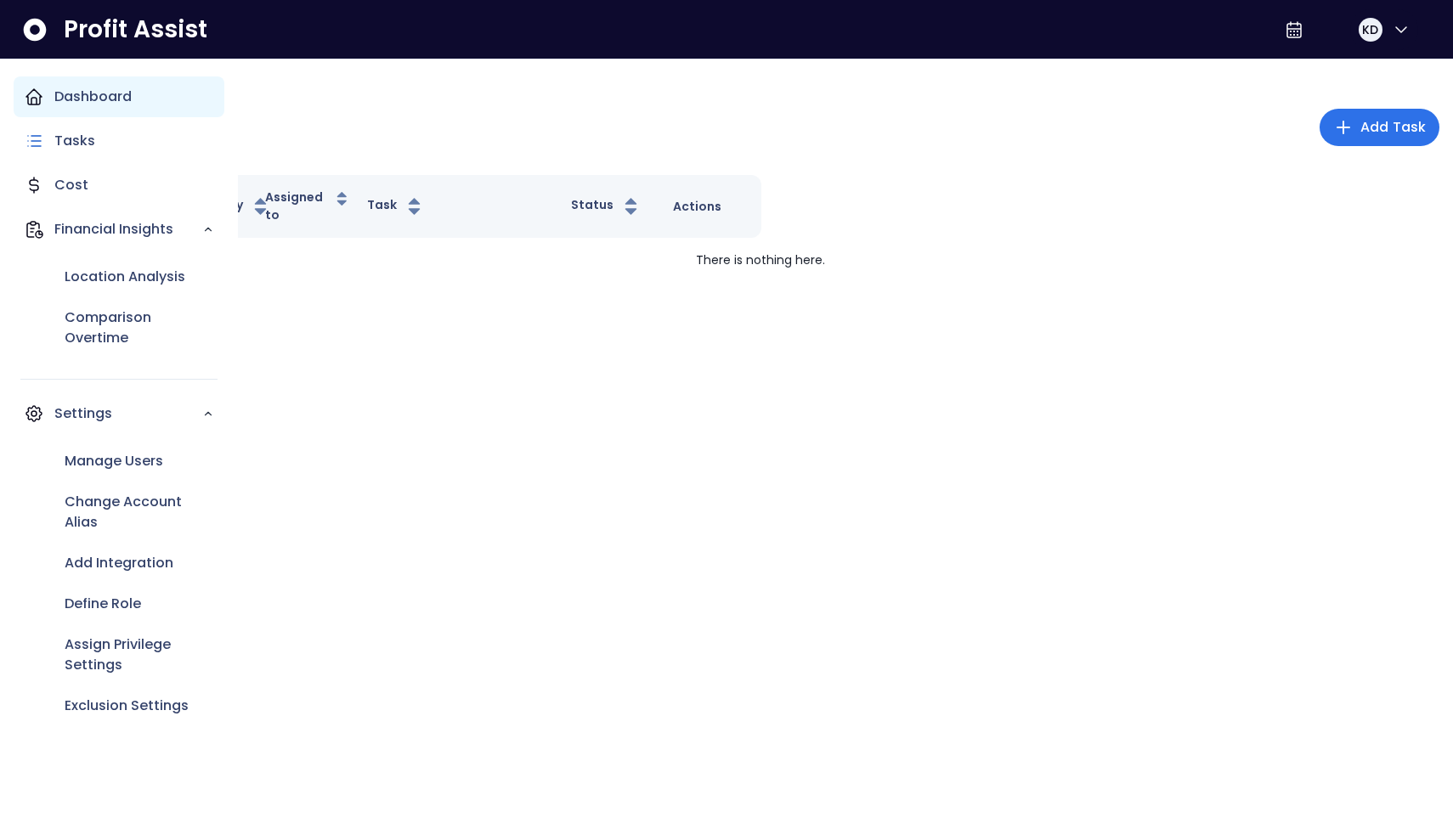
click at [104, 113] on div "Dashboard" at bounding box center [119, 96] width 211 height 41
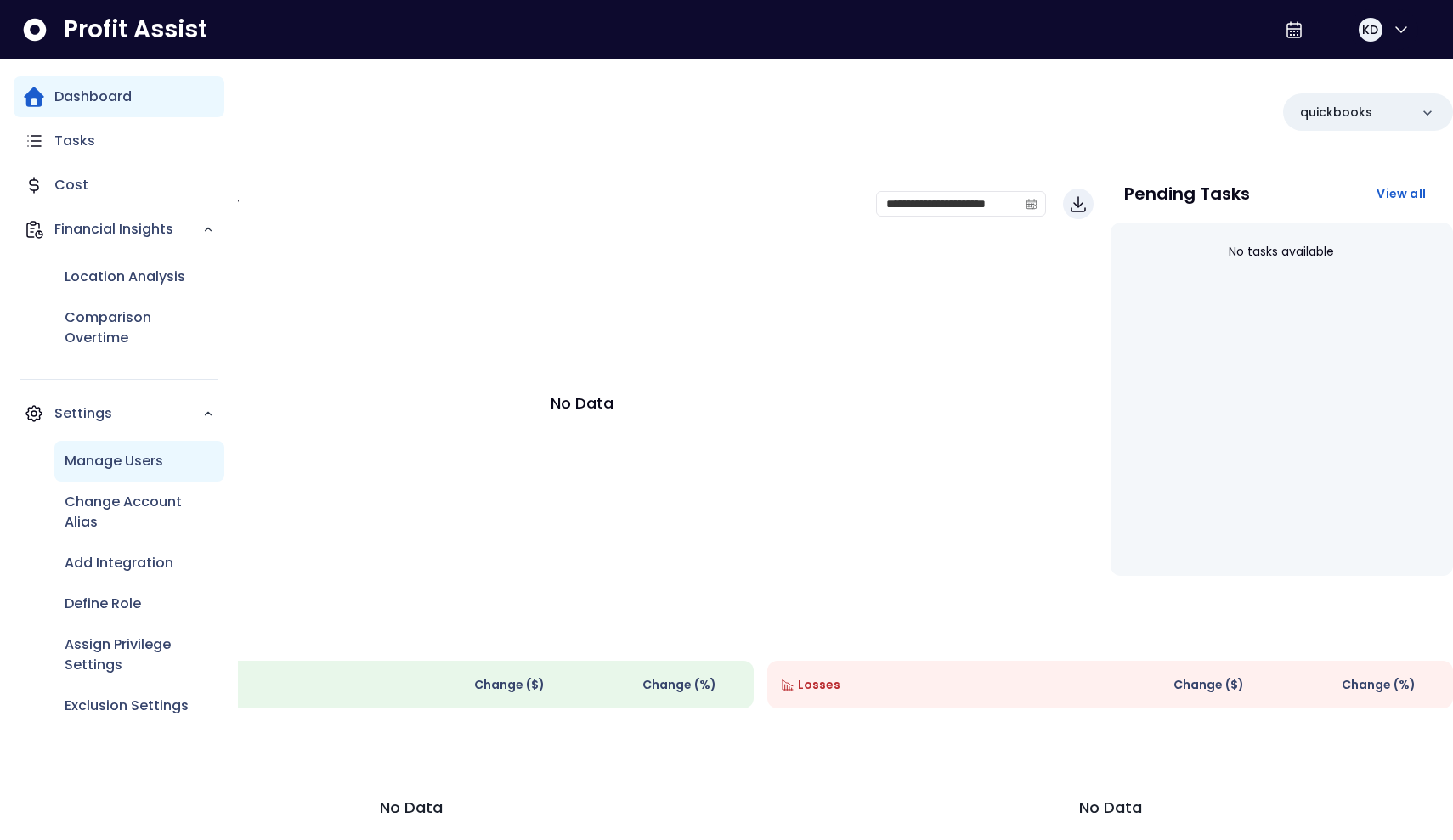
click at [144, 465] on p "Manage Users" at bounding box center [114, 461] width 99 height 20
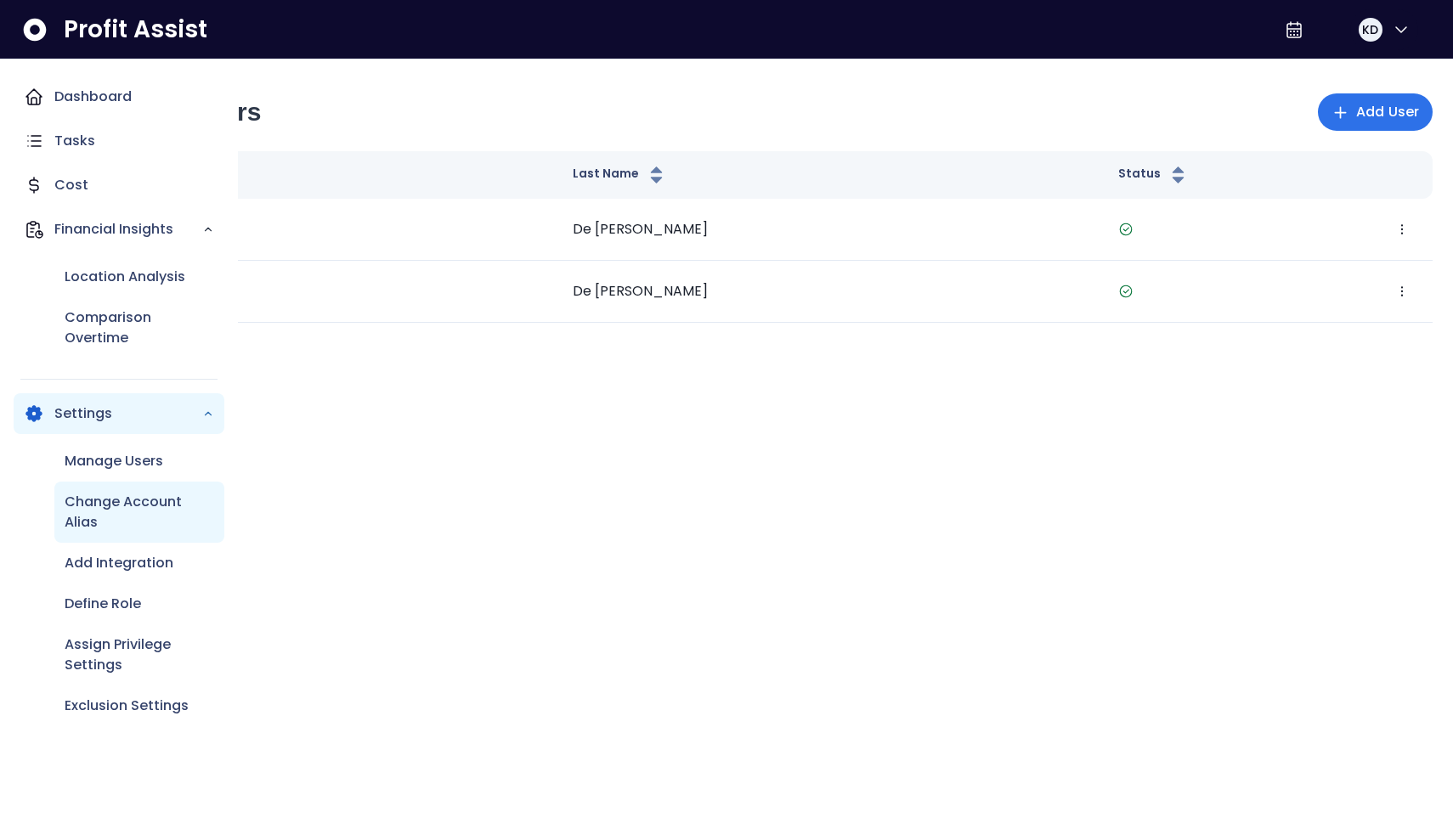
click at [131, 518] on p "Change Account Alias" at bounding box center [138, 512] width 149 height 41
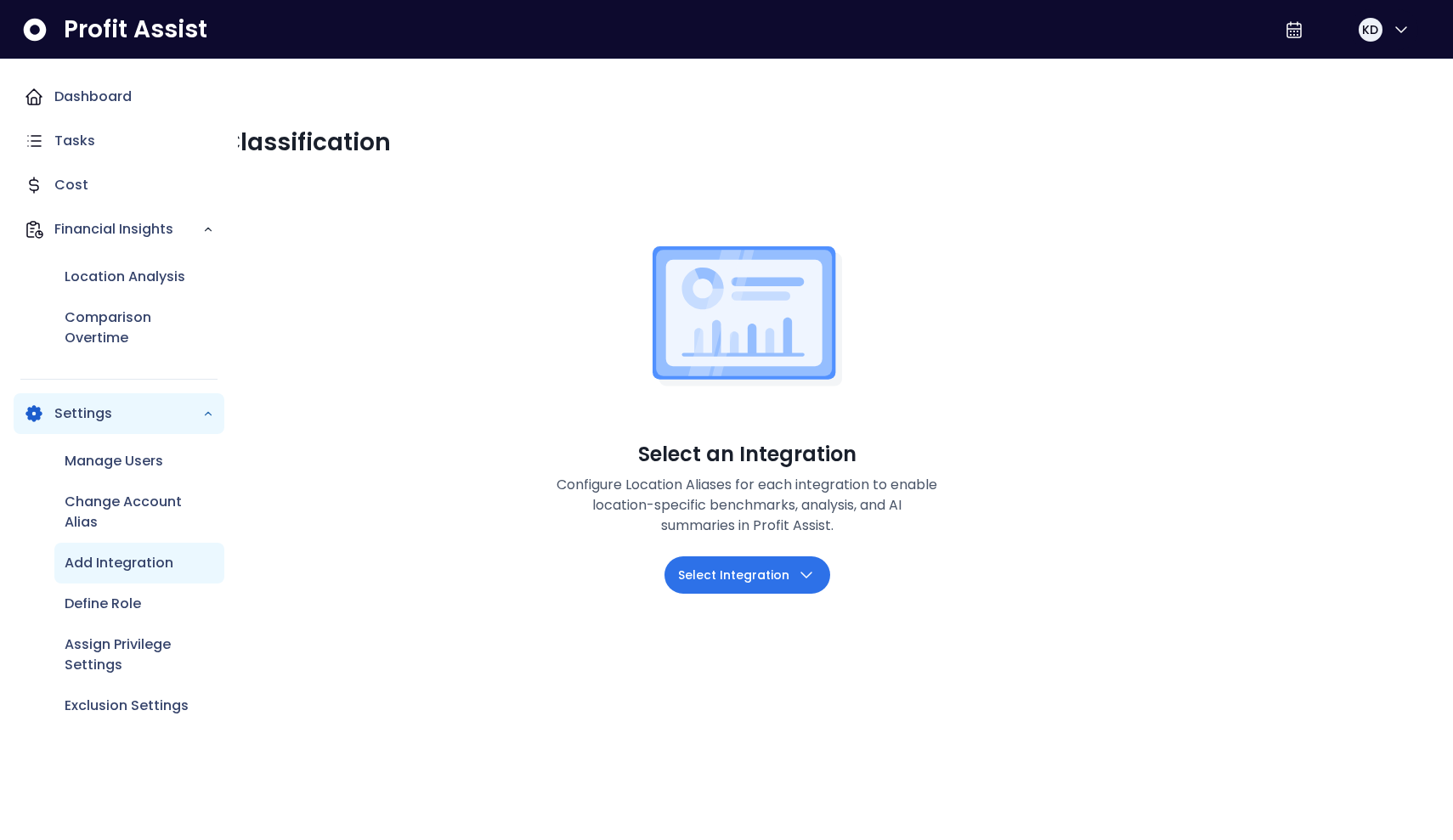
click at [135, 565] on p "Add Integration" at bounding box center [118, 563] width 109 height 20
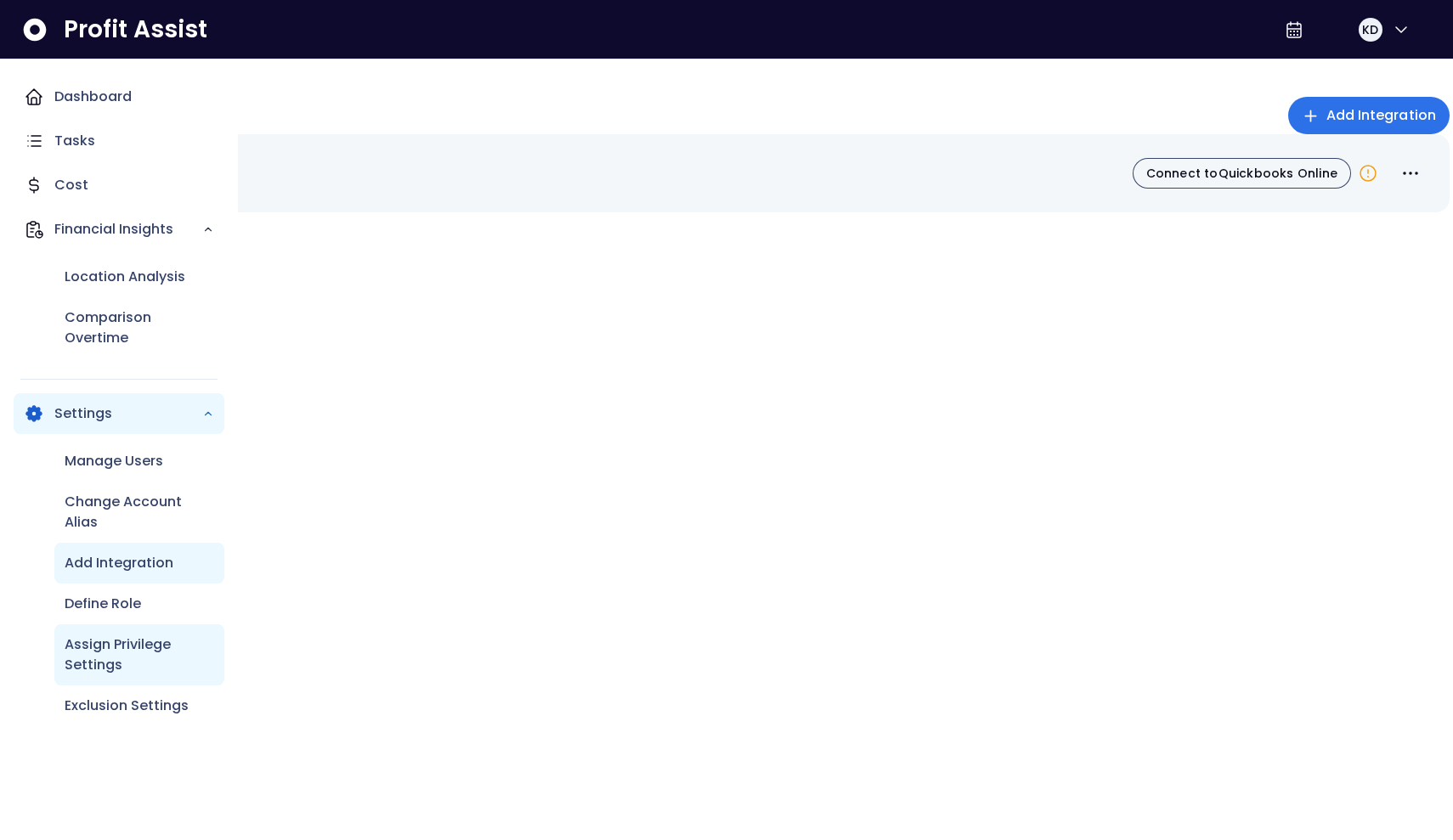
click at [119, 666] on p "Assign Privilege Settings" at bounding box center [138, 655] width 149 height 41
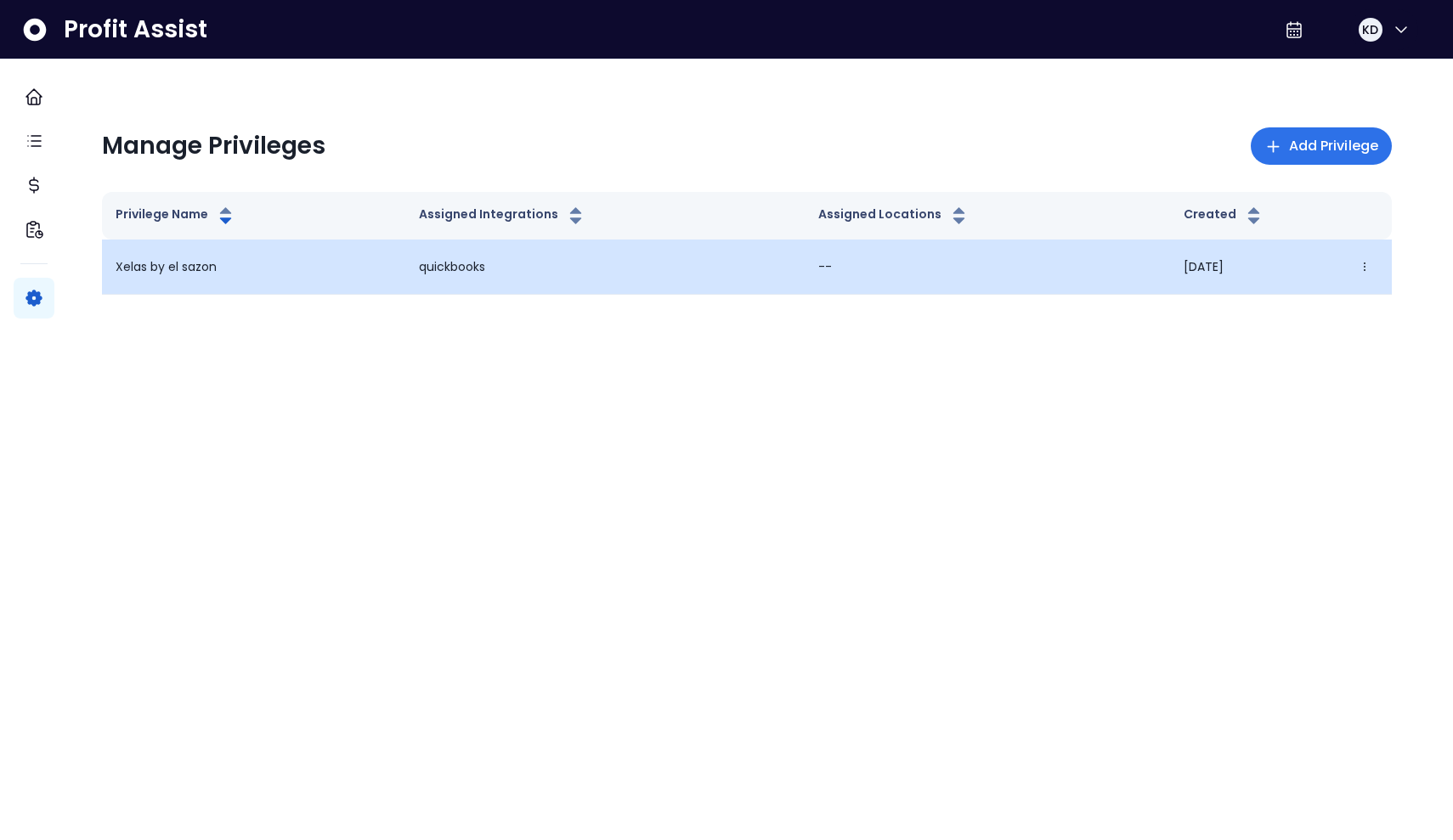
click at [716, 259] on td "09/30/2025 Edit Delete" at bounding box center [1281, 267] width 222 height 55
click at [716, 272] on icon "button" at bounding box center [1364, 267] width 12 height 12
click at [716, 350] on button "Delete" at bounding box center [1266, 355] width 189 height 41
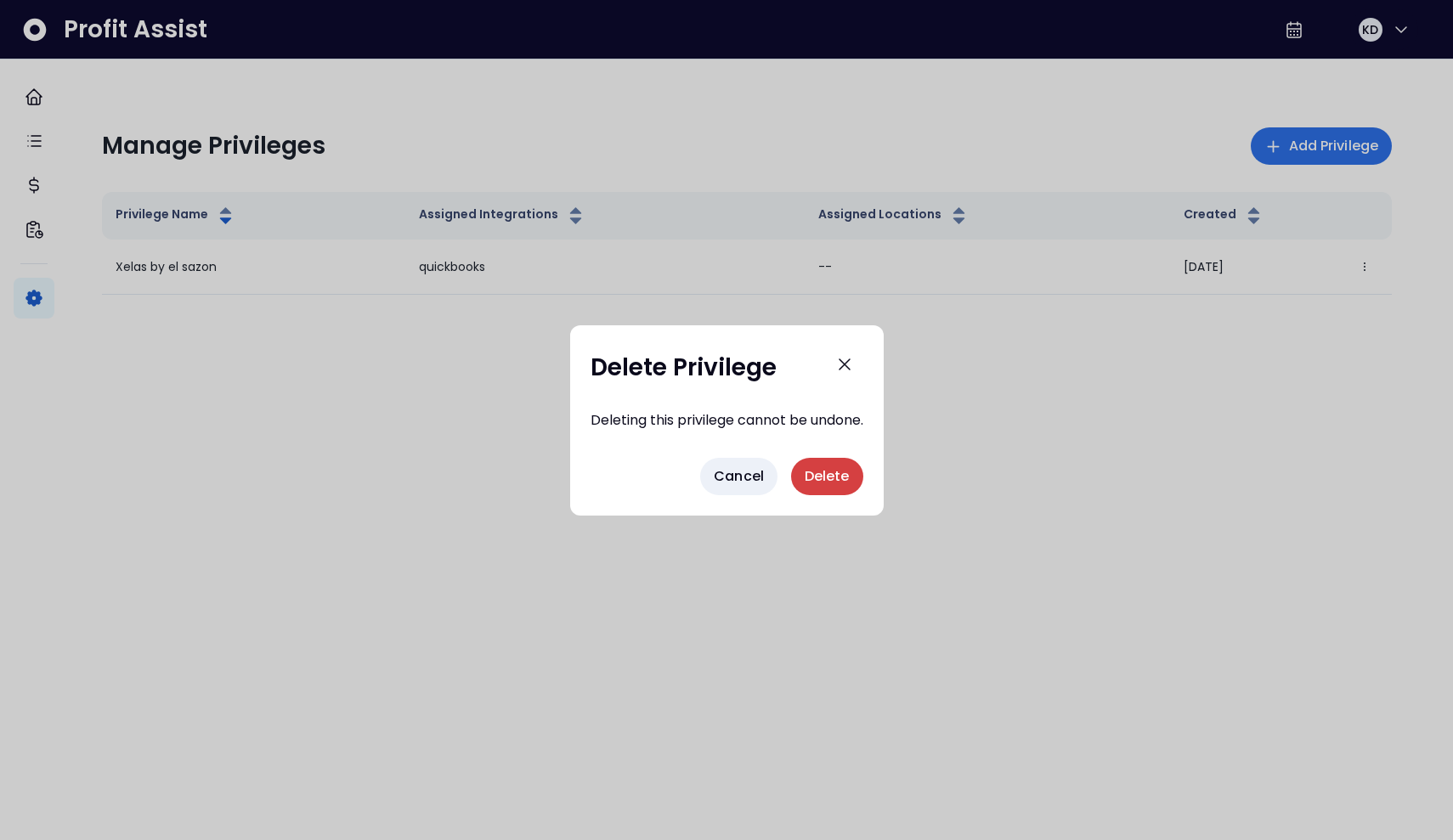
click at [716, 466] on span "Delete" at bounding box center [826, 476] width 45 height 20
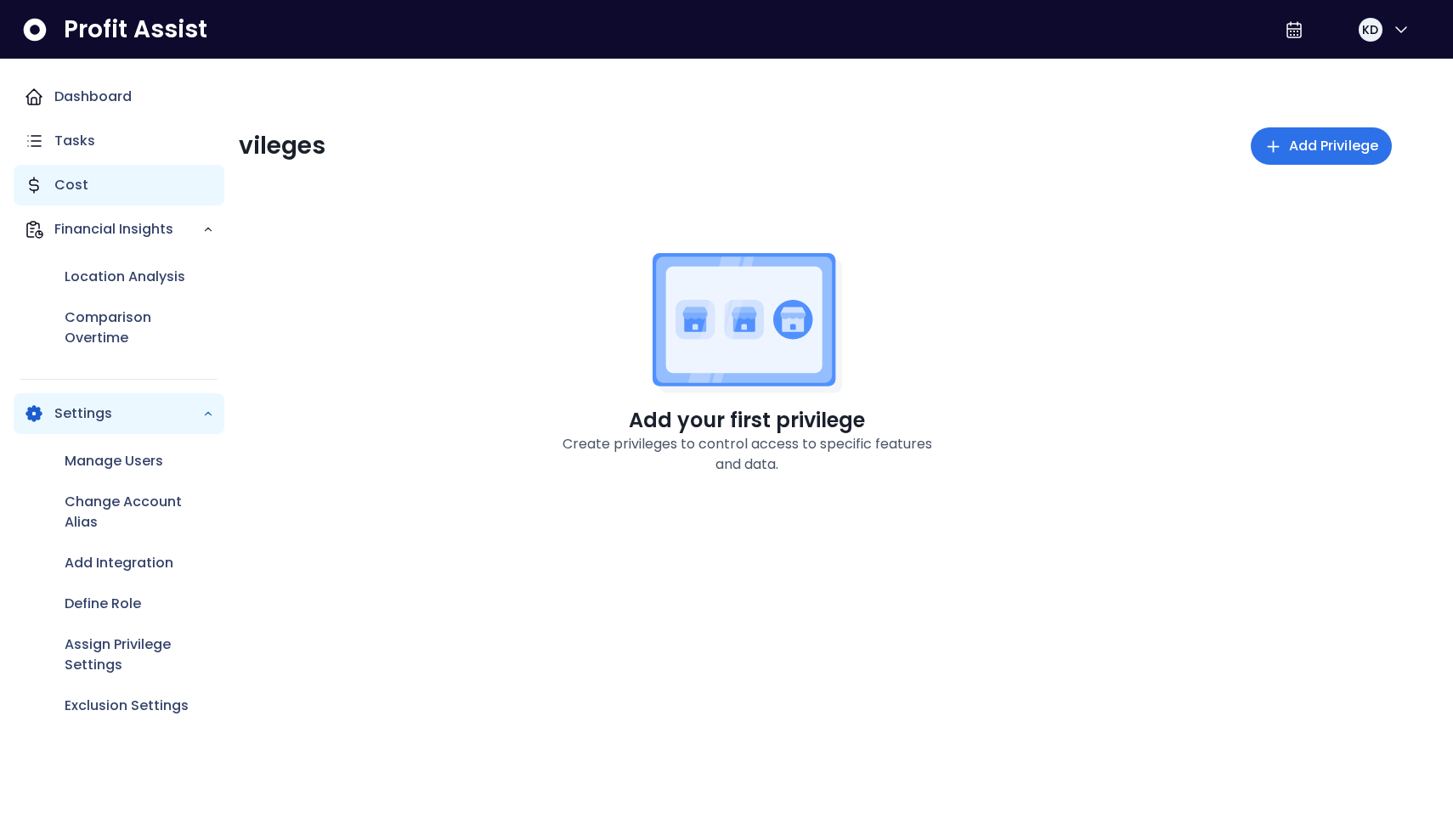
click at [61, 189] on p "Cost" at bounding box center [71, 185] width 34 height 20
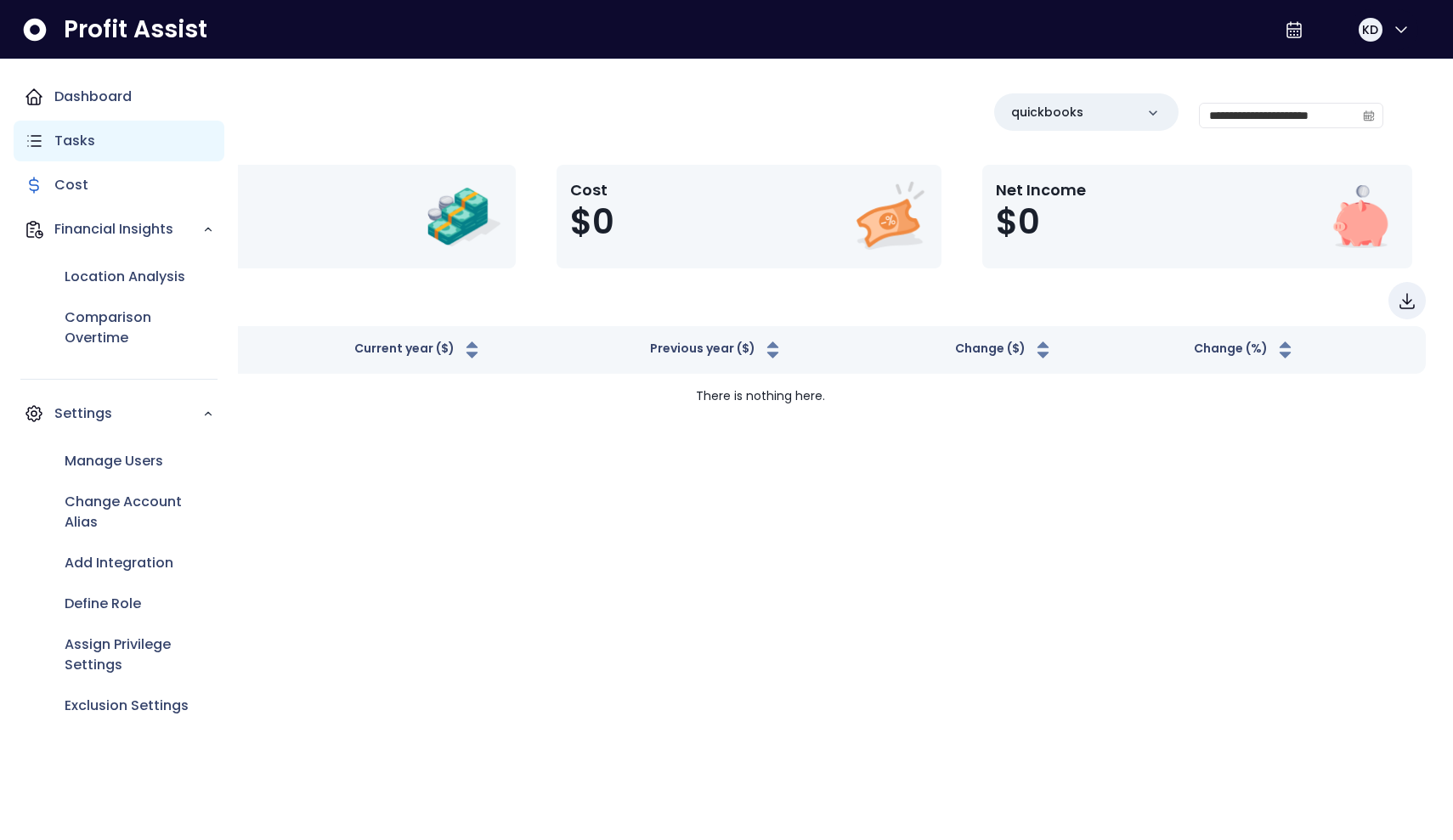
click at [59, 133] on p "Tasks" at bounding box center [74, 141] width 41 height 20
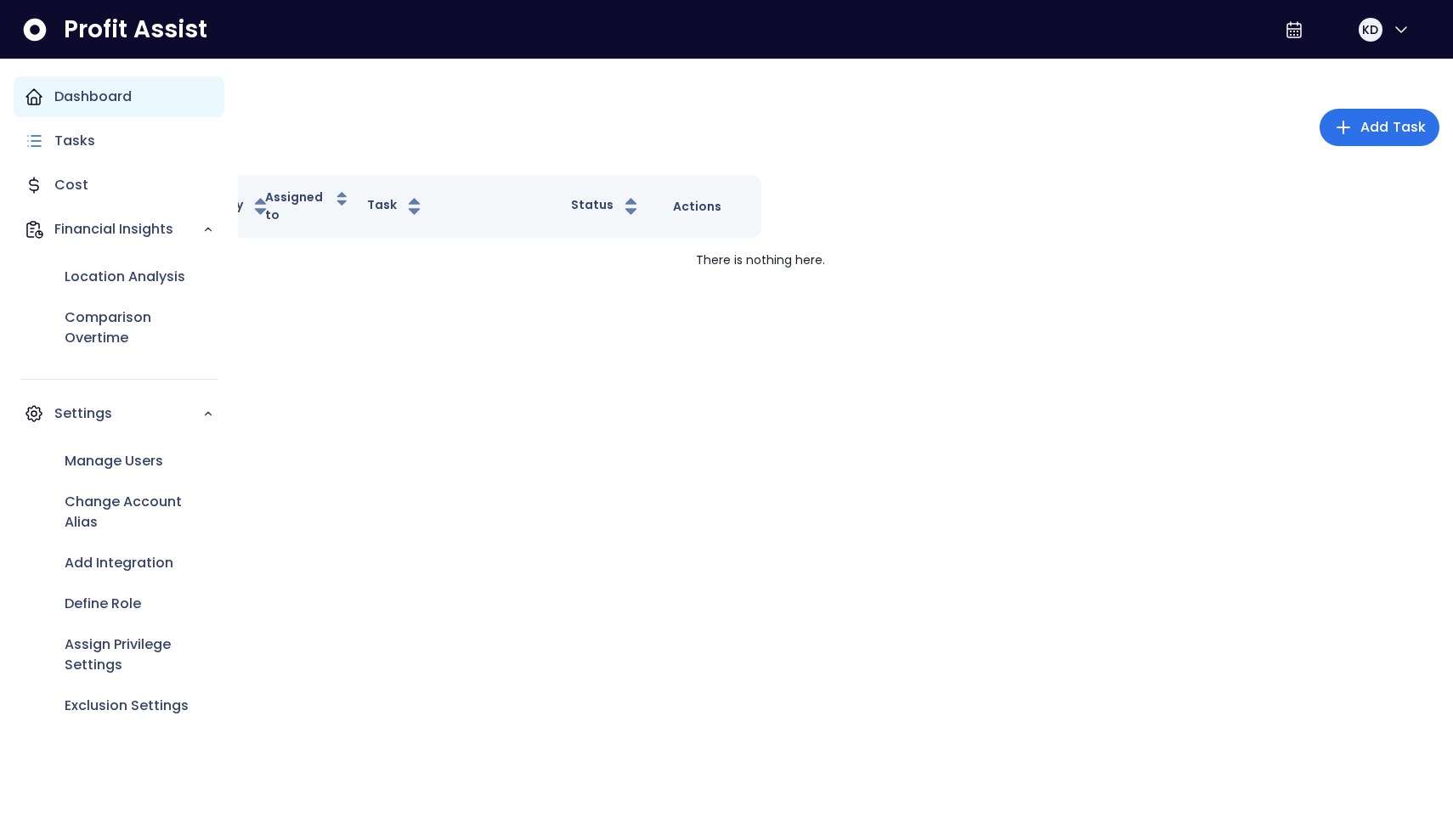
click at [76, 94] on p "Dashboard" at bounding box center [93, 97] width 77 height 20
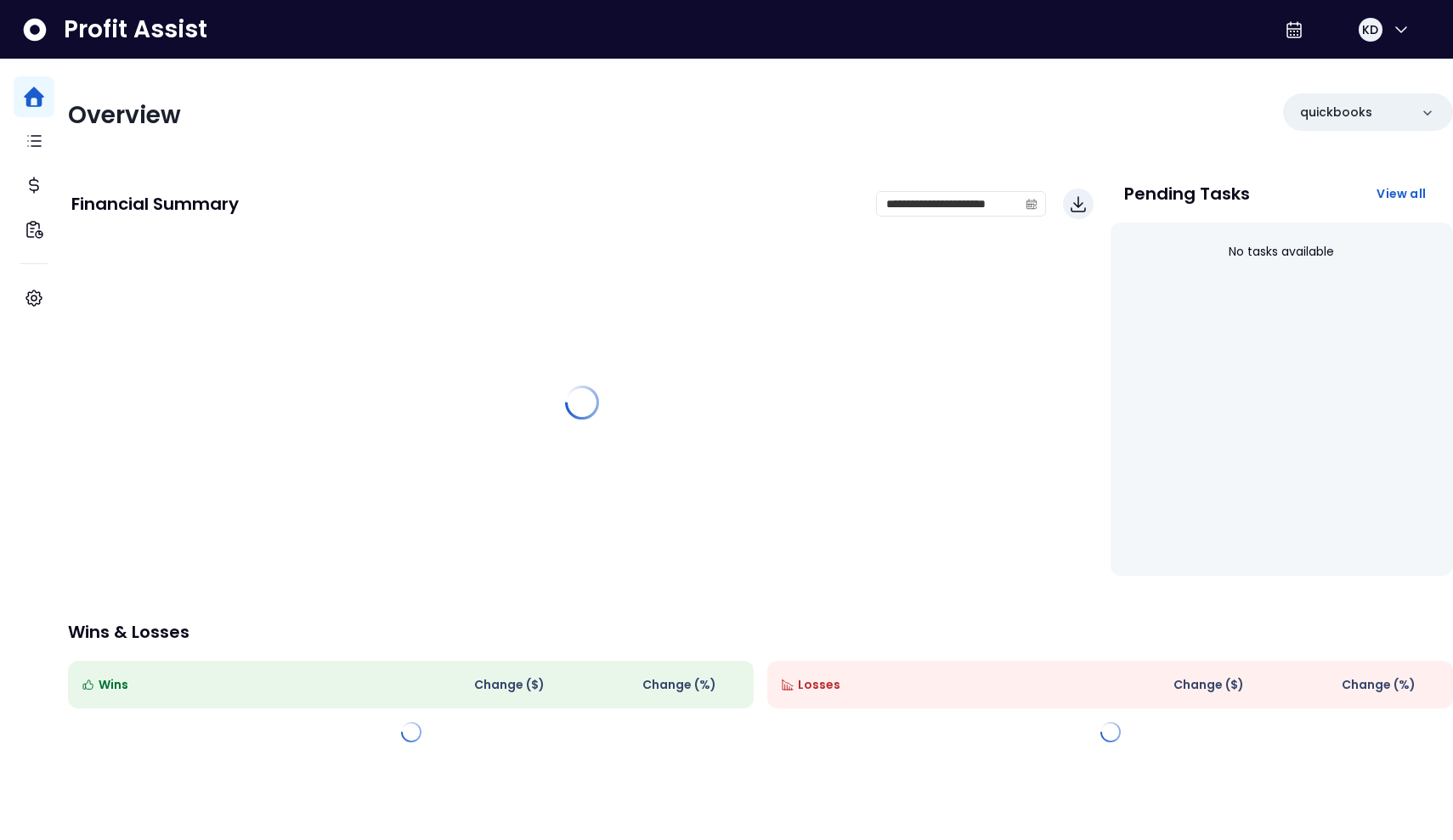
click at [41, 39] on icon at bounding box center [35, 30] width 27 height 27
click at [32, 28] on icon at bounding box center [35, 30] width 27 height 27
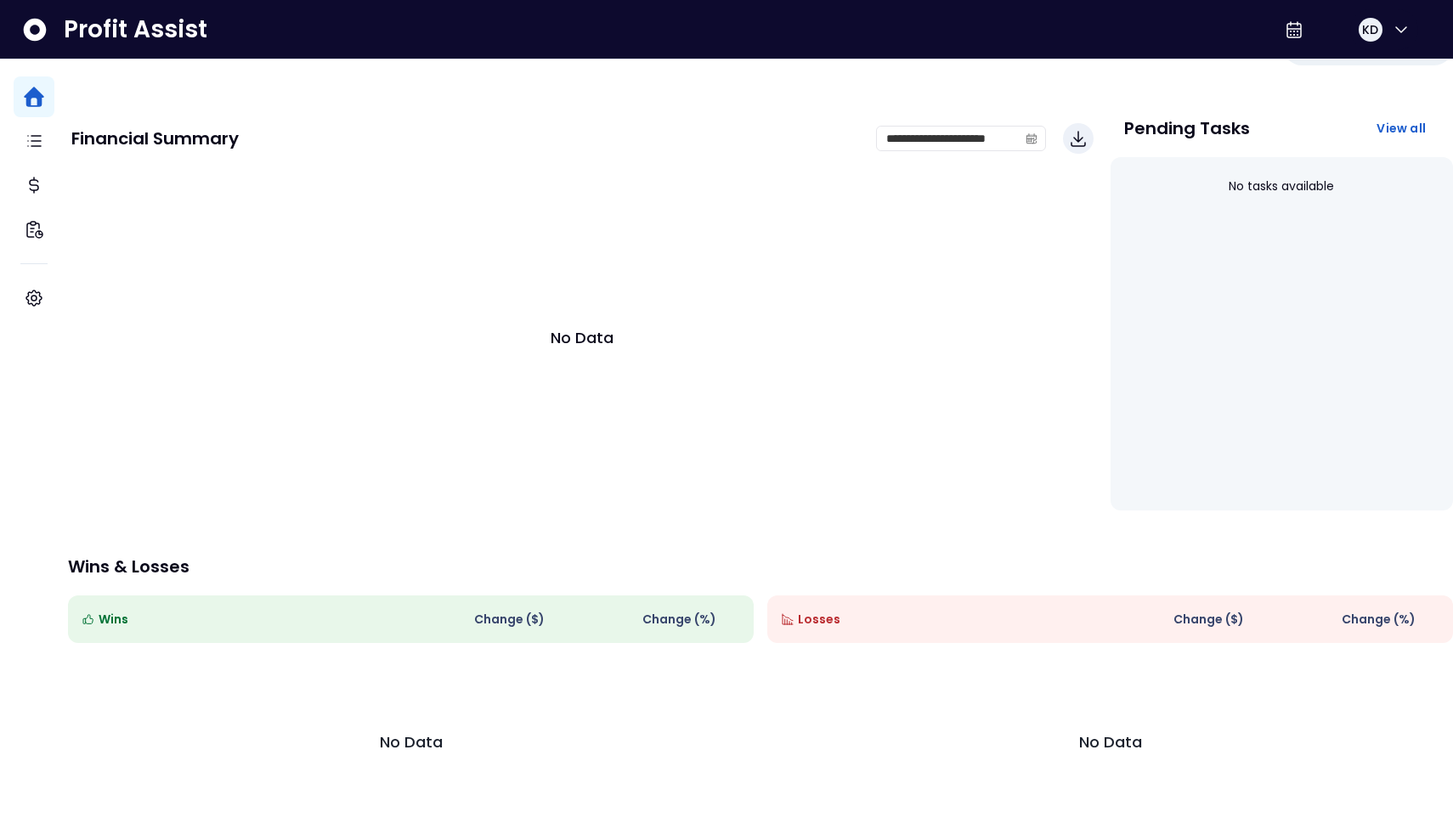
scroll to position [82, 0]
click at [716, 41] on div "KD" at bounding box center [1355, 29] width 153 height 41
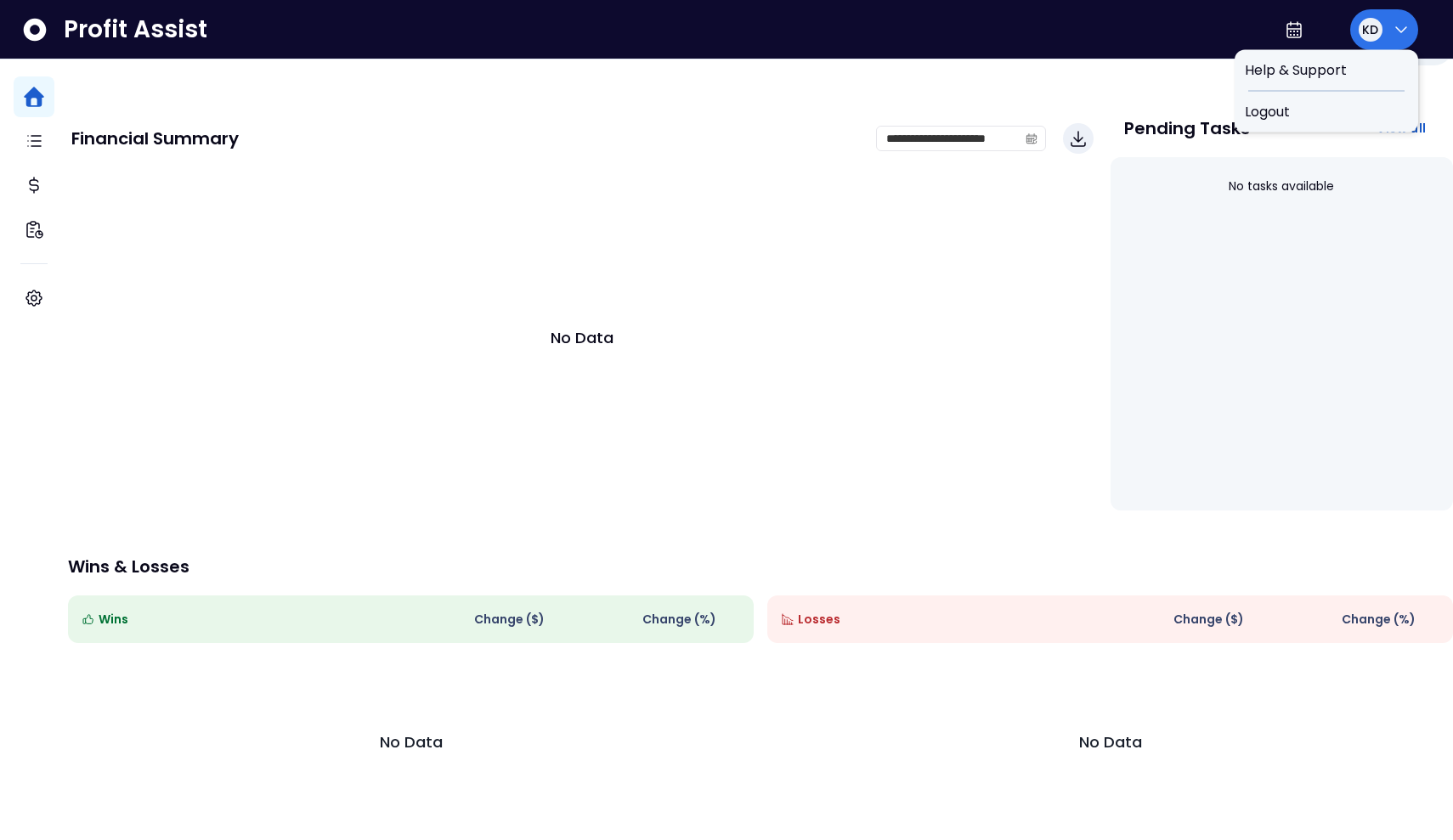
click at [716, 39] on icon "button" at bounding box center [1401, 29] width 20 height 20
click at [279, 268] on div "No Data" at bounding box center [583, 337] width 1022 height 340
